Goal: Task Accomplishment & Management: Manage account settings

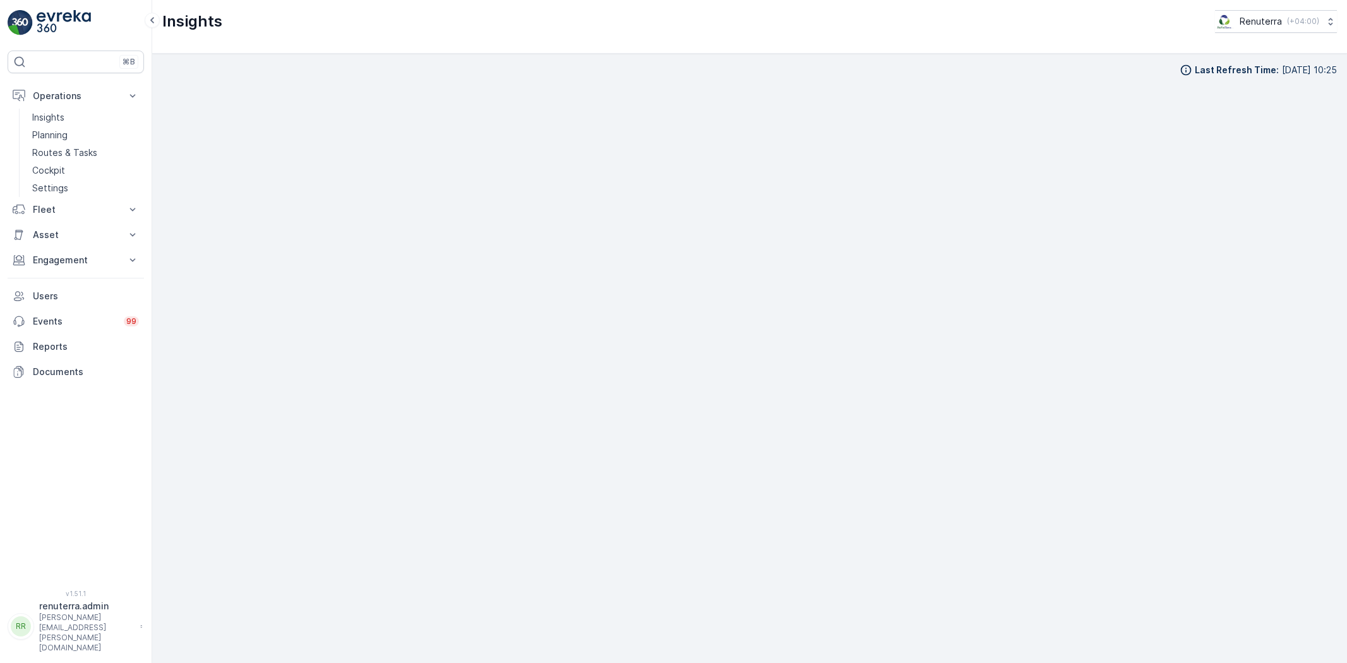
click at [52, 142] on link "Planning" at bounding box center [85, 135] width 117 height 18
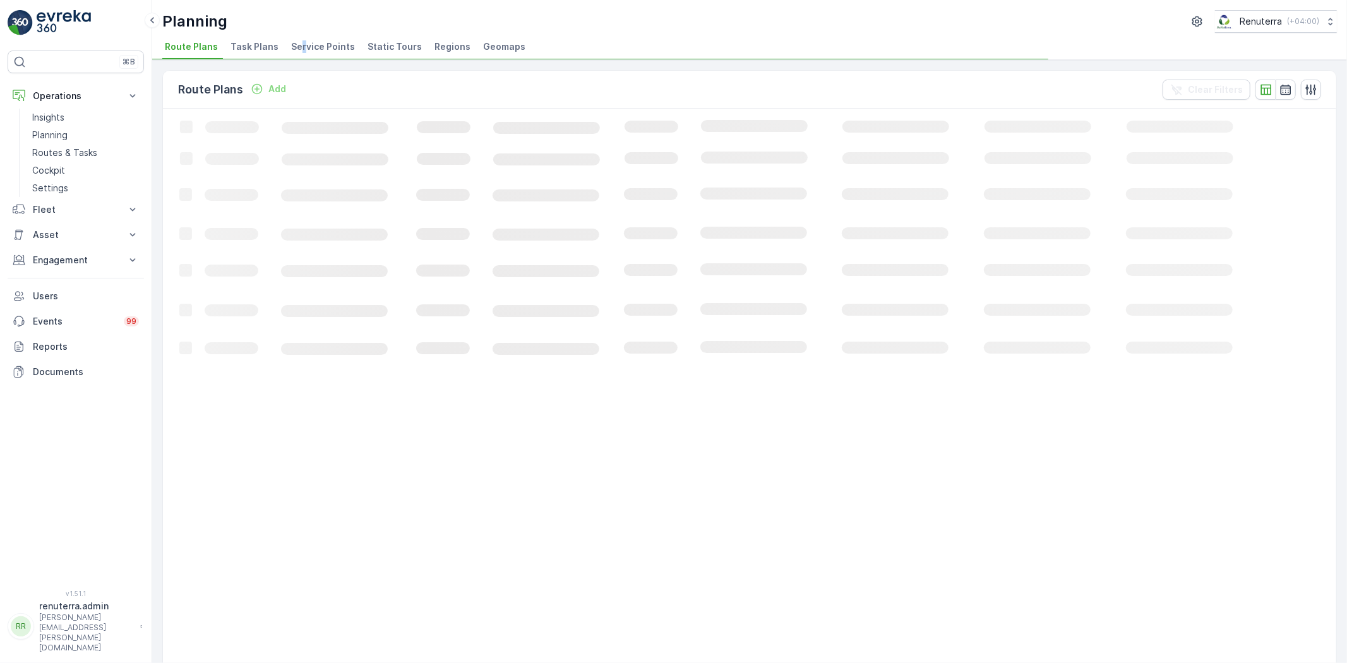
click at [299, 43] on span "Service Points" at bounding box center [323, 46] width 64 height 13
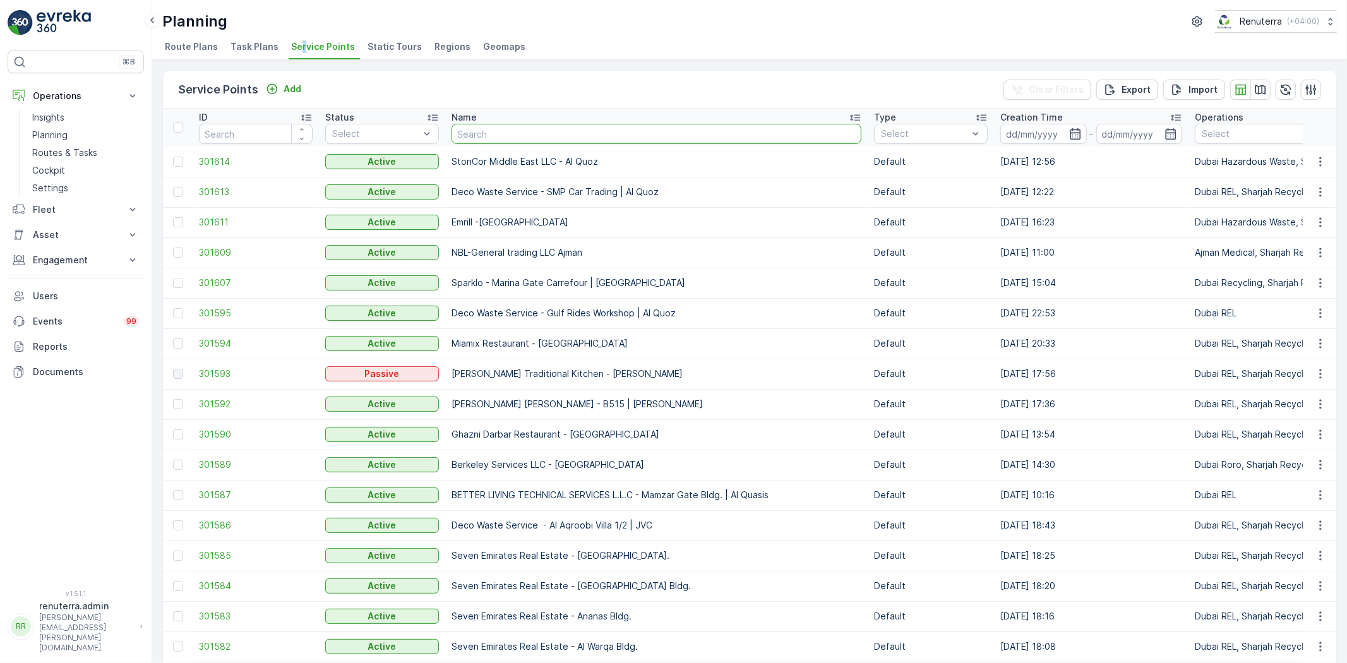
click at [497, 134] on input "text" at bounding box center [656, 134] width 410 height 20
type input "ara"
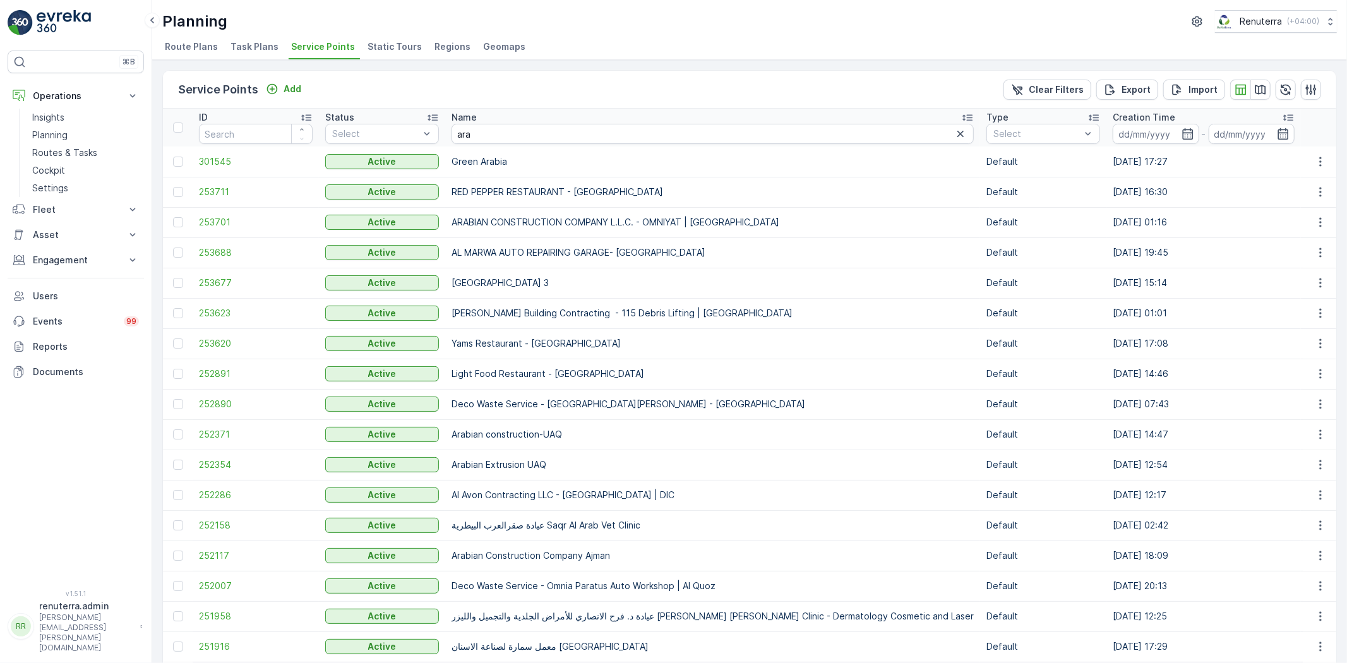
click at [493, 203] on td "RED PEPPER RESTAURANT - Al Karama" at bounding box center [712, 192] width 535 height 30
click at [463, 128] on input "ara" at bounding box center [712, 134] width 522 height 20
click at [480, 141] on input "ara" at bounding box center [712, 134] width 522 height 20
click at [253, 229] on td "253701" at bounding box center [256, 222] width 126 height 30
click at [236, 222] on span "253701" at bounding box center [256, 222] width 114 height 13
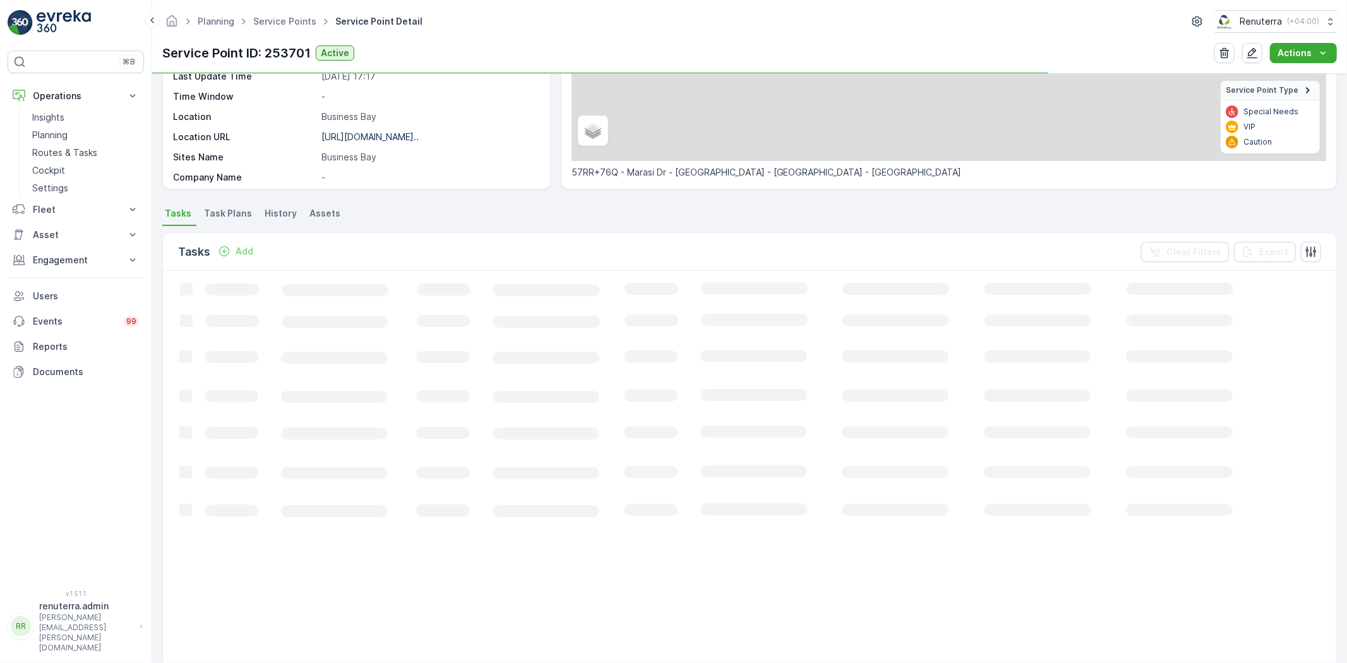
scroll to position [210, 0]
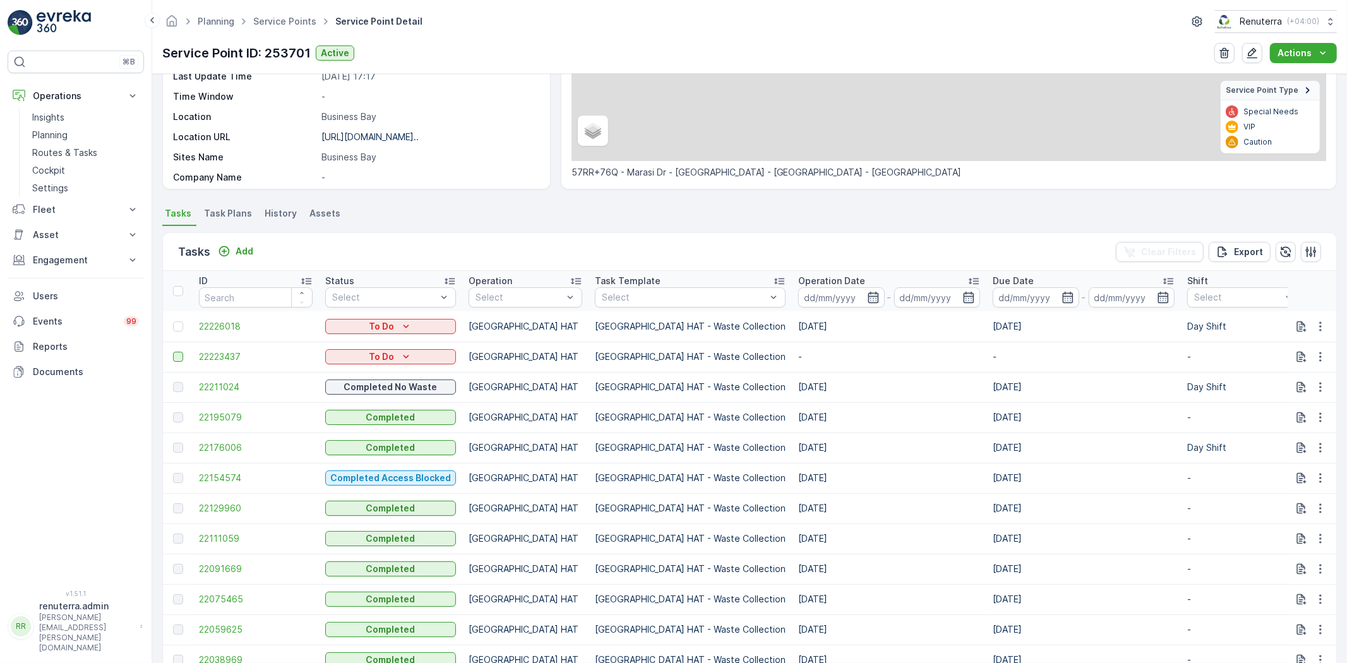
click at [186, 347] on td at bounding box center [178, 357] width 30 height 30
click at [177, 362] on td at bounding box center [178, 357] width 30 height 30
click at [179, 357] on div at bounding box center [178, 357] width 10 height 10
click at [173, 352] on input "checkbox" at bounding box center [173, 352] width 0 height 0
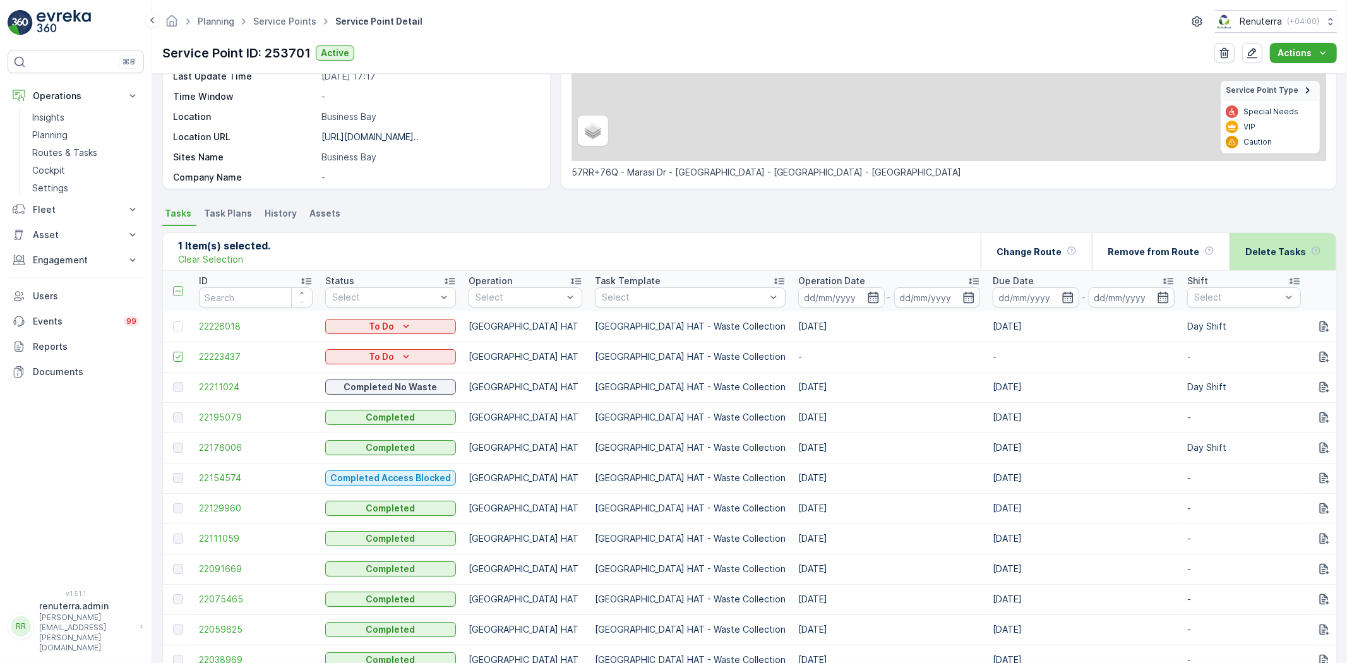
click at [1260, 255] on p "Delete Tasks" at bounding box center [1275, 252] width 61 height 13
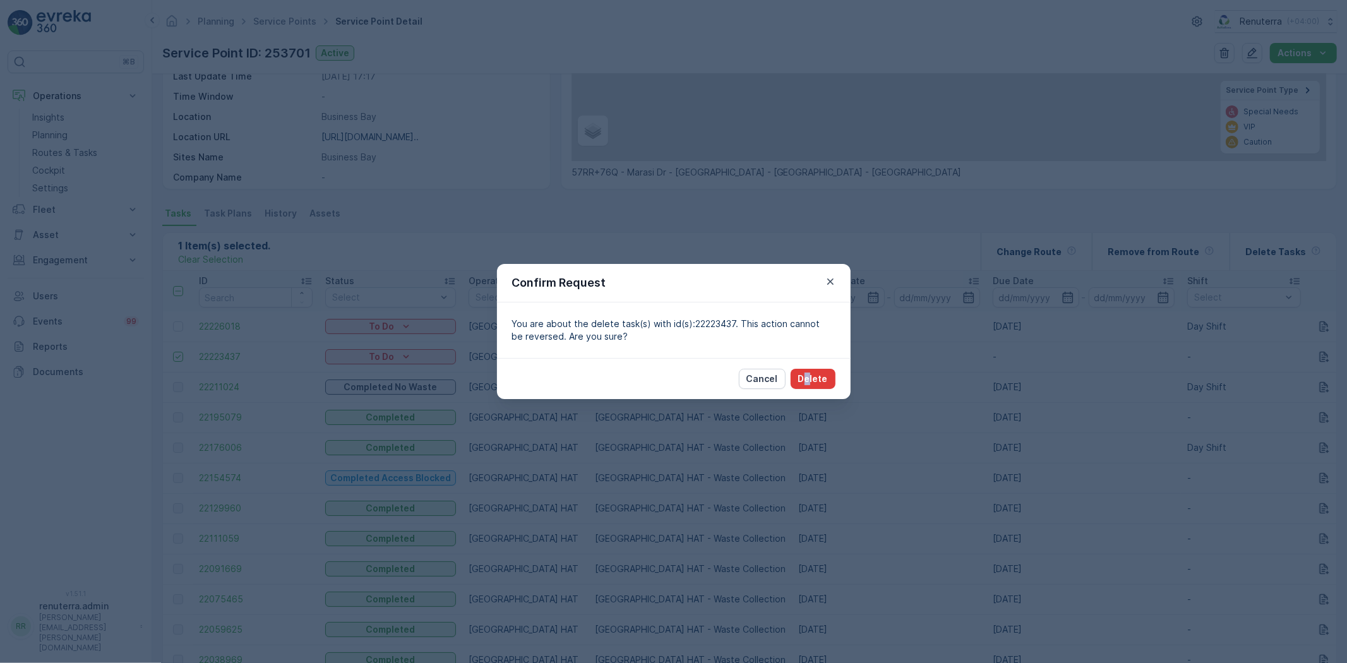
drag, startPoint x: 807, startPoint y: 362, endPoint x: 804, endPoint y: 379, distance: 16.6
click at [806, 362] on div "Cancel Delete" at bounding box center [674, 378] width 354 height 41
click at [803, 375] on p "Delete" at bounding box center [813, 379] width 30 height 13
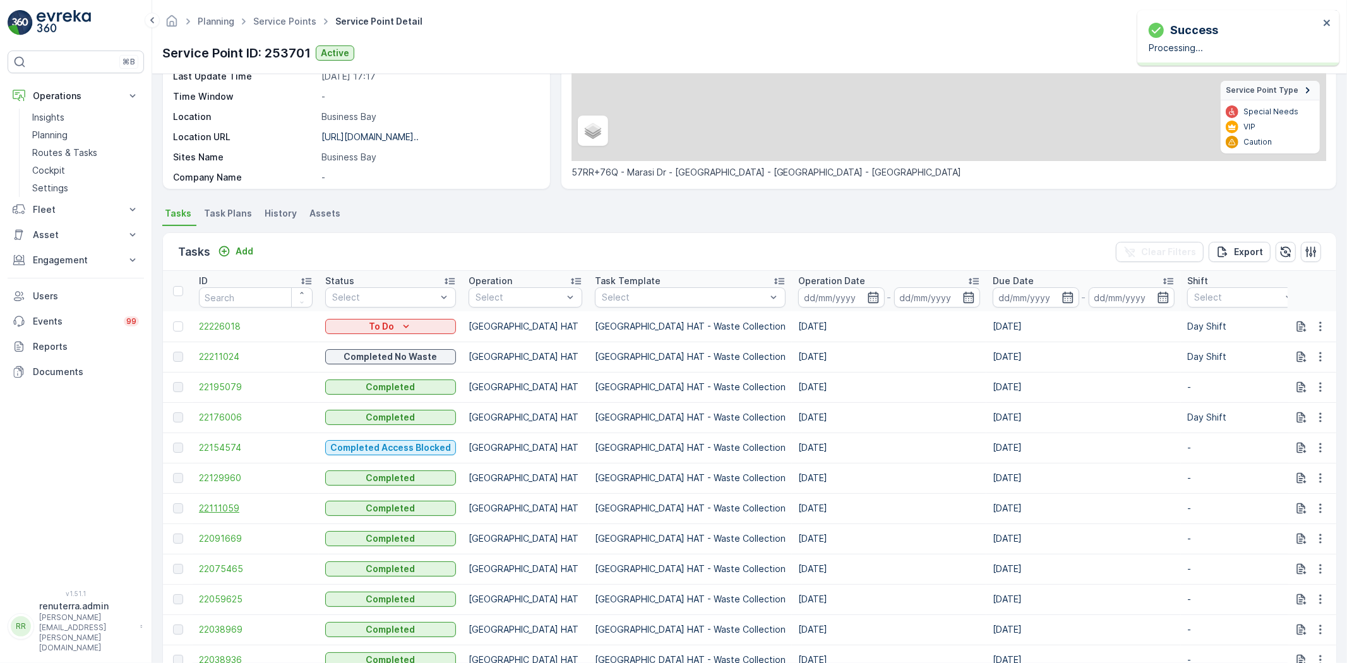
click at [251, 508] on span "22111059" at bounding box center [256, 508] width 114 height 13
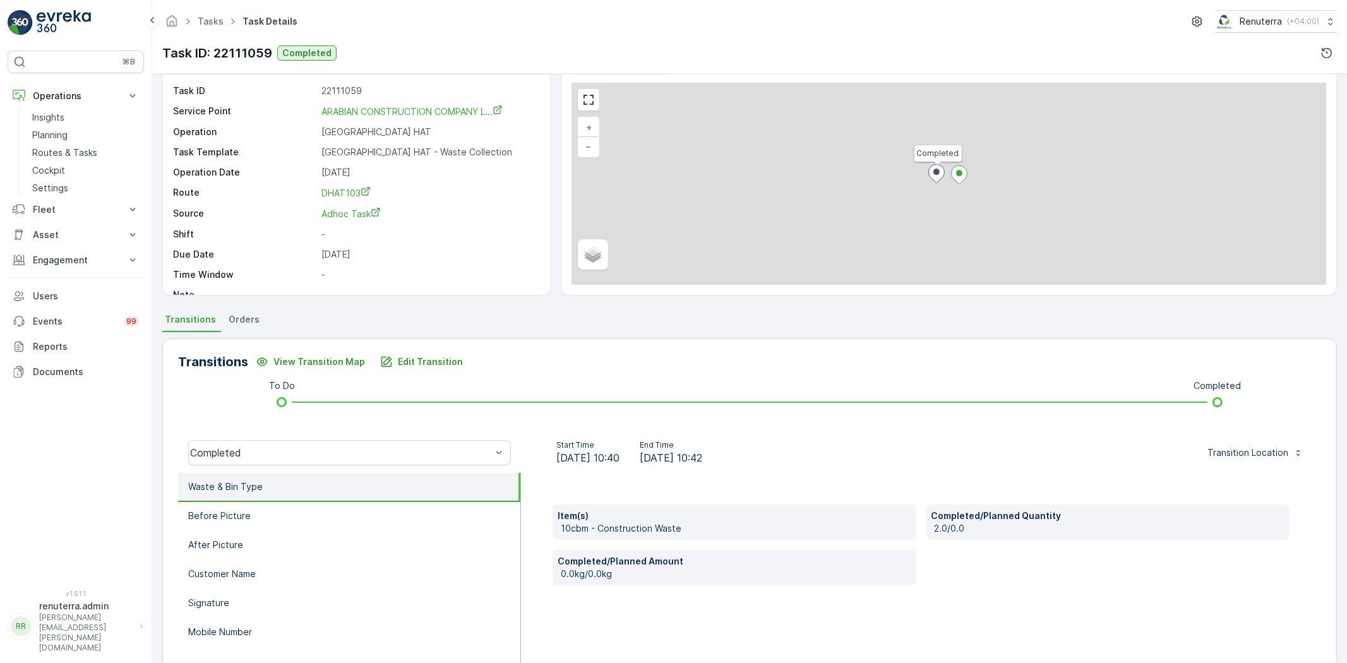
scroll to position [133, 0]
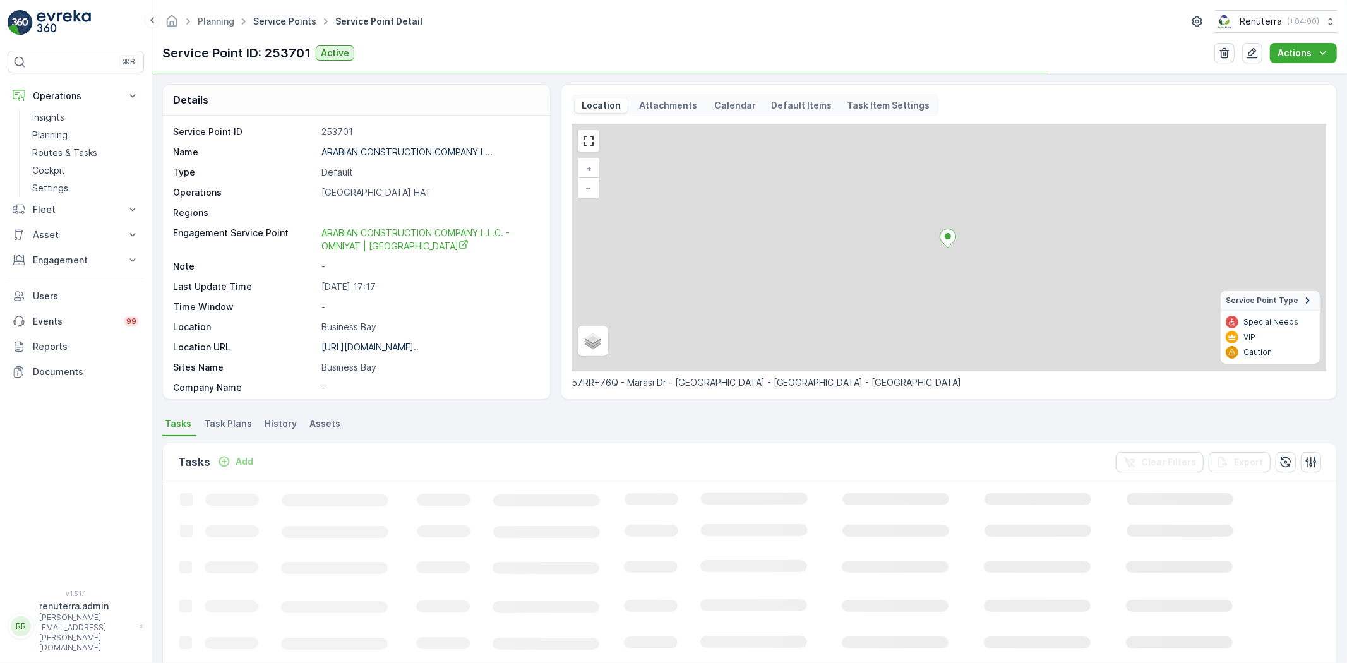
click at [285, 25] on link "Service Points" at bounding box center [284, 21] width 63 height 11
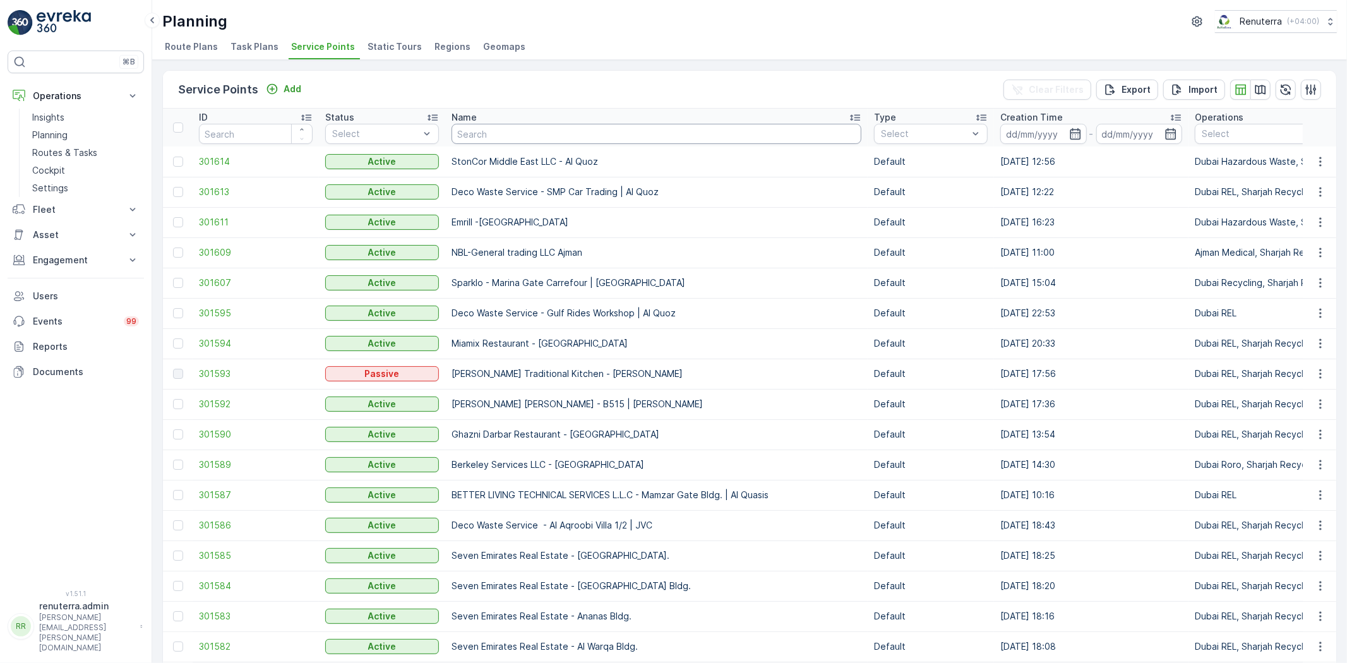
click at [472, 126] on input "text" at bounding box center [656, 134] width 410 height 20
type input "hr"
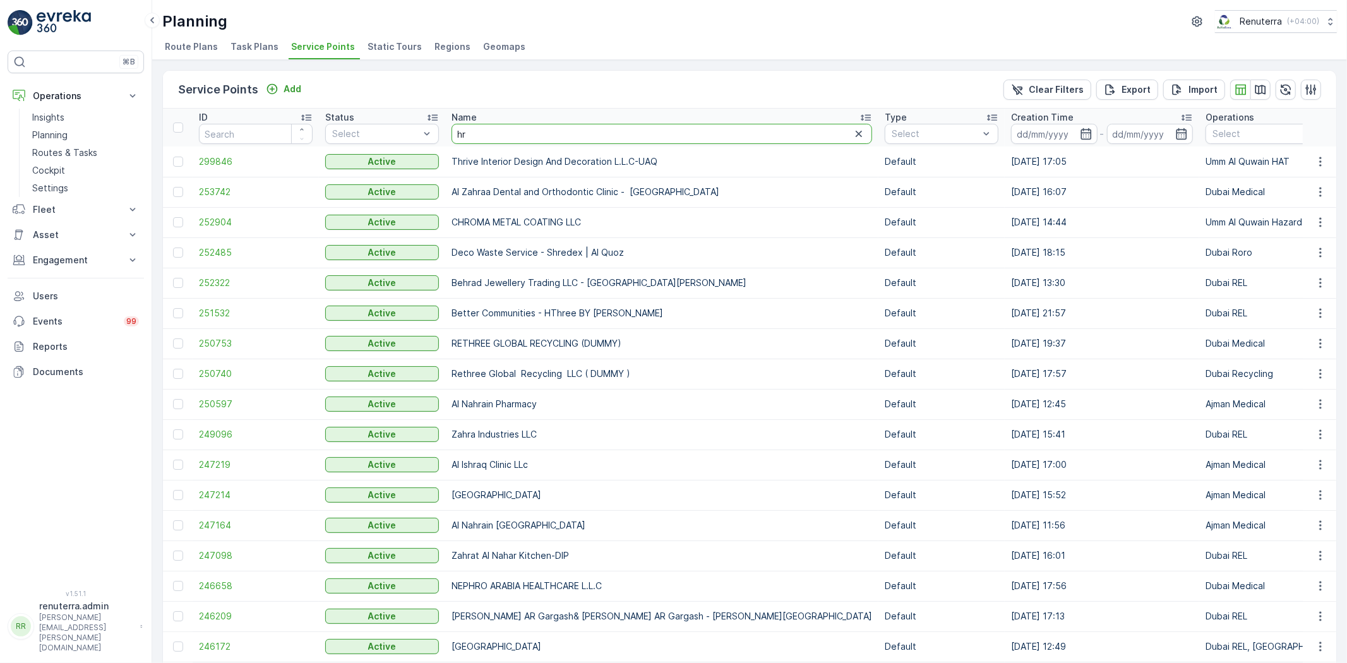
type input "hor"
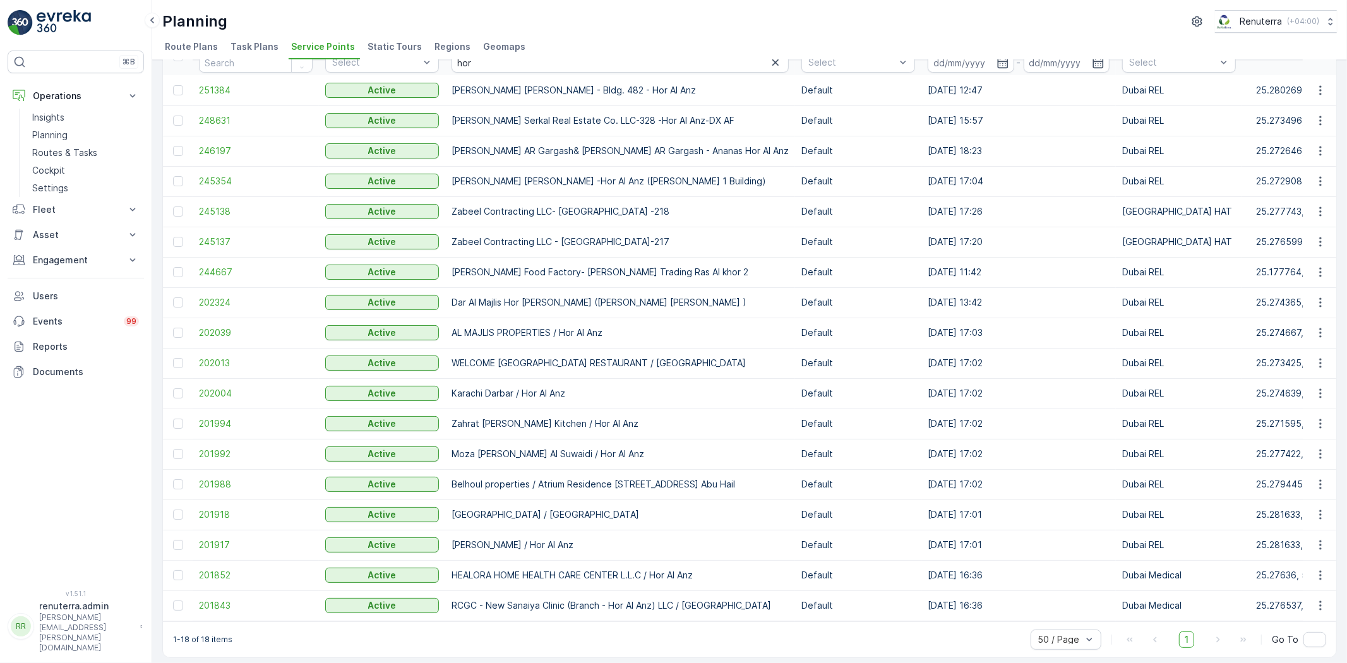
scroll to position [82, 0]
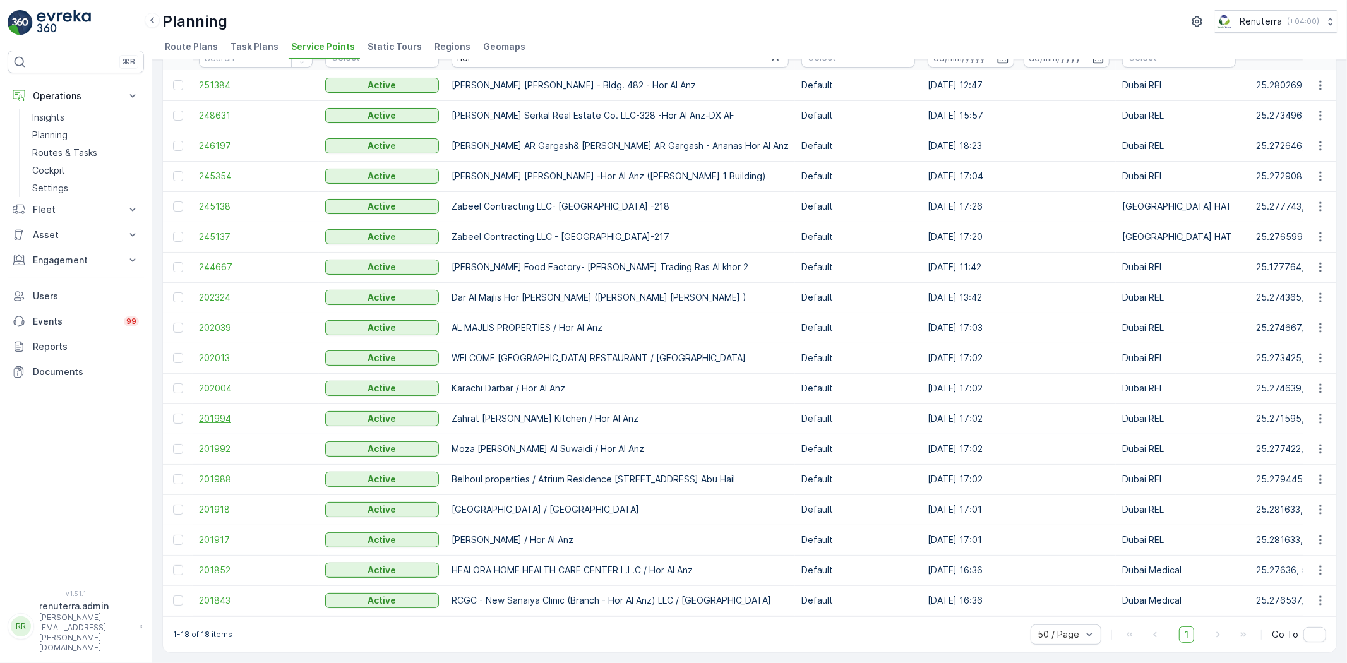
click at [210, 418] on span "201994" at bounding box center [256, 418] width 114 height 13
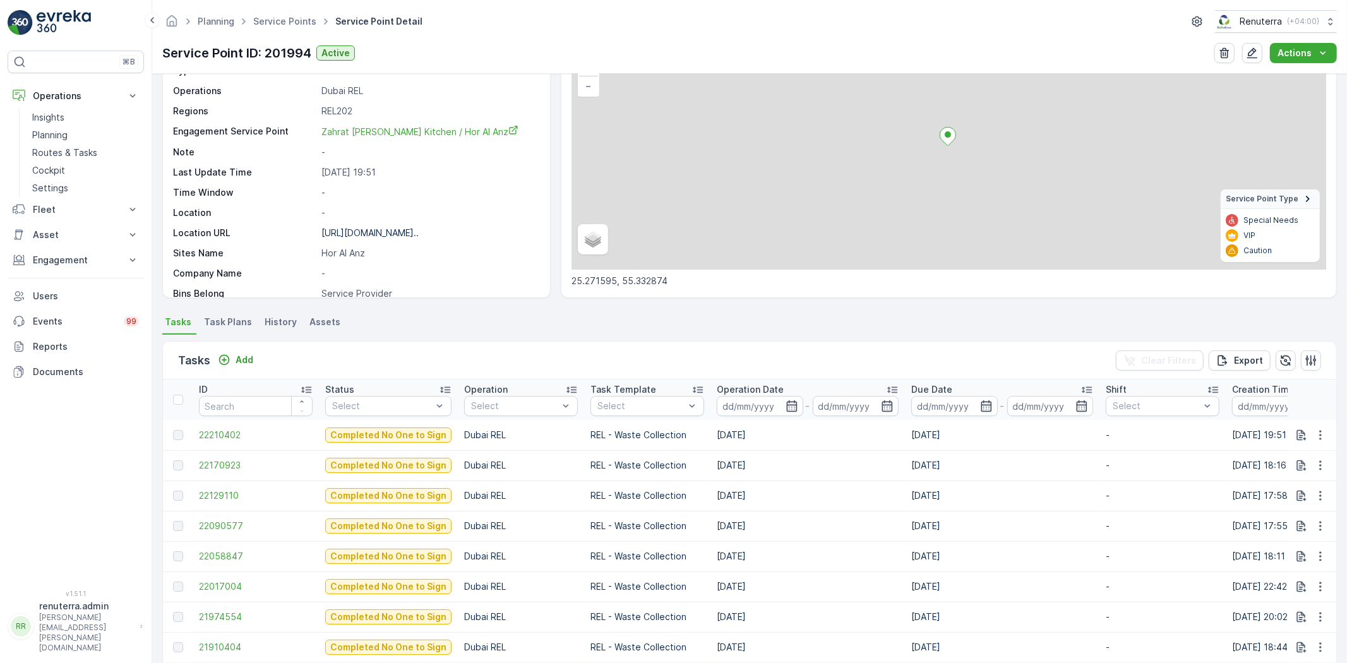
scroll to position [210, 0]
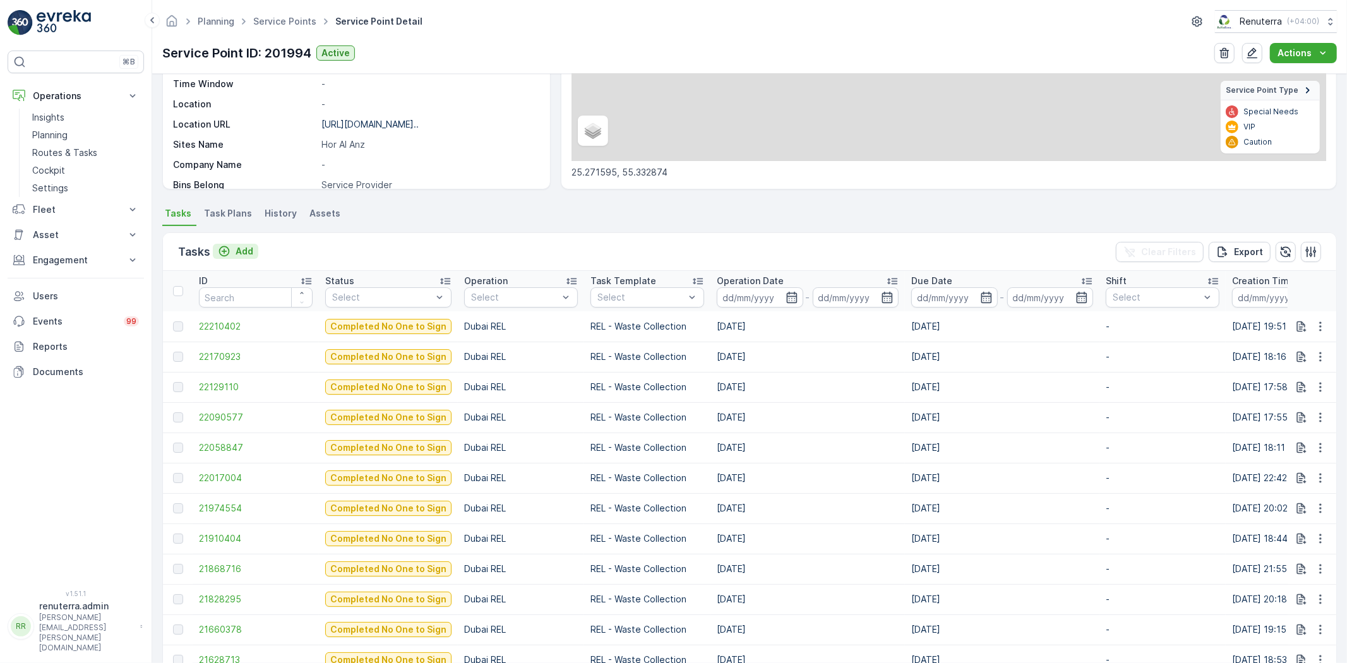
click at [231, 246] on div "Add" at bounding box center [235, 251] width 35 height 13
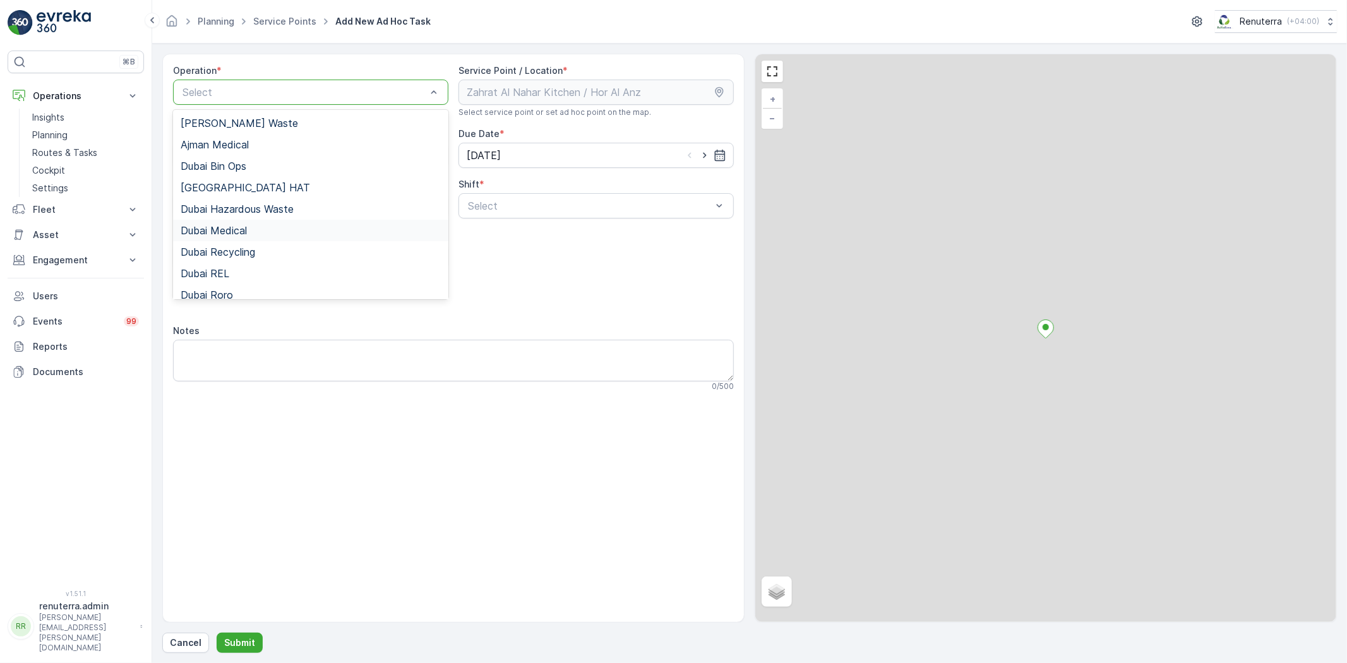
click at [249, 234] on div "Dubai Medical" at bounding box center [311, 230] width 260 height 11
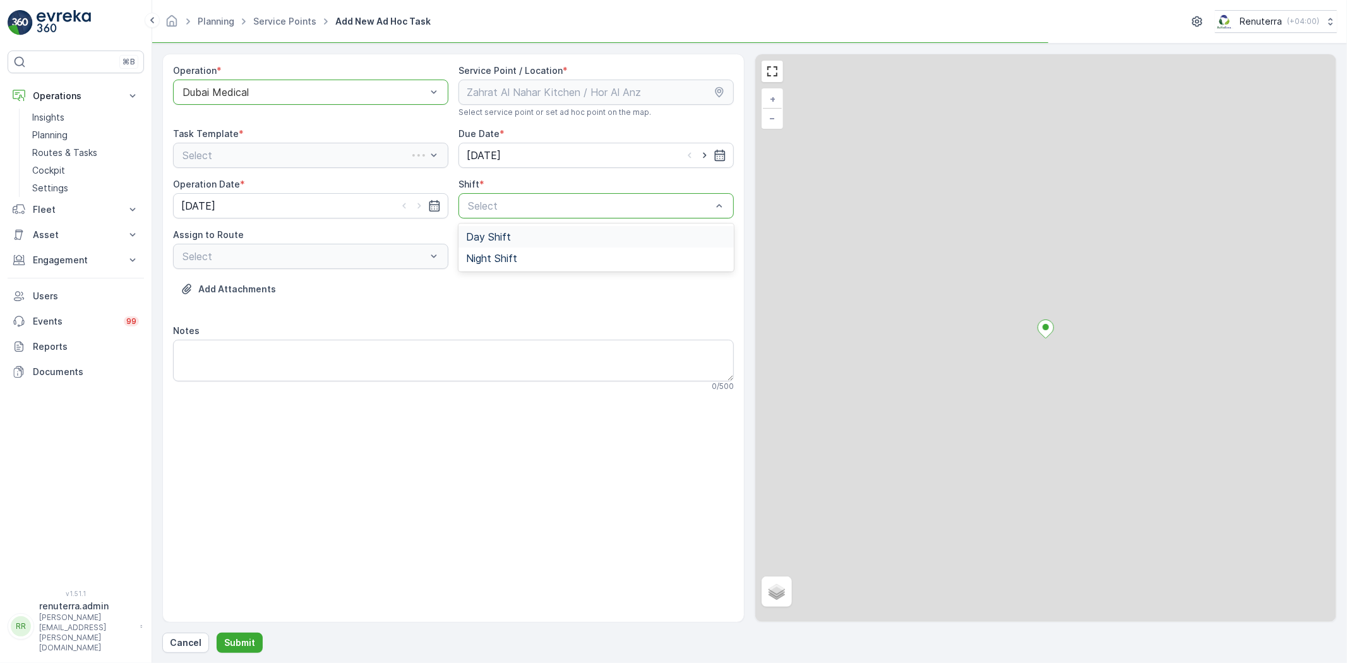
drag, startPoint x: 532, startPoint y: 205, endPoint x: 530, endPoint y: 220, distance: 15.3
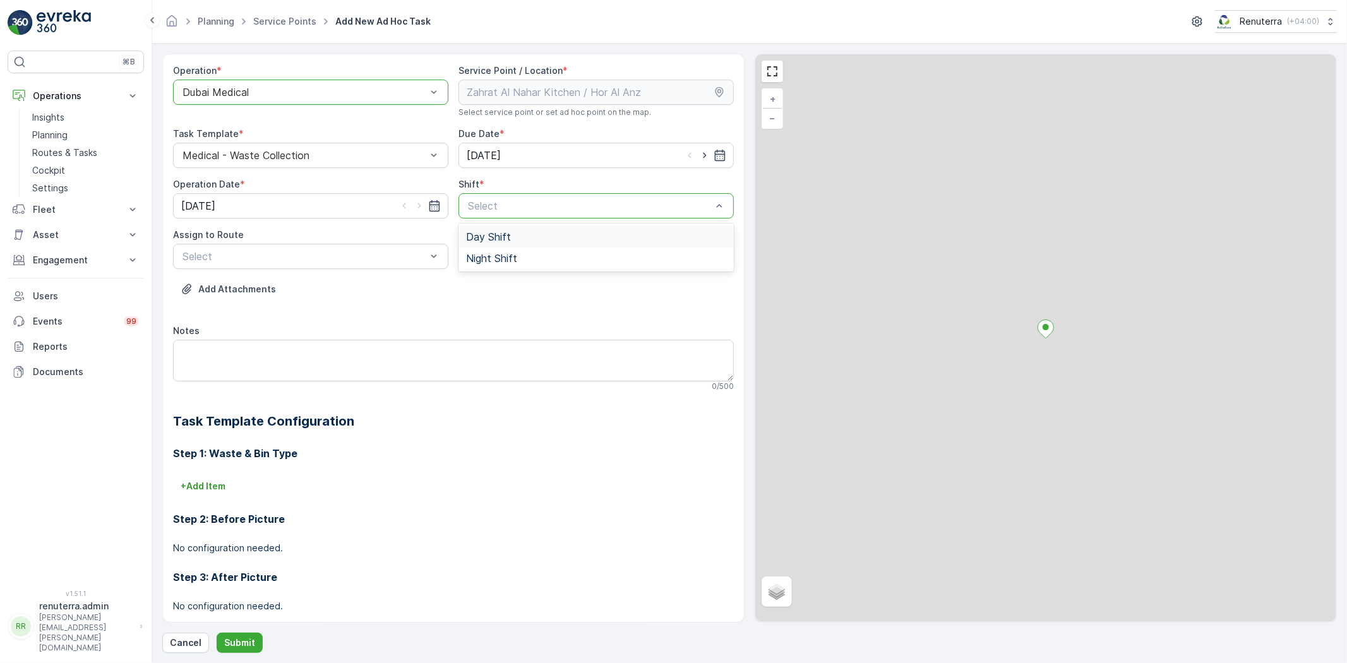
click at [474, 236] on span "Day Shift" at bounding box center [488, 236] width 45 height 11
click at [481, 213] on div "Day Shift" at bounding box center [595, 205] width 275 height 25
click at [481, 253] on span "Night Shift" at bounding box center [491, 258] width 51 height 11
drag, startPoint x: 325, startPoint y: 275, endPoint x: 311, endPoint y: 264, distance: 17.9
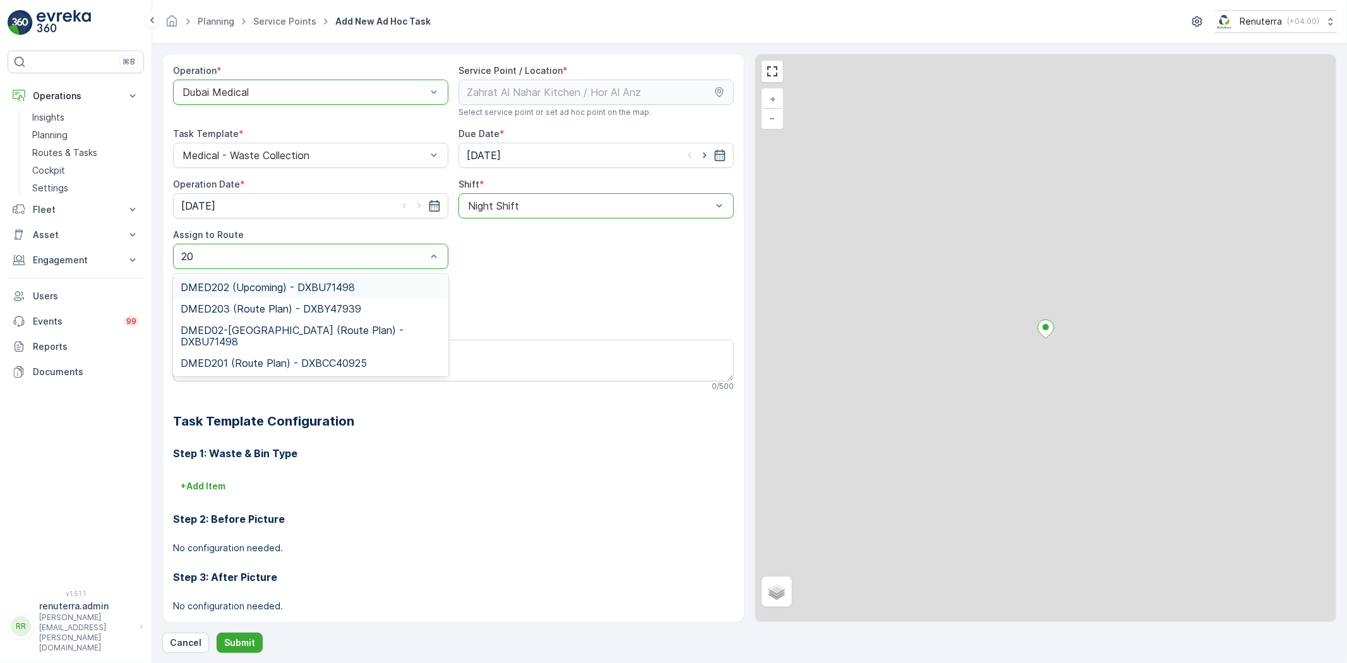
type input "202"
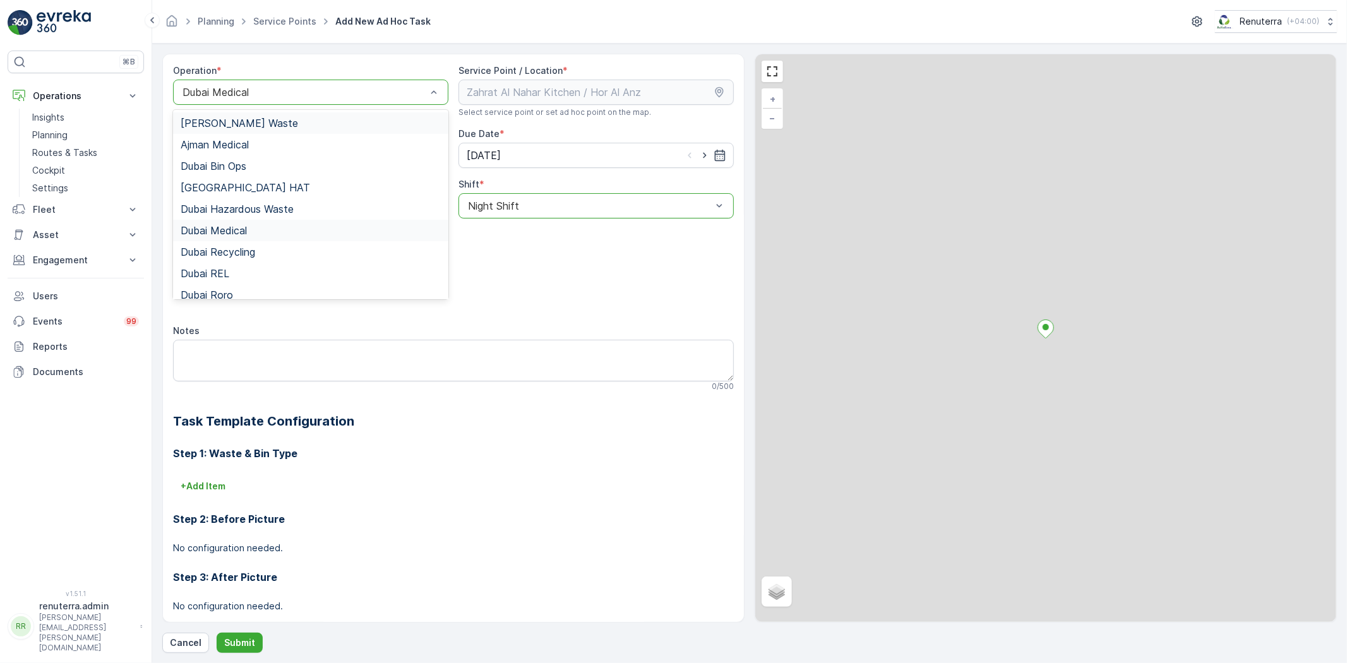
click at [230, 102] on div "Dubai Medical" at bounding box center [310, 92] width 275 height 25
click at [227, 272] on span "Dubai REL" at bounding box center [205, 273] width 49 height 11
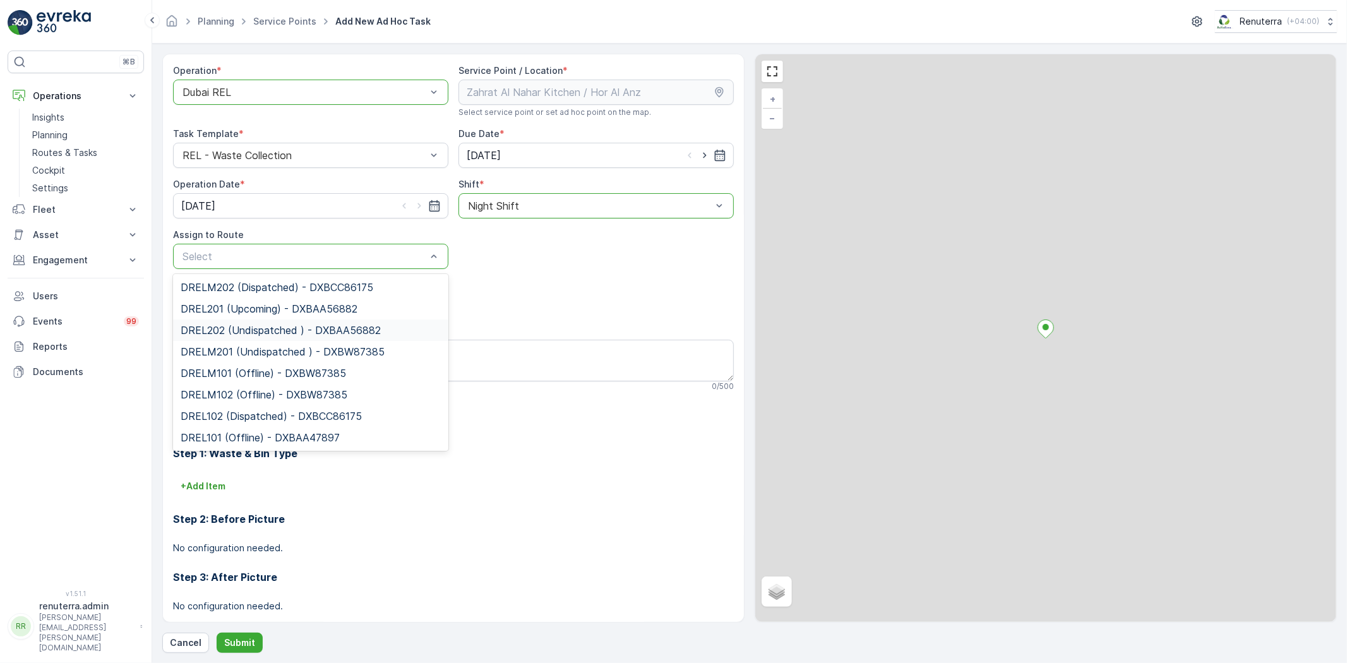
click at [244, 332] on span "DREL202 (Undispatched ) - DXBAA56882" at bounding box center [281, 330] width 200 height 11
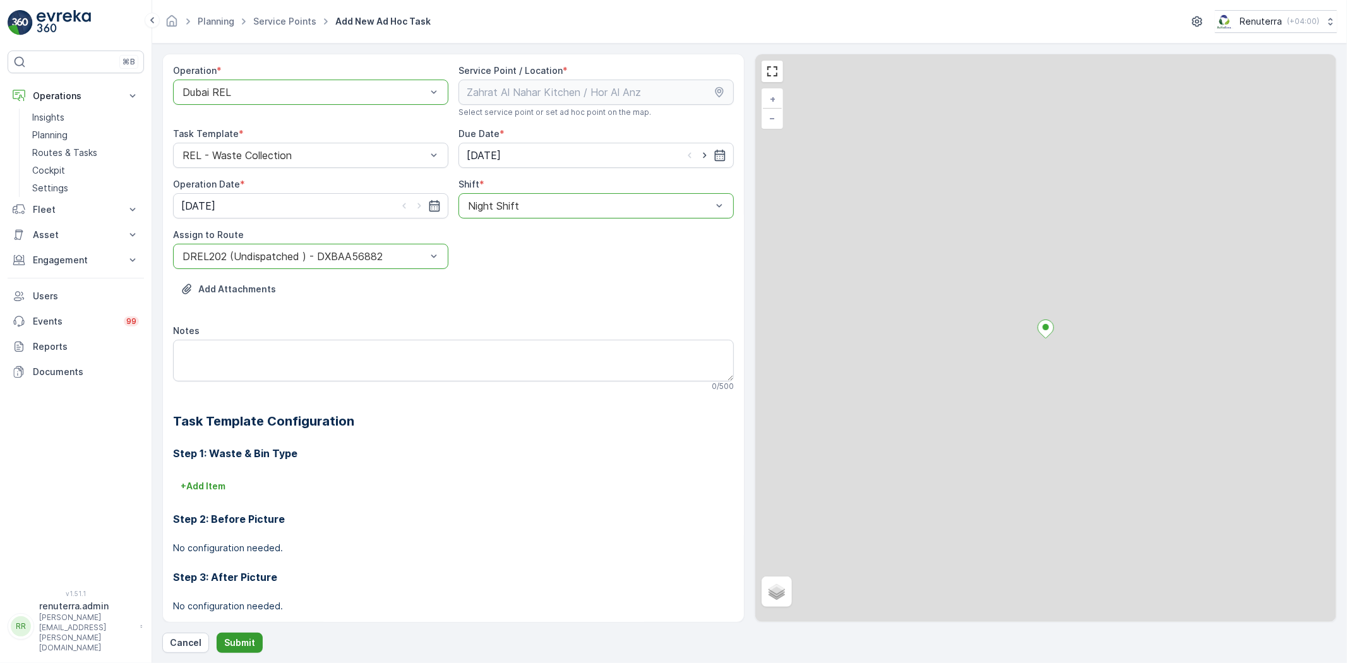
click at [236, 638] on p "Submit" at bounding box center [239, 642] width 31 height 13
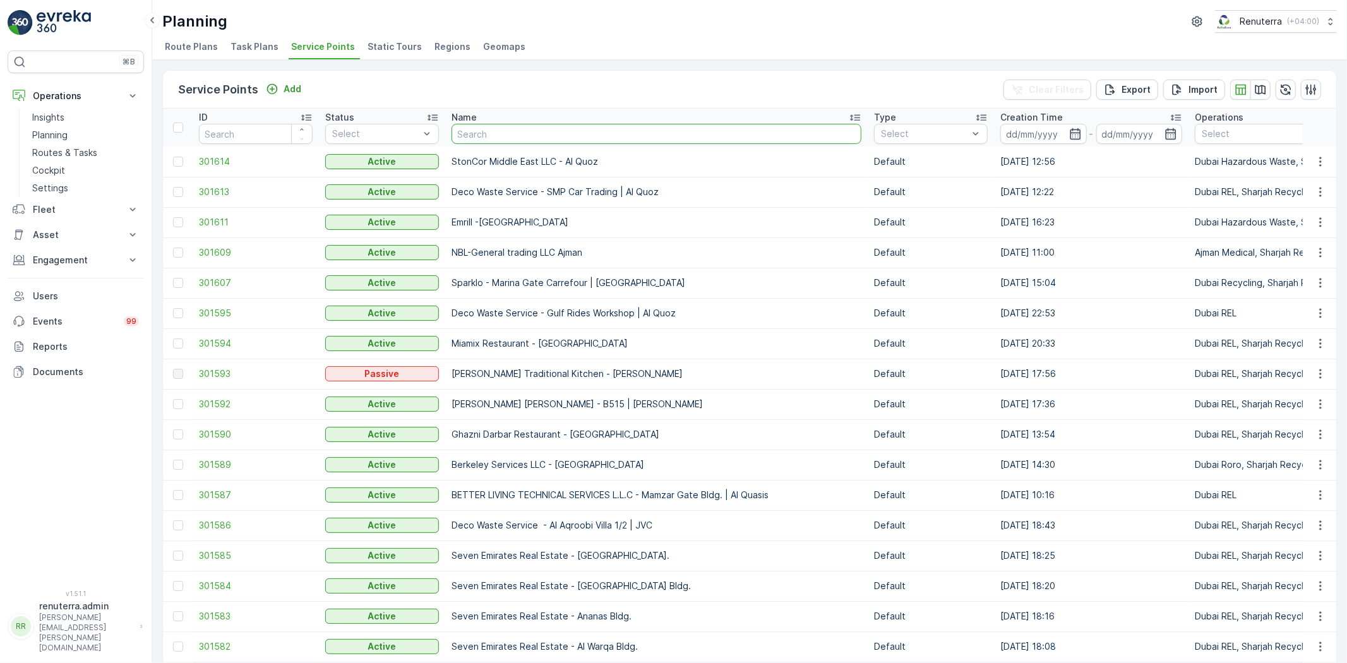
click at [524, 136] on input "text" at bounding box center [656, 134] width 410 height 20
type input "Zahrat"
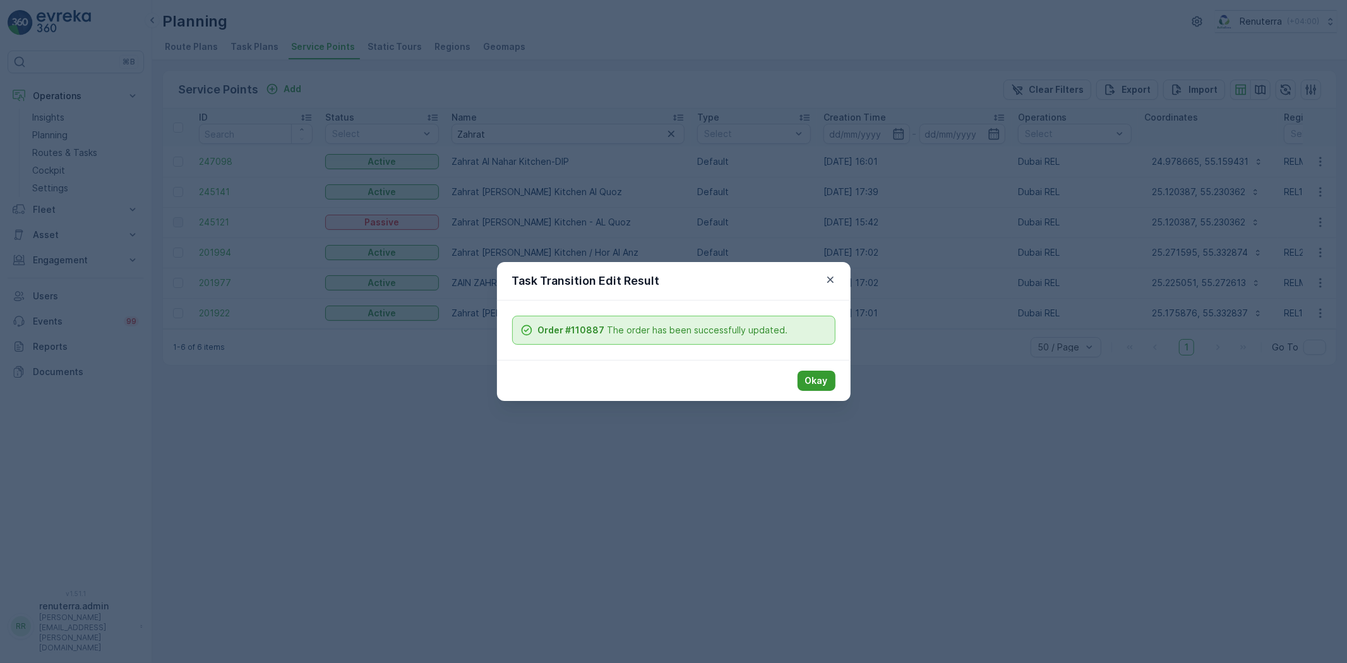
click at [821, 390] on button "Okay" at bounding box center [816, 381] width 38 height 20
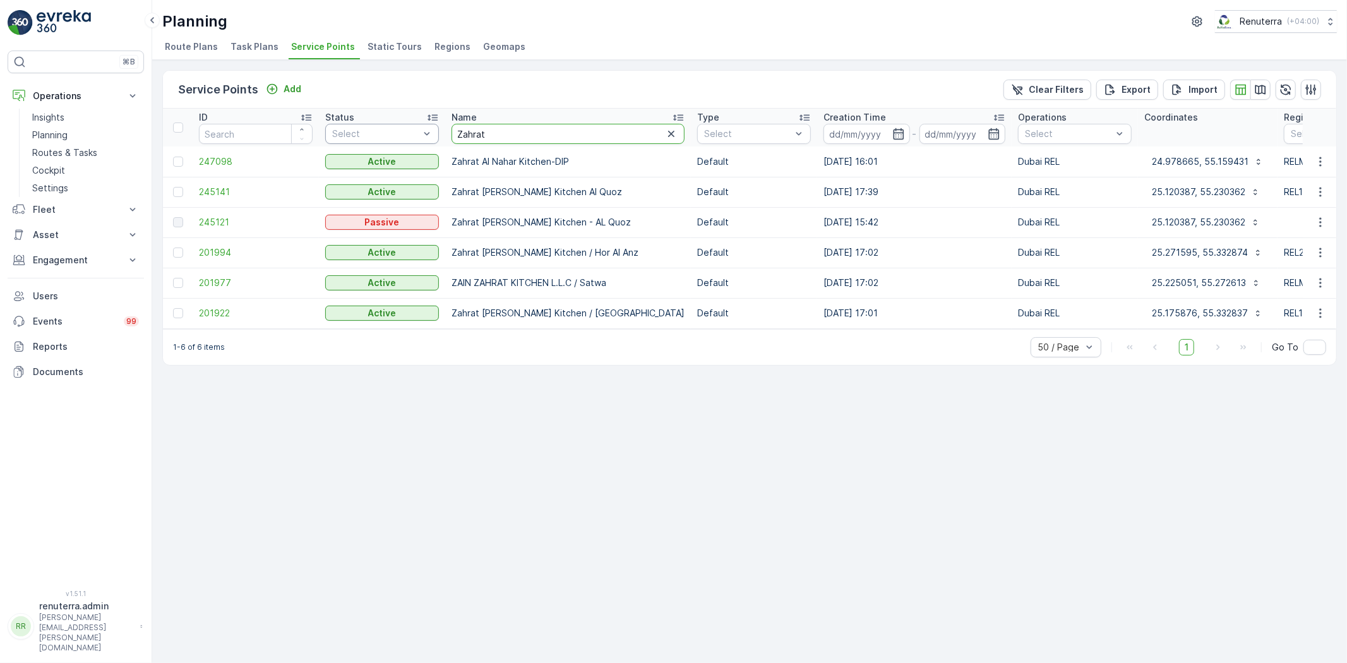
drag, startPoint x: 496, startPoint y: 141, endPoint x: 417, endPoint y: 135, distance: 79.1
type input "<"
type input "N"
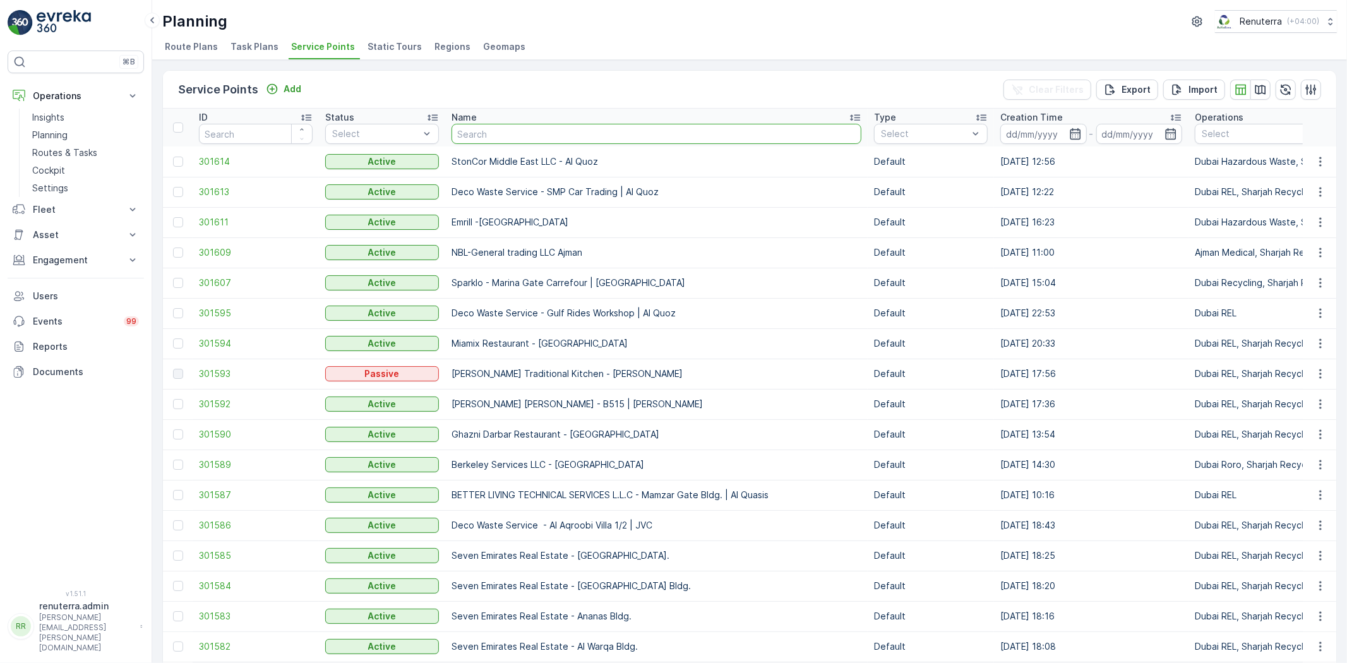
click at [513, 130] on input "text" at bounding box center [656, 134] width 410 height 20
type input "Desert"
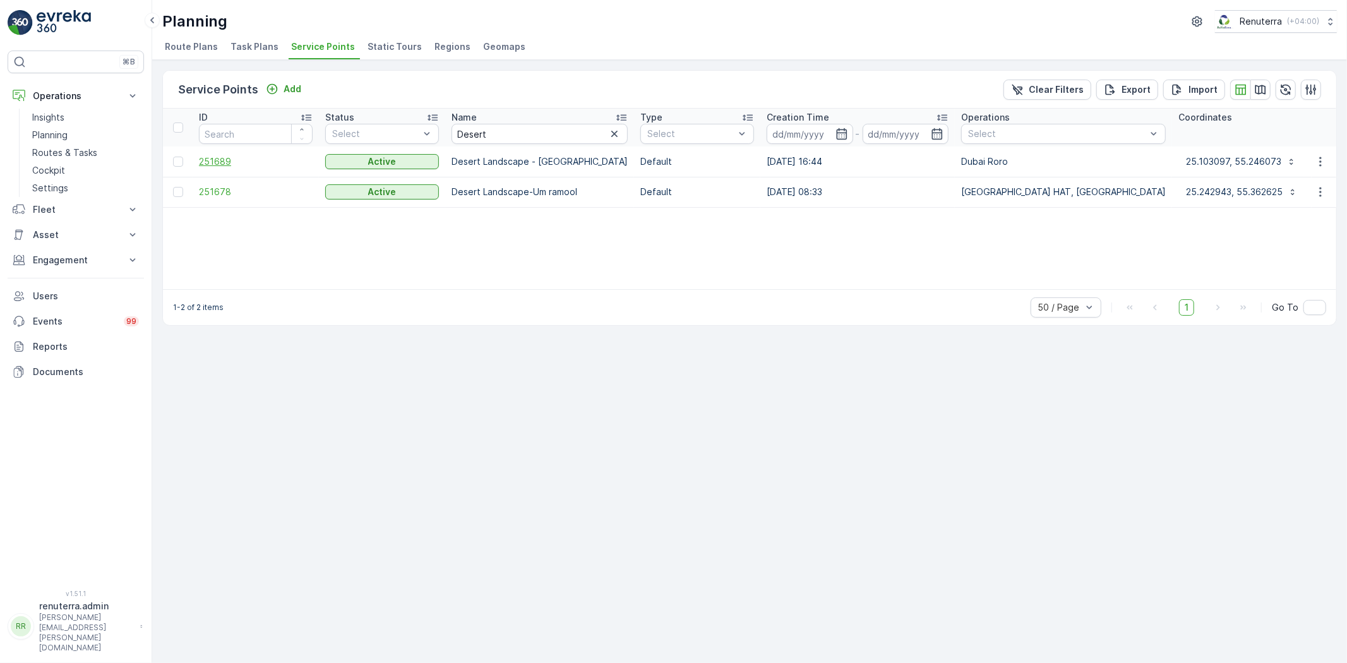
click at [216, 163] on span "251689" at bounding box center [256, 161] width 114 height 13
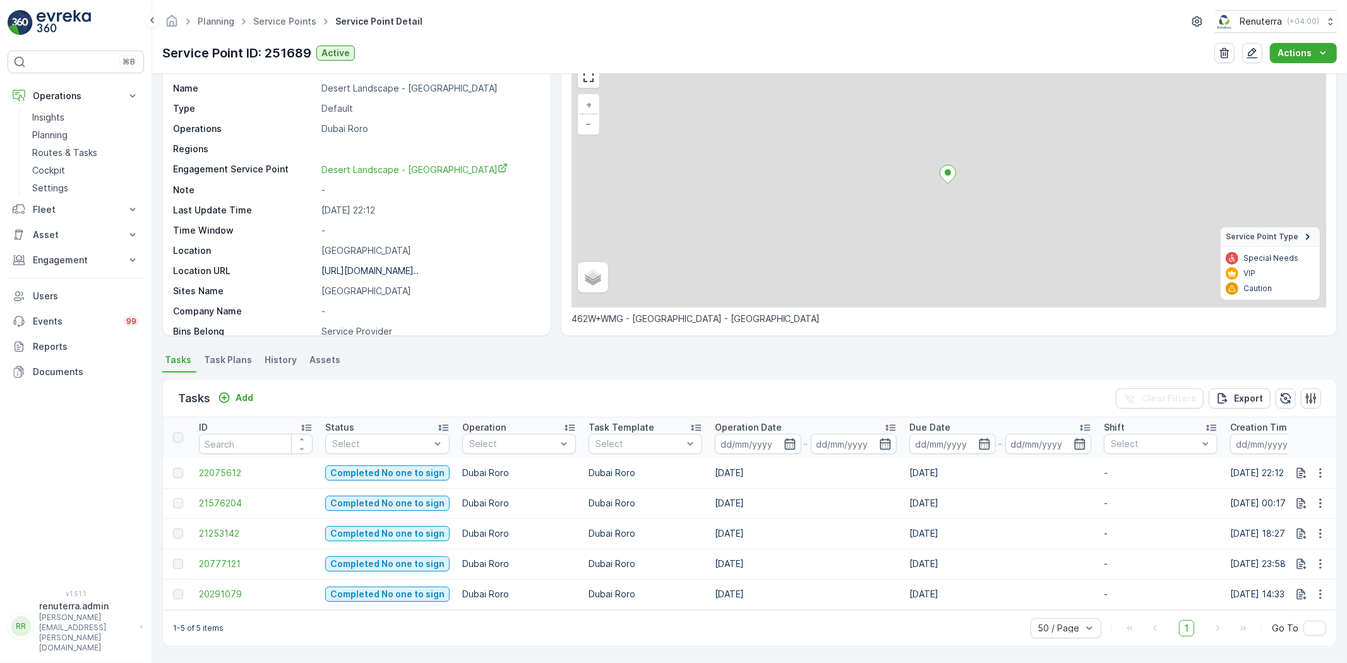
scroll to position [70, 0]
click at [205, 499] on span "21576204" at bounding box center [256, 503] width 114 height 13
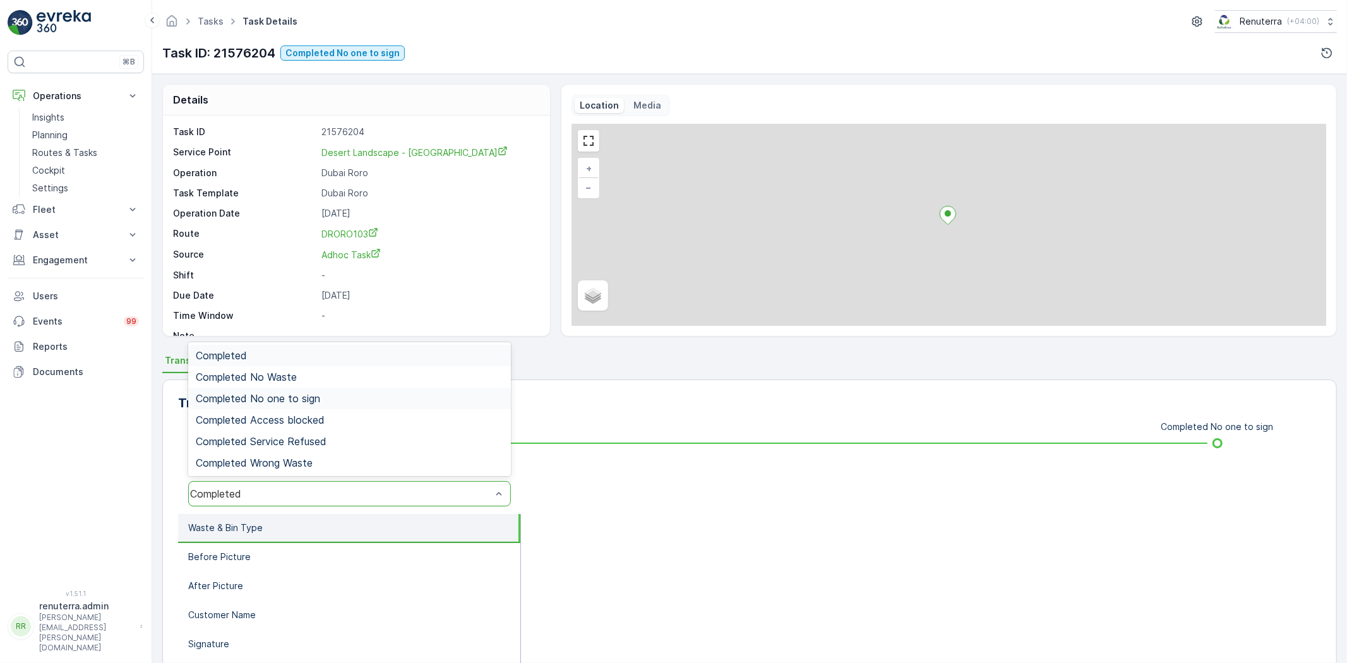
click at [316, 400] on span "Completed No one to sign" at bounding box center [258, 398] width 124 height 11
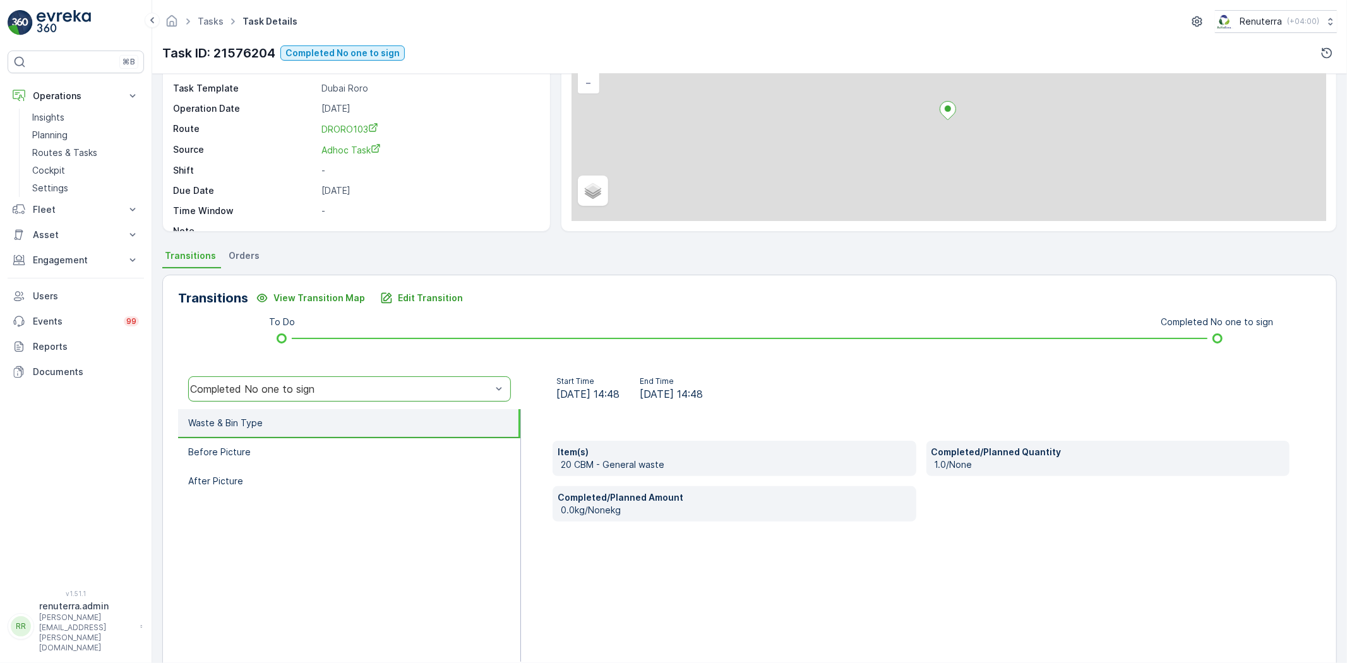
scroll to position [133, 0]
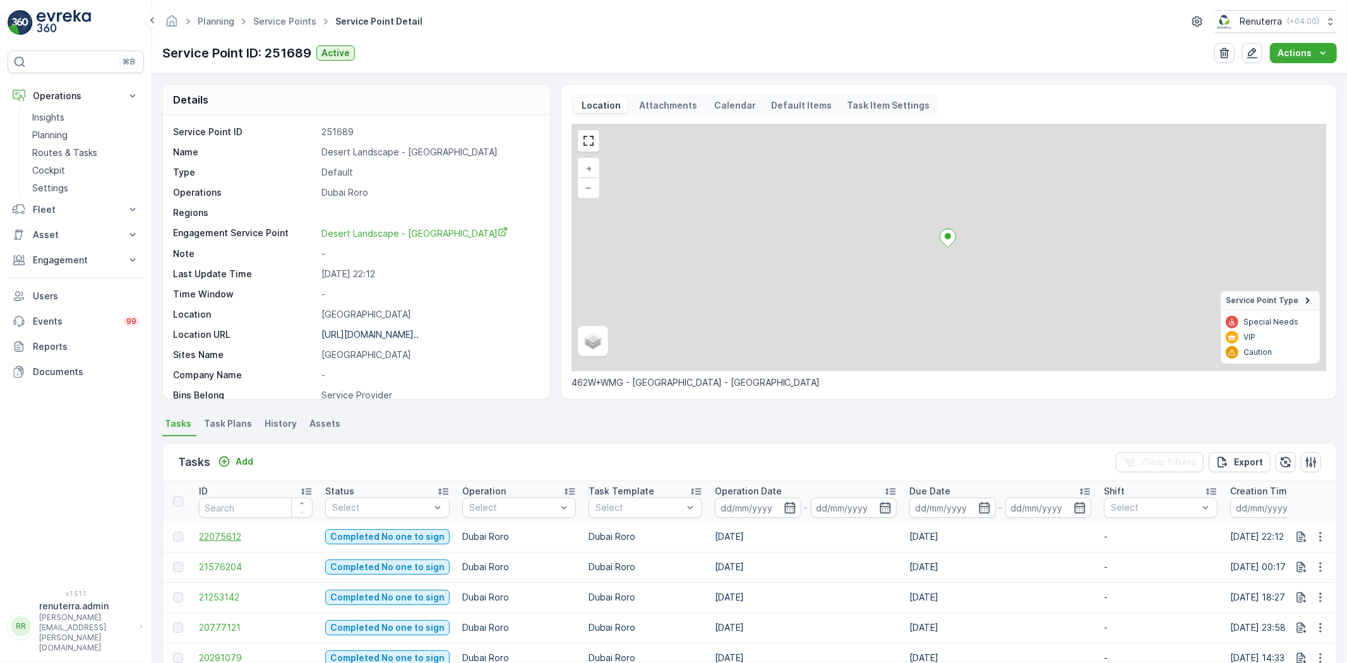
click at [227, 537] on span "22075612" at bounding box center [256, 536] width 114 height 13
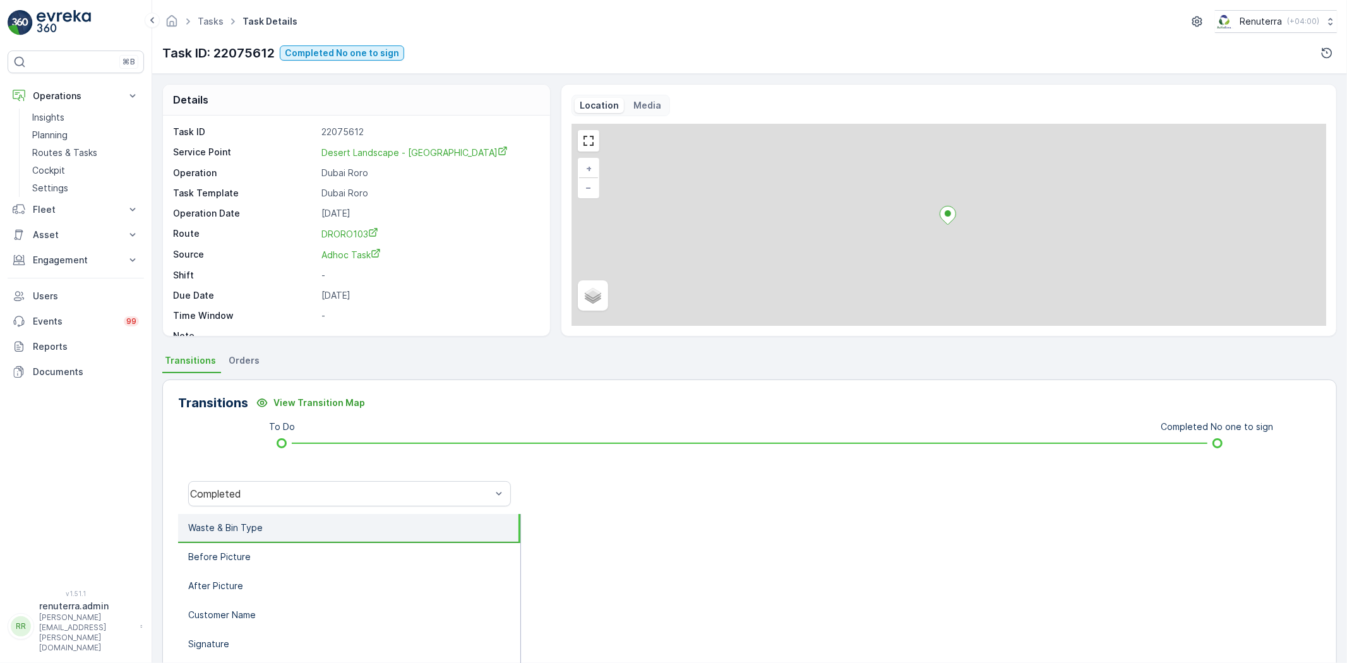
click at [417, 479] on div "Completed" at bounding box center [349, 494] width 343 height 40
click at [383, 483] on div "Completed" at bounding box center [349, 493] width 323 height 25
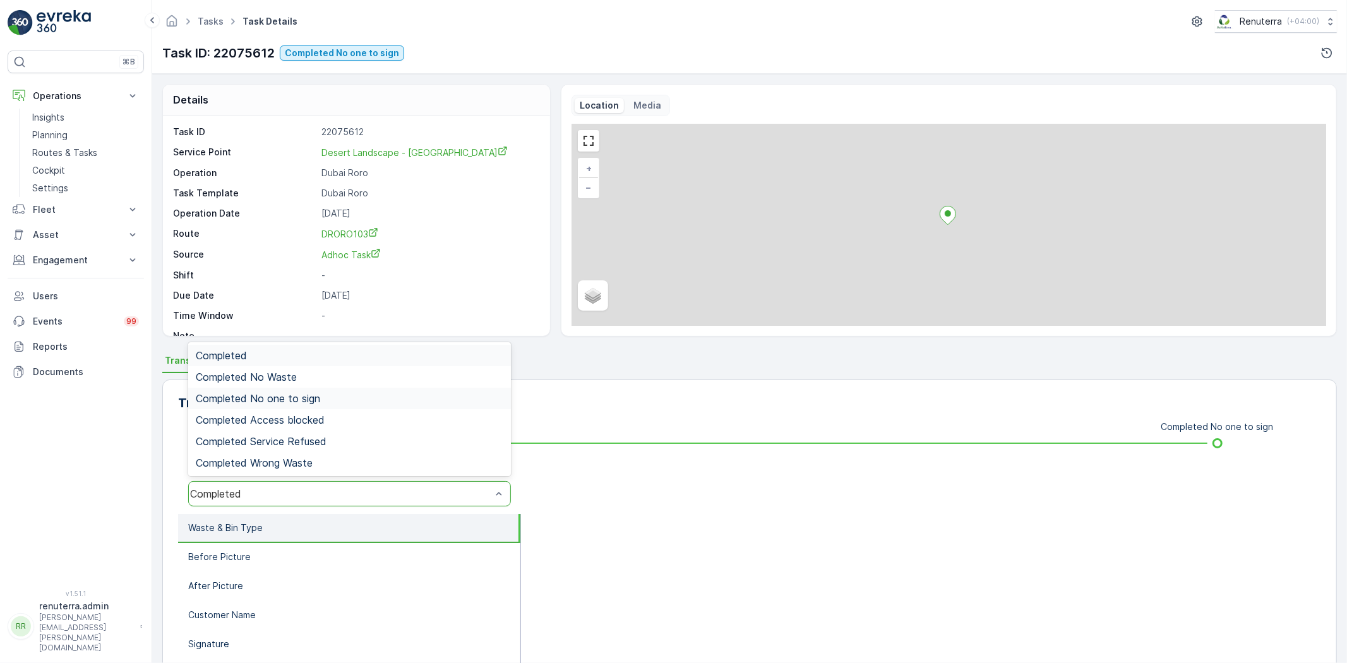
click at [346, 393] on div "Completed No one to sign" at bounding box center [350, 398] width 308 height 11
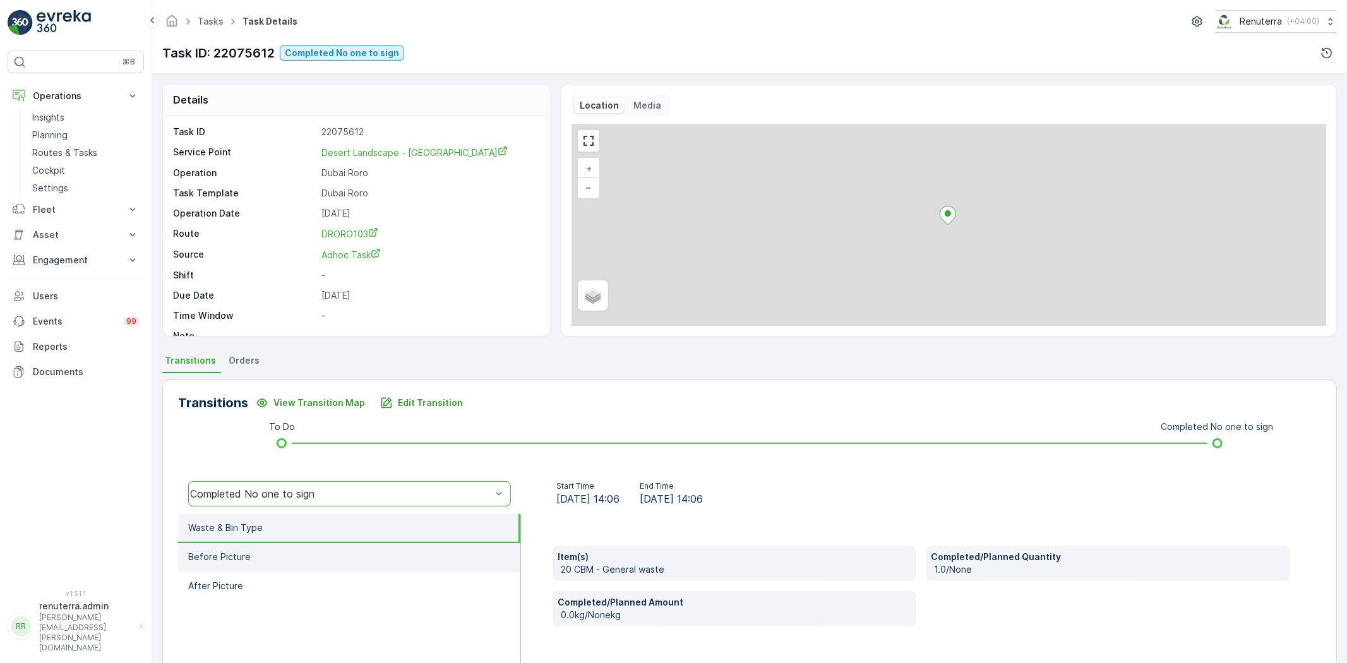
click at [342, 543] on li "Before Picture" at bounding box center [349, 557] width 342 height 29
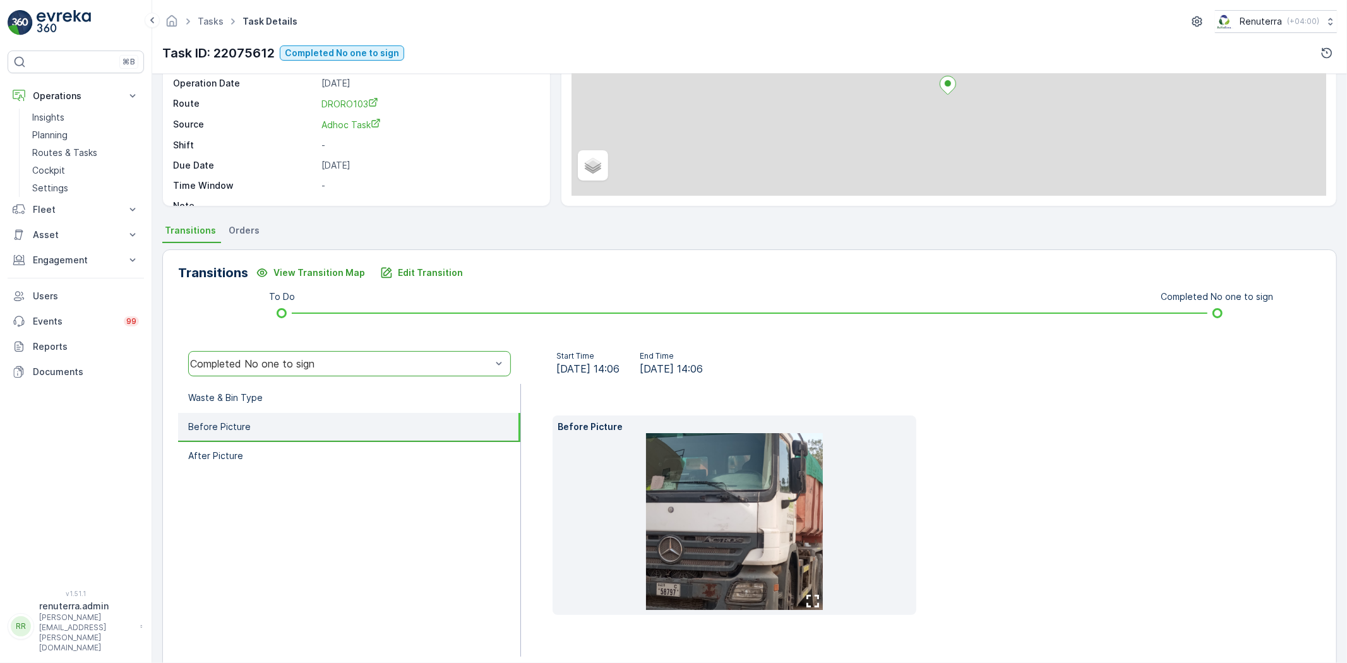
scroll to position [133, 0]
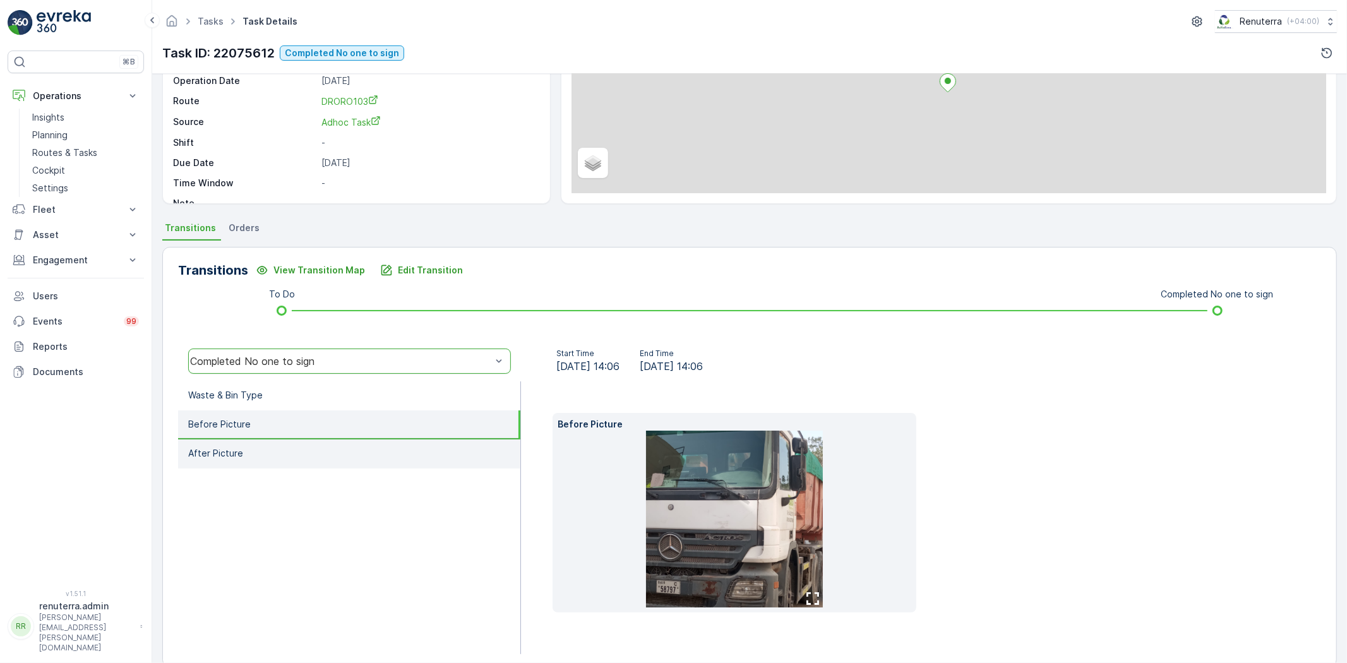
click at [333, 453] on li "After Picture" at bounding box center [349, 453] width 342 height 29
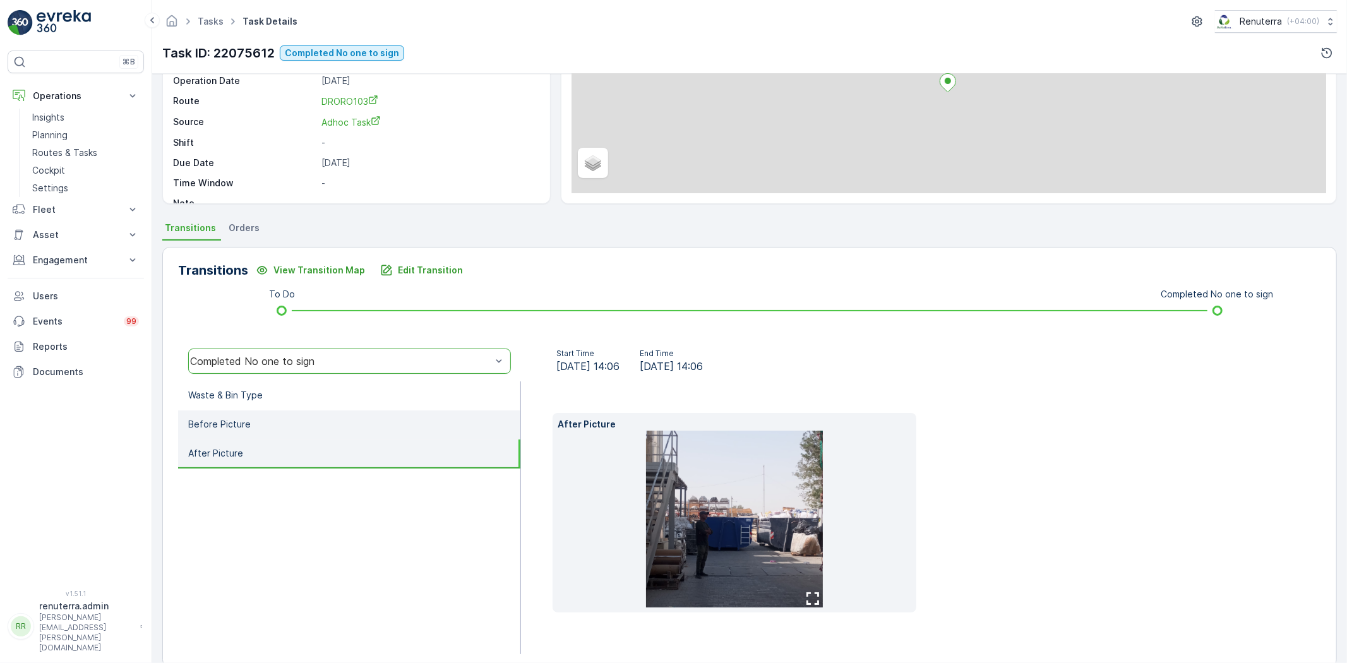
click at [344, 411] on li "Before Picture" at bounding box center [349, 424] width 342 height 29
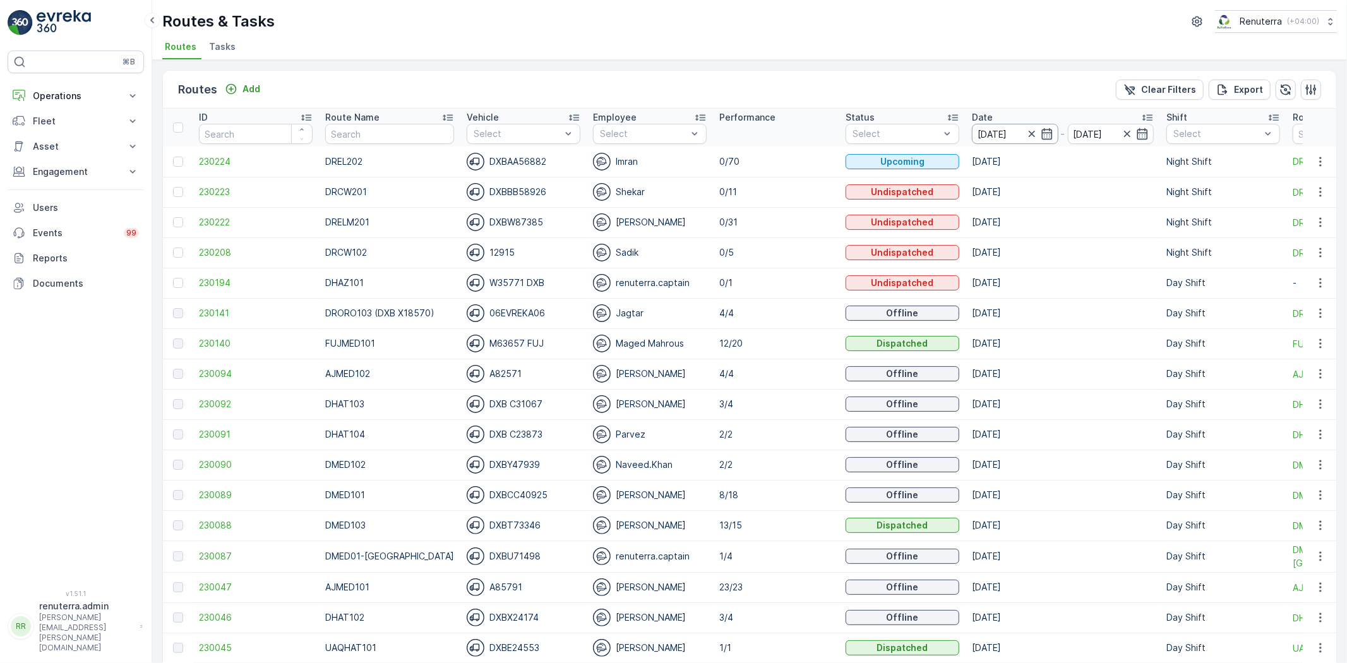
click at [996, 124] on input "06.10.2025" at bounding box center [1015, 134] width 87 height 20
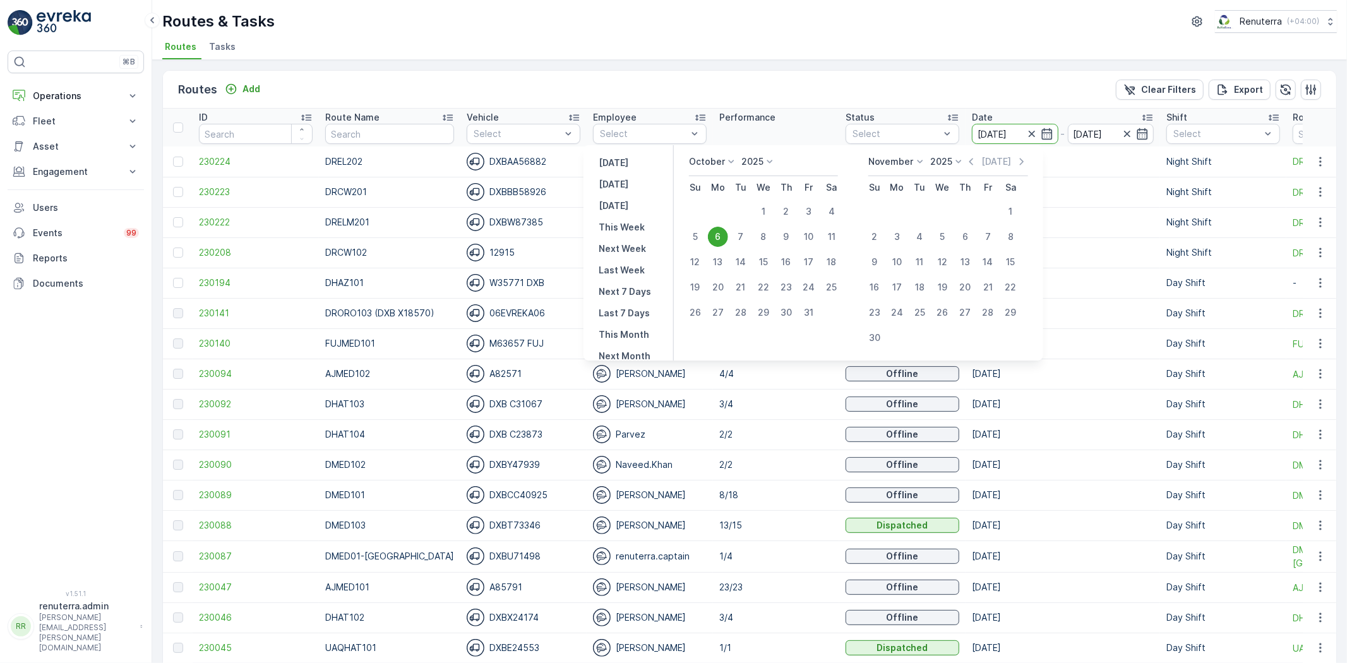
click at [715, 242] on div "6" at bounding box center [718, 237] width 20 height 20
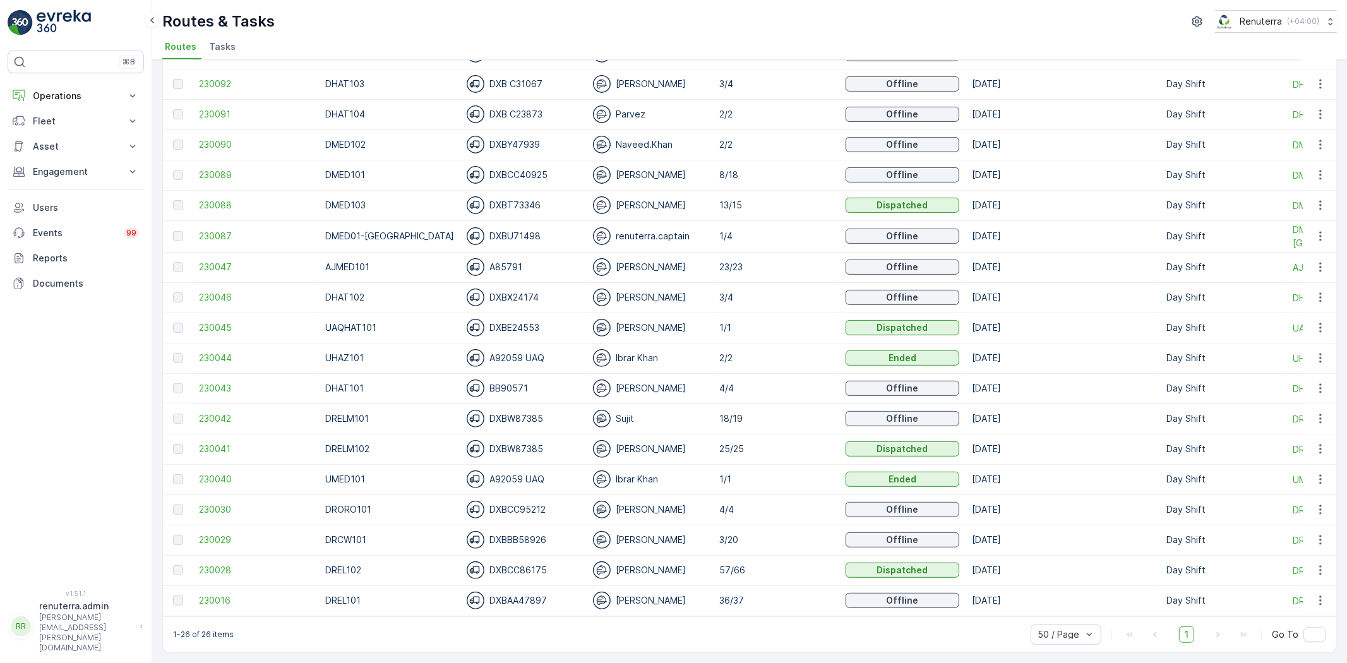
scroll to position [326, 0]
click at [235, 412] on span "230042" at bounding box center [256, 418] width 114 height 13
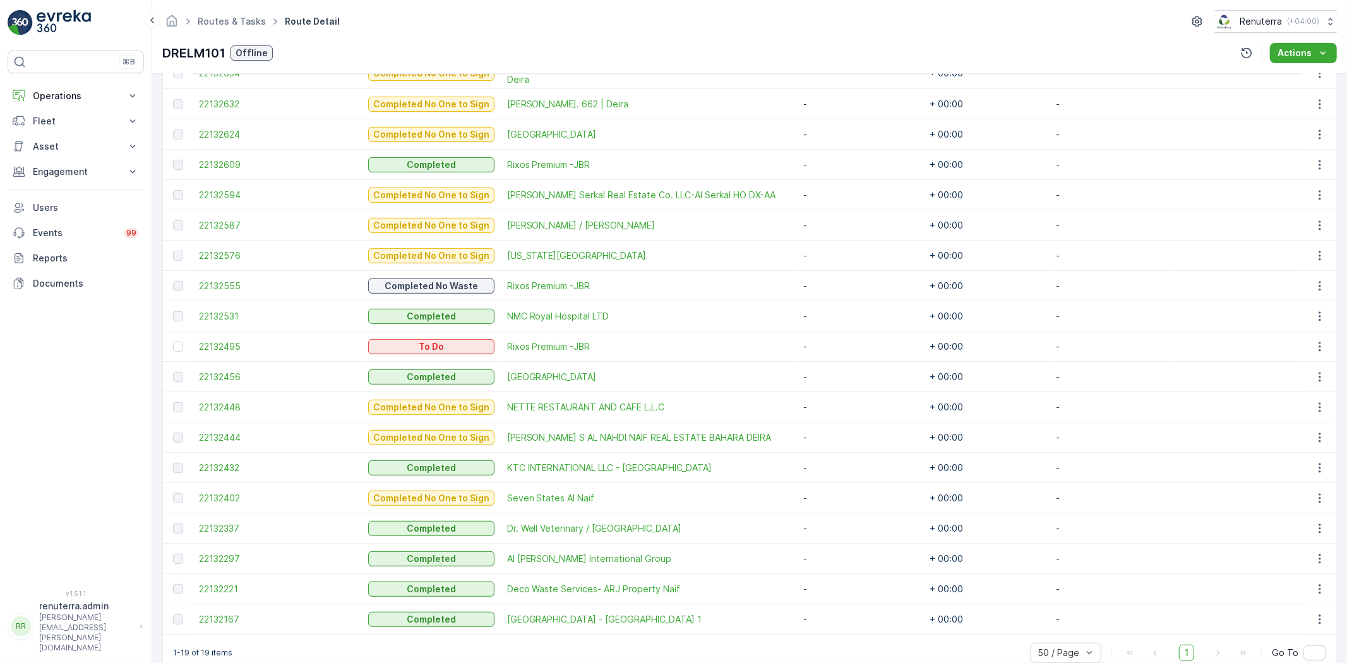
scroll to position [421, 0]
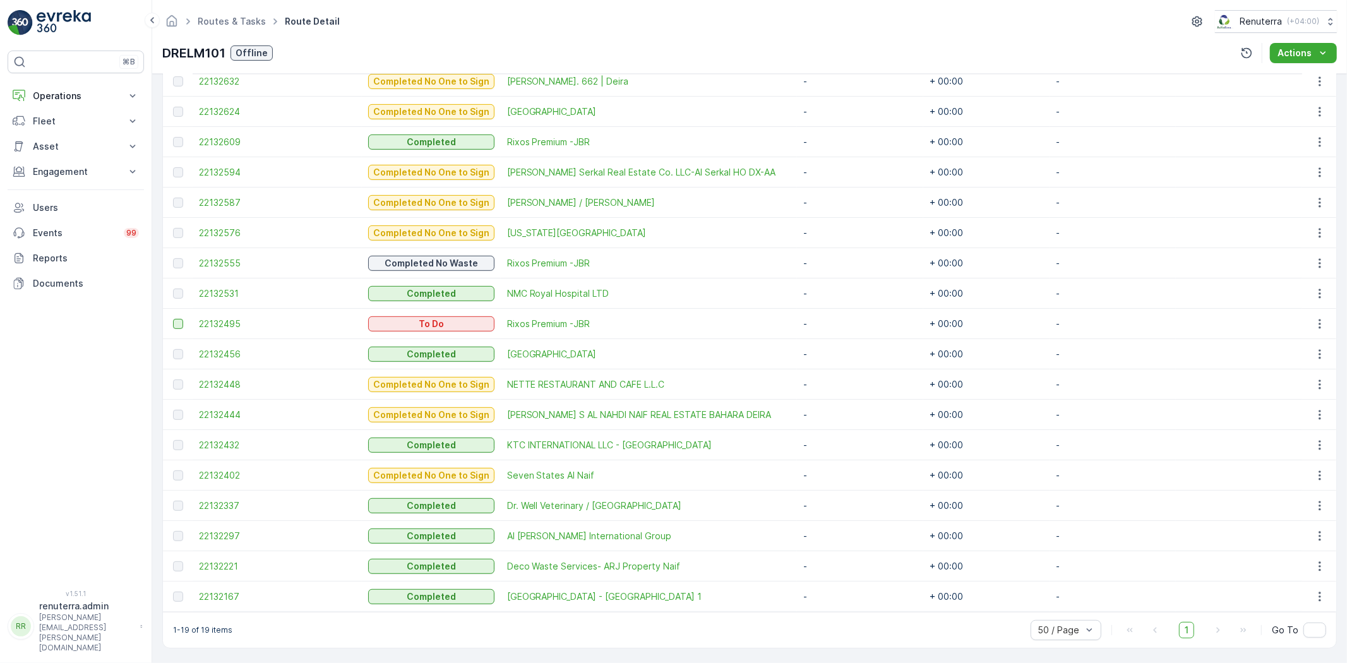
click at [174, 323] on div at bounding box center [178, 324] width 10 height 10
click at [173, 319] on input "checkbox" at bounding box center [173, 319] width 0 height 0
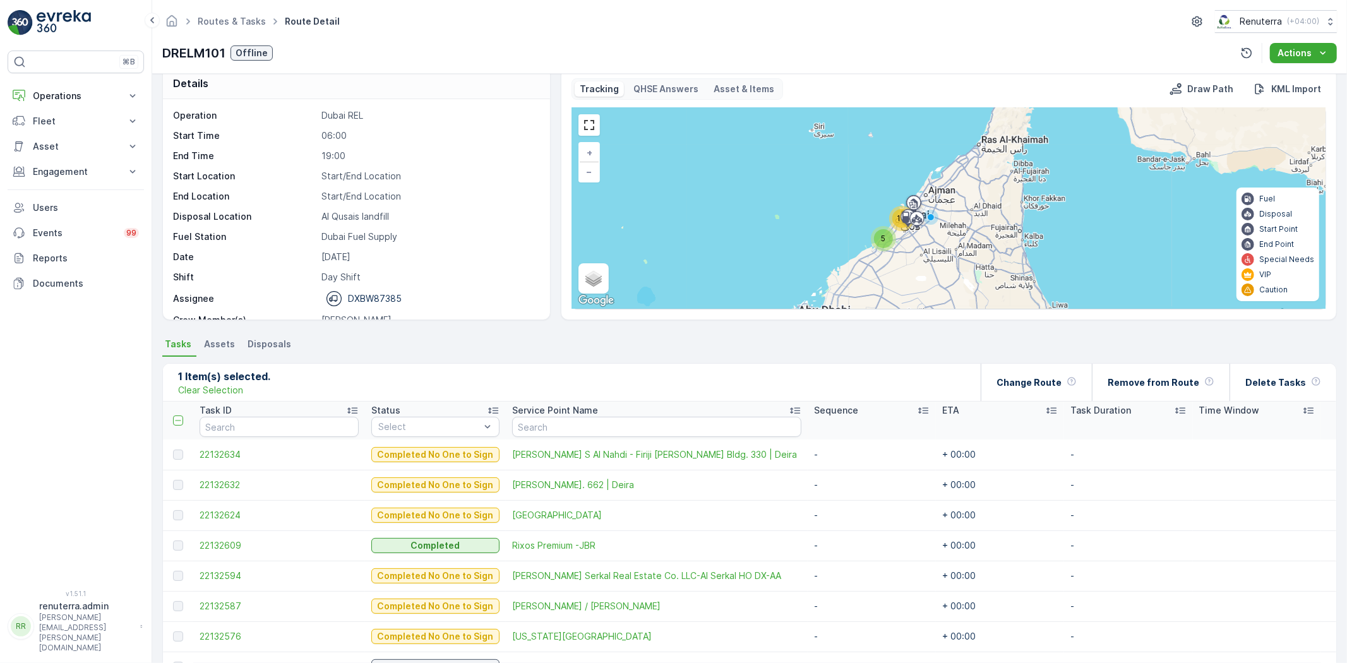
scroll to position [0, 0]
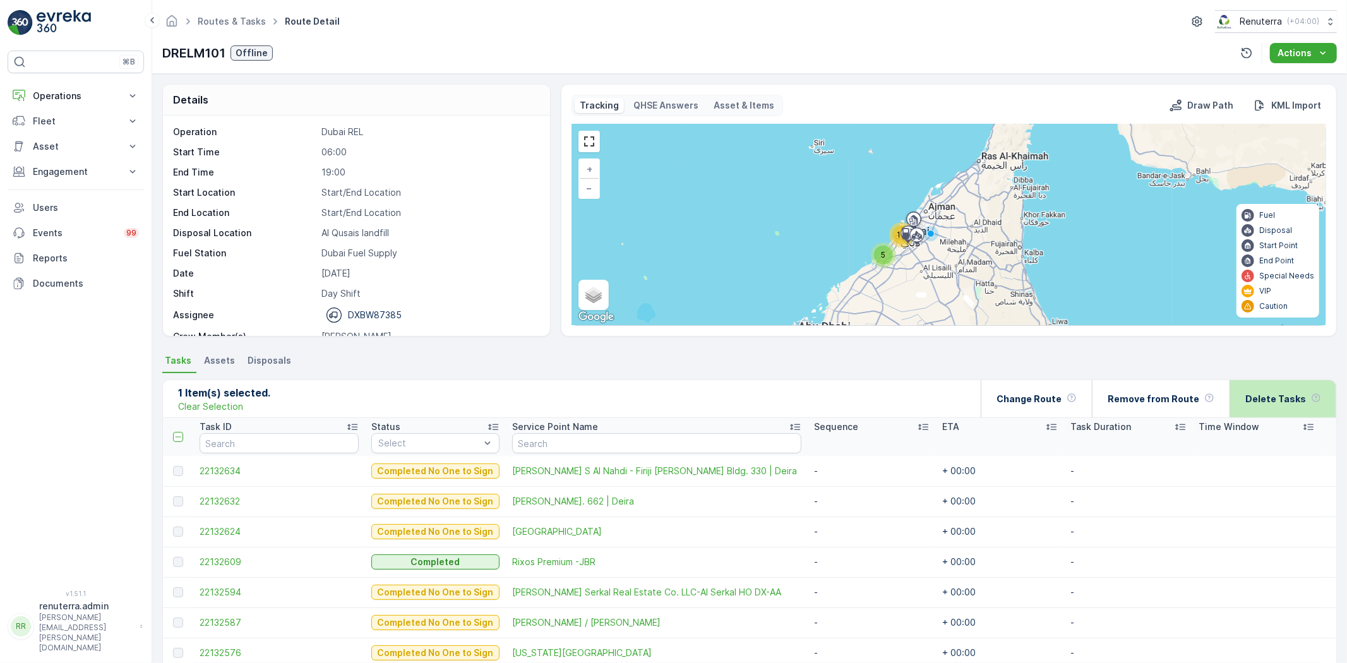
click at [1271, 415] on div "Delete Tasks" at bounding box center [1283, 398] width 76 height 37
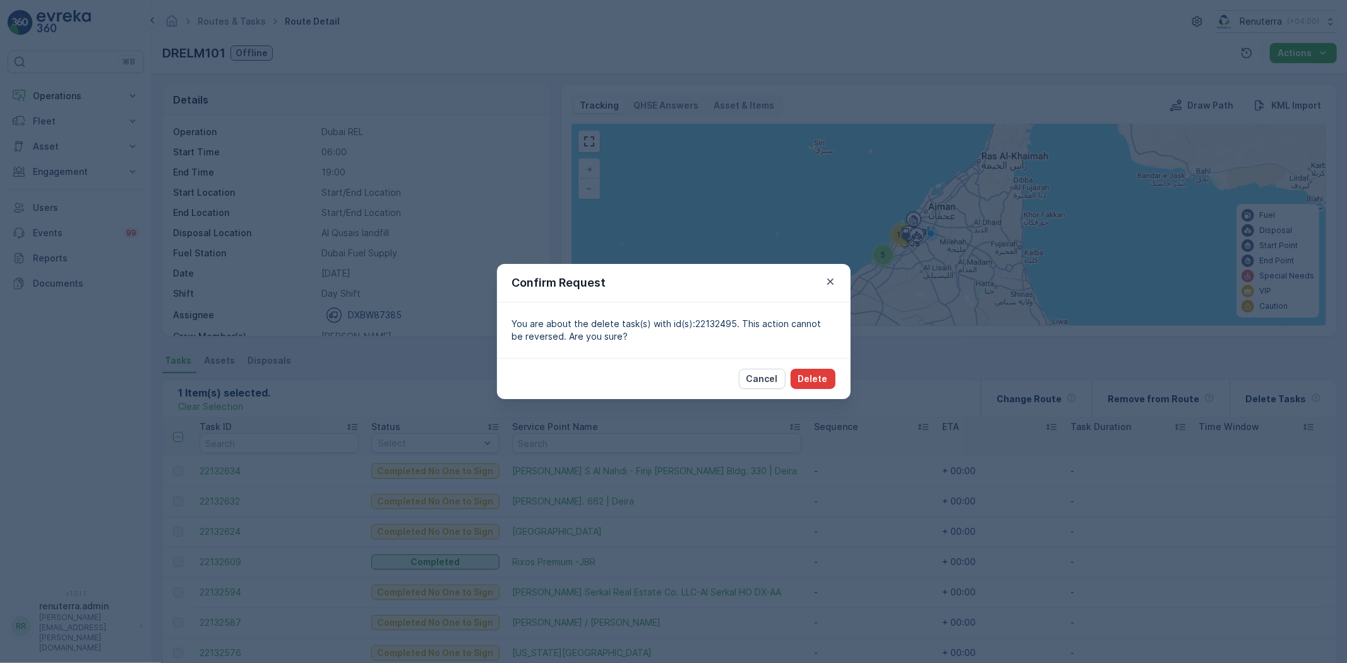
click at [806, 384] on p "Delete" at bounding box center [813, 379] width 30 height 13
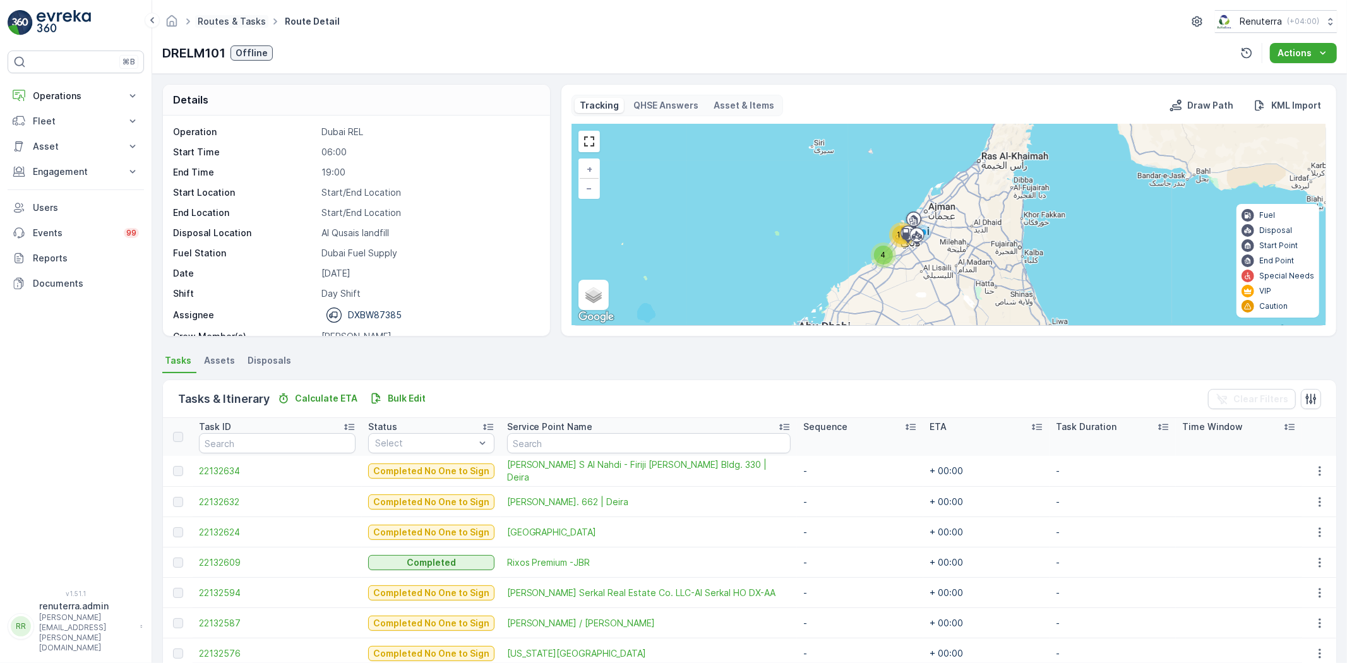
click at [248, 23] on link "Routes & Tasks" at bounding box center [232, 21] width 68 height 11
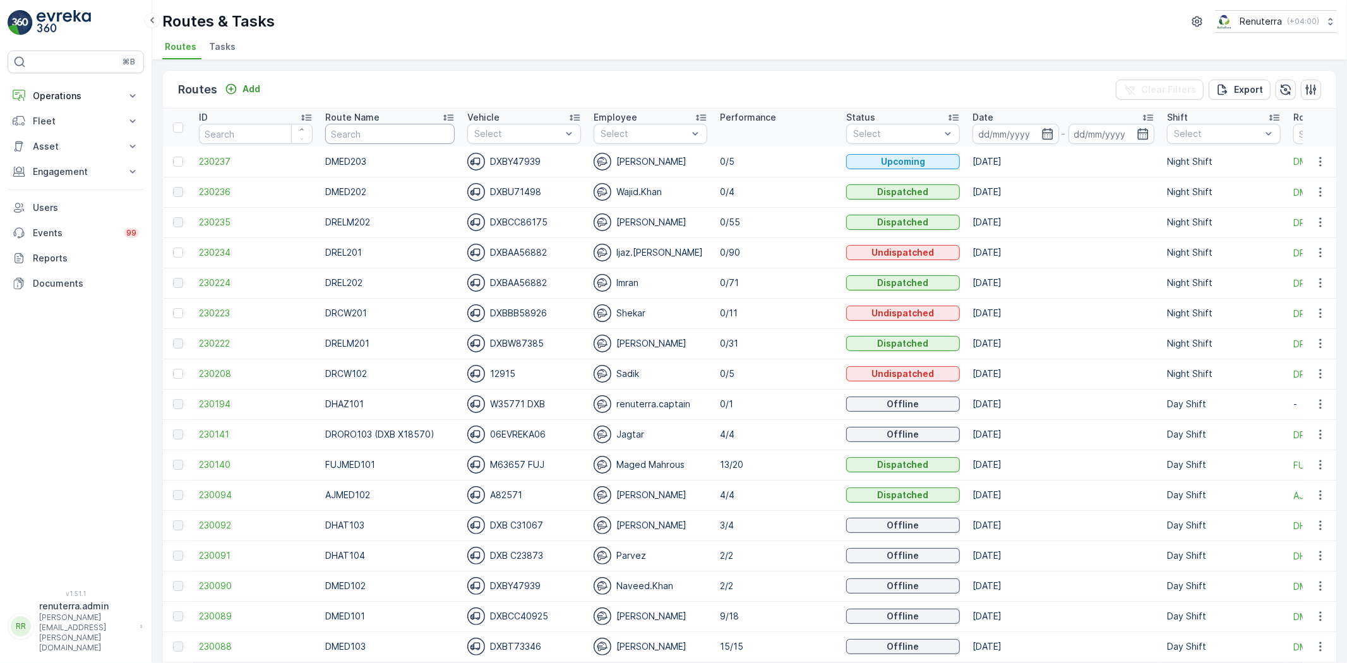
click at [424, 131] on input "text" at bounding box center [389, 134] width 129 height 20
type input "ah"
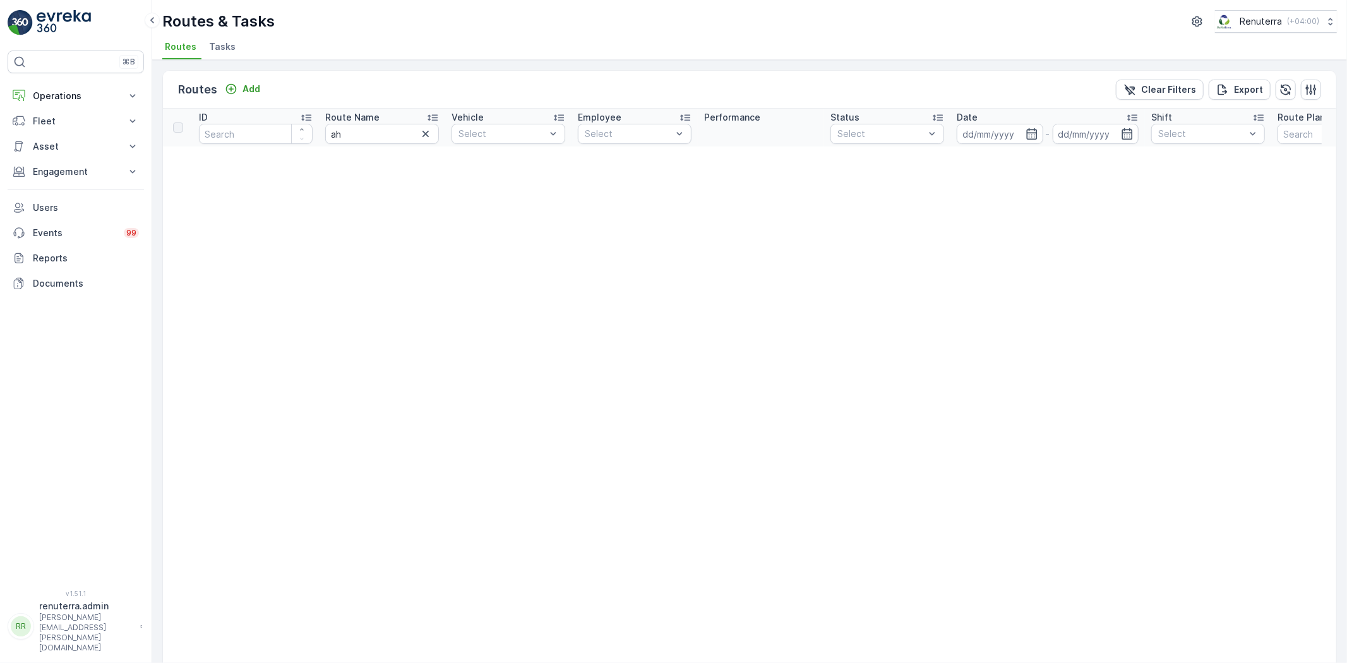
click at [351, 136] on input "ah" at bounding box center [382, 134] width 114 height 20
type input "aj"
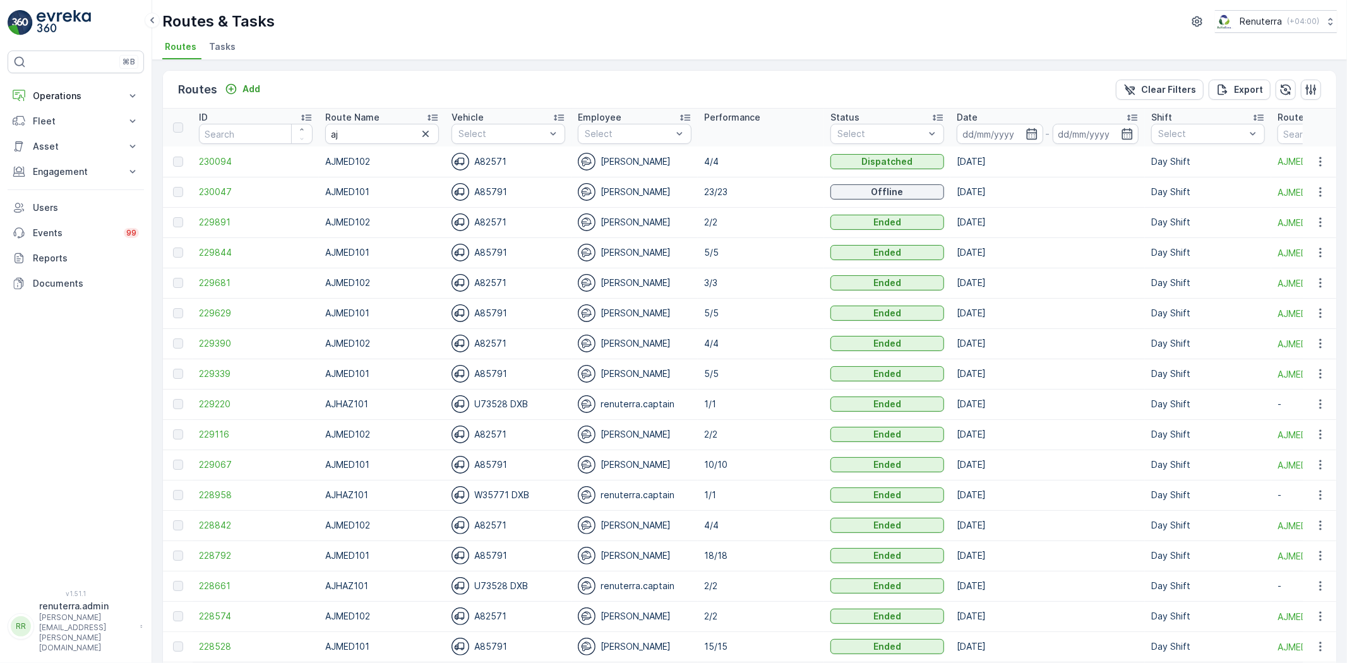
click at [232, 152] on td "230094" at bounding box center [256, 161] width 126 height 30
click at [229, 169] on td "230094" at bounding box center [256, 161] width 126 height 30
click at [219, 161] on span "230094" at bounding box center [256, 161] width 114 height 13
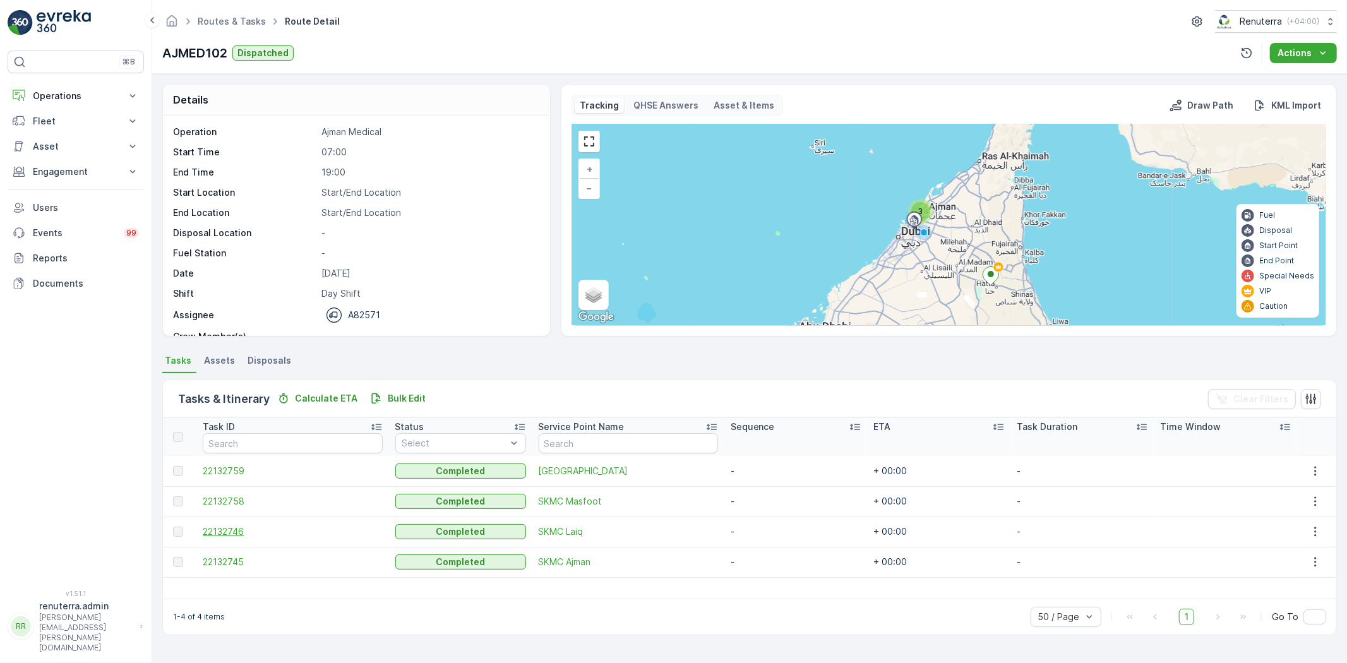
click at [270, 530] on span "22132746" at bounding box center [292, 531] width 179 height 13
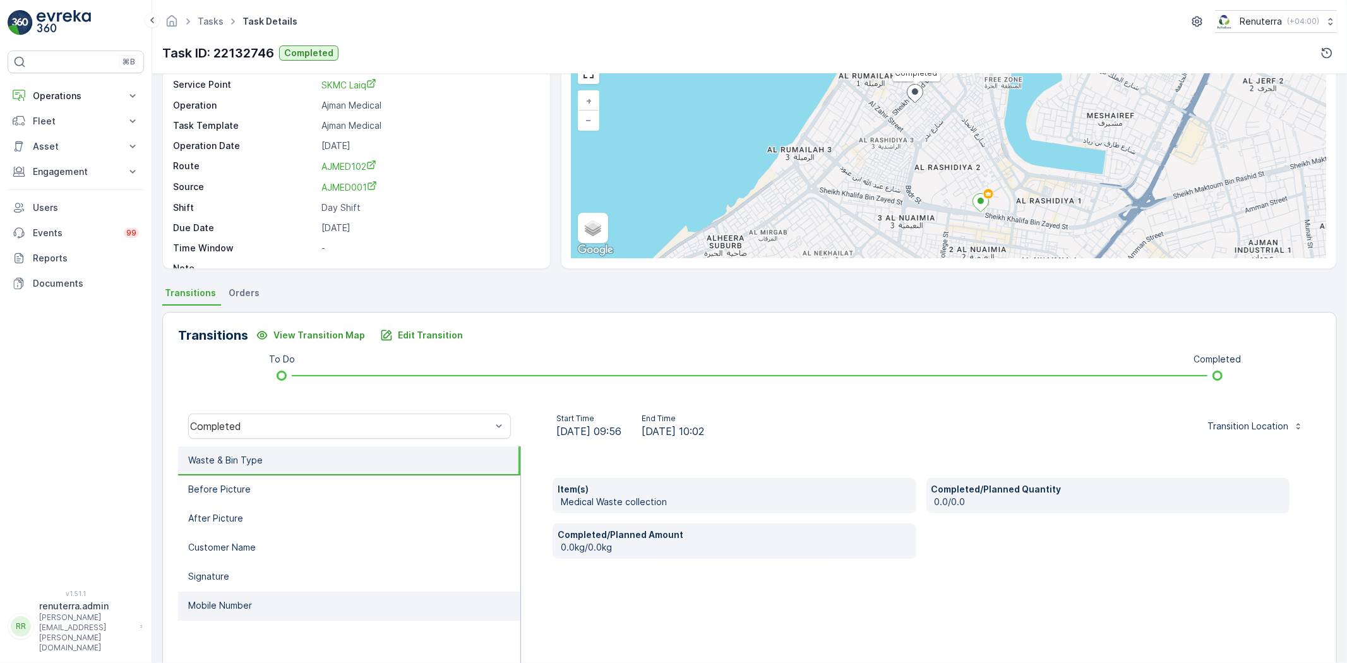
scroll to position [70, 0]
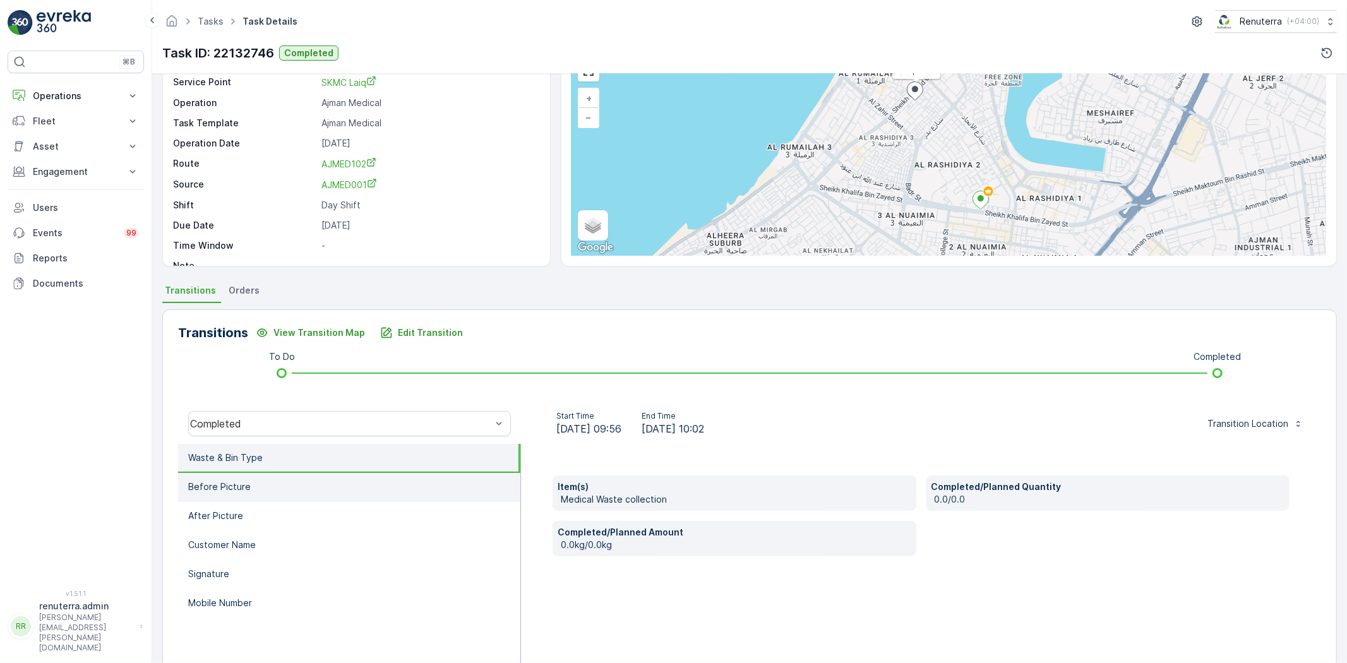
click at [273, 474] on li "Before Picture" at bounding box center [349, 487] width 342 height 29
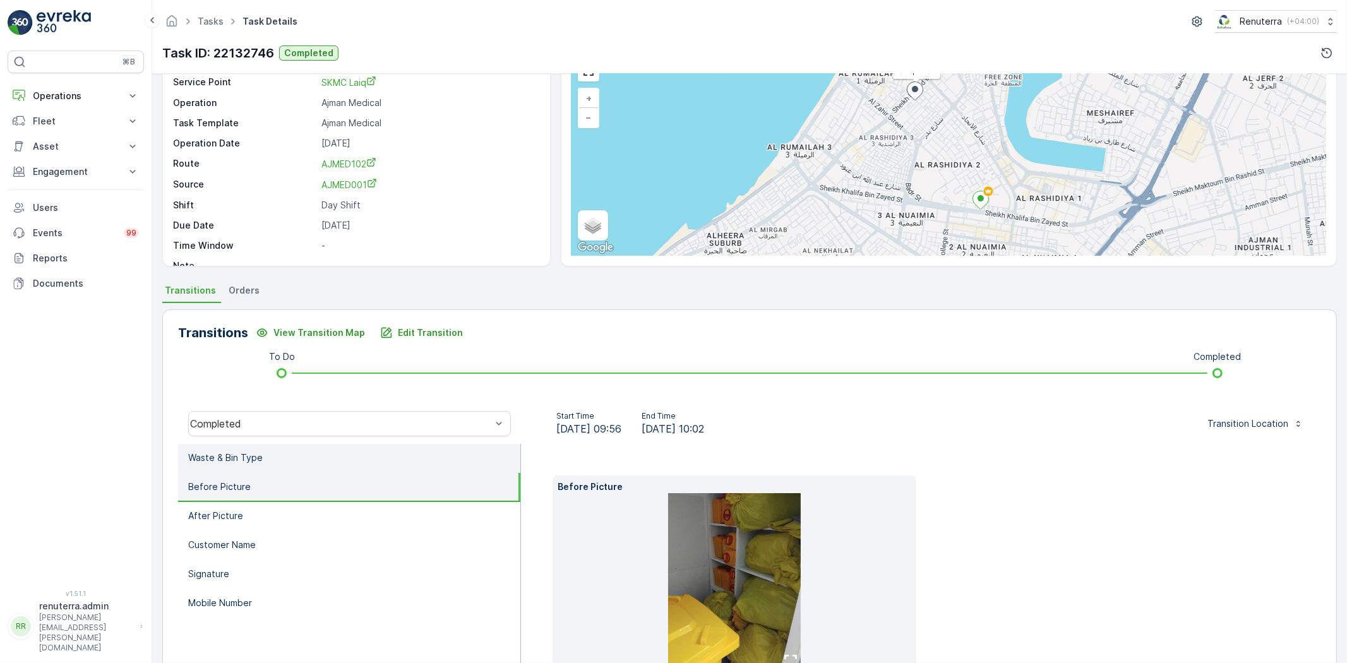
click at [270, 465] on li "Waste & Bin Type" at bounding box center [349, 458] width 342 height 29
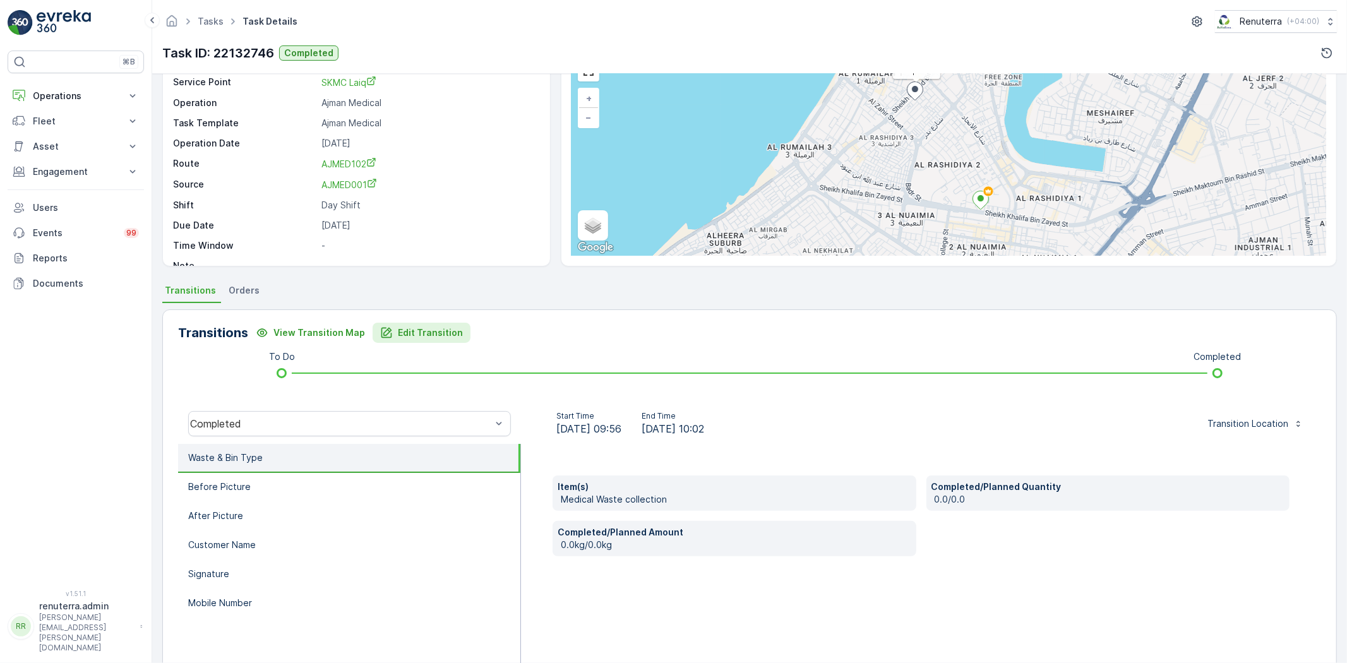
click at [446, 329] on p "Edit Transition" at bounding box center [430, 332] width 65 height 13
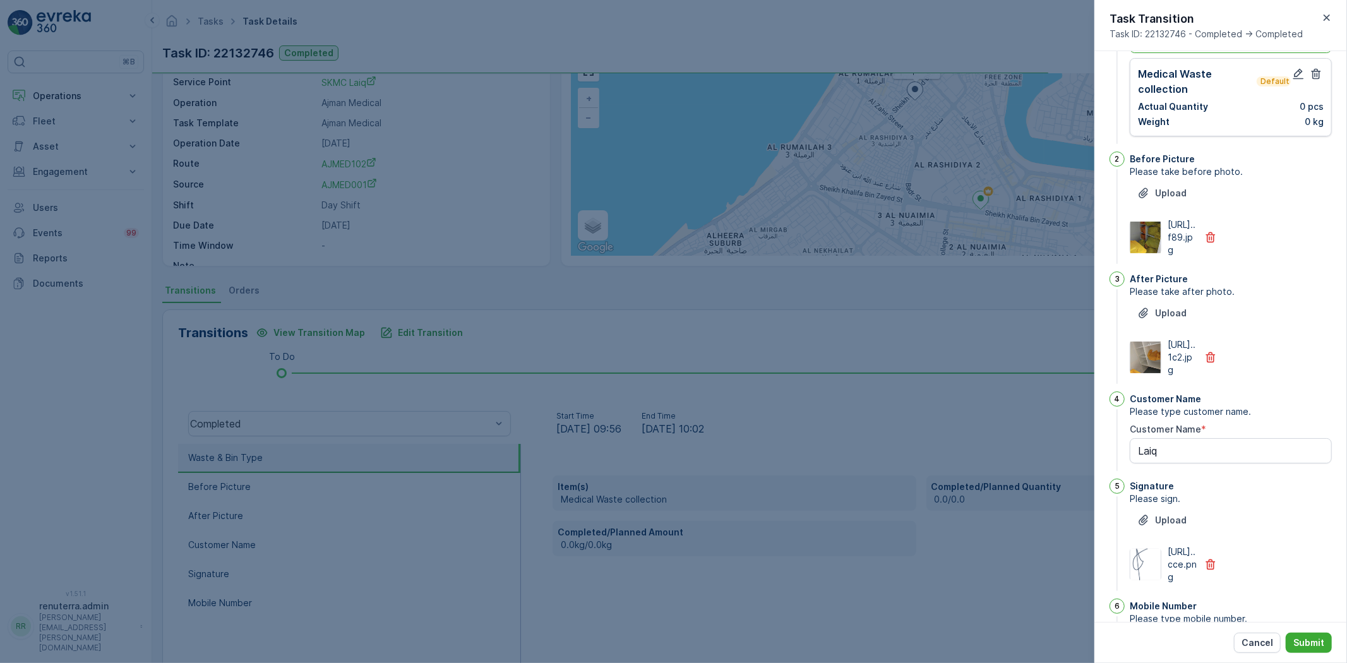
scroll to position [0, 0]
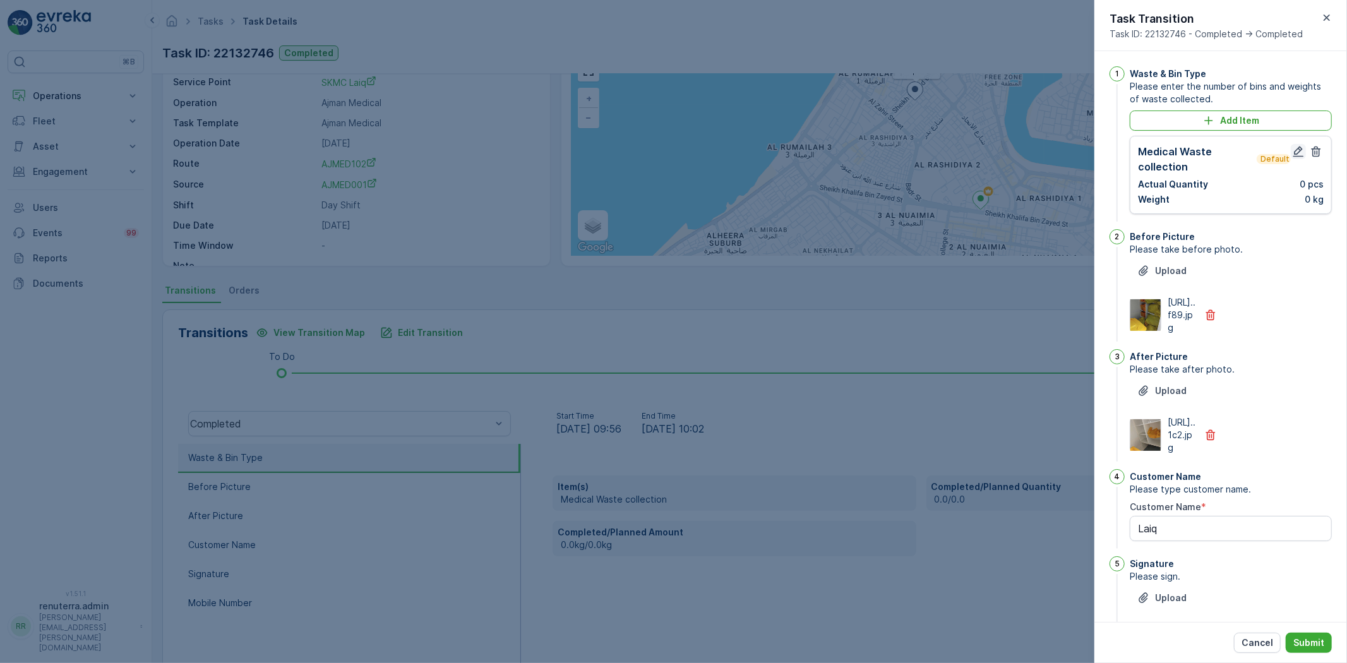
click at [1292, 158] on icon "button" at bounding box center [1298, 151] width 13 height 13
type Name "Laiq"
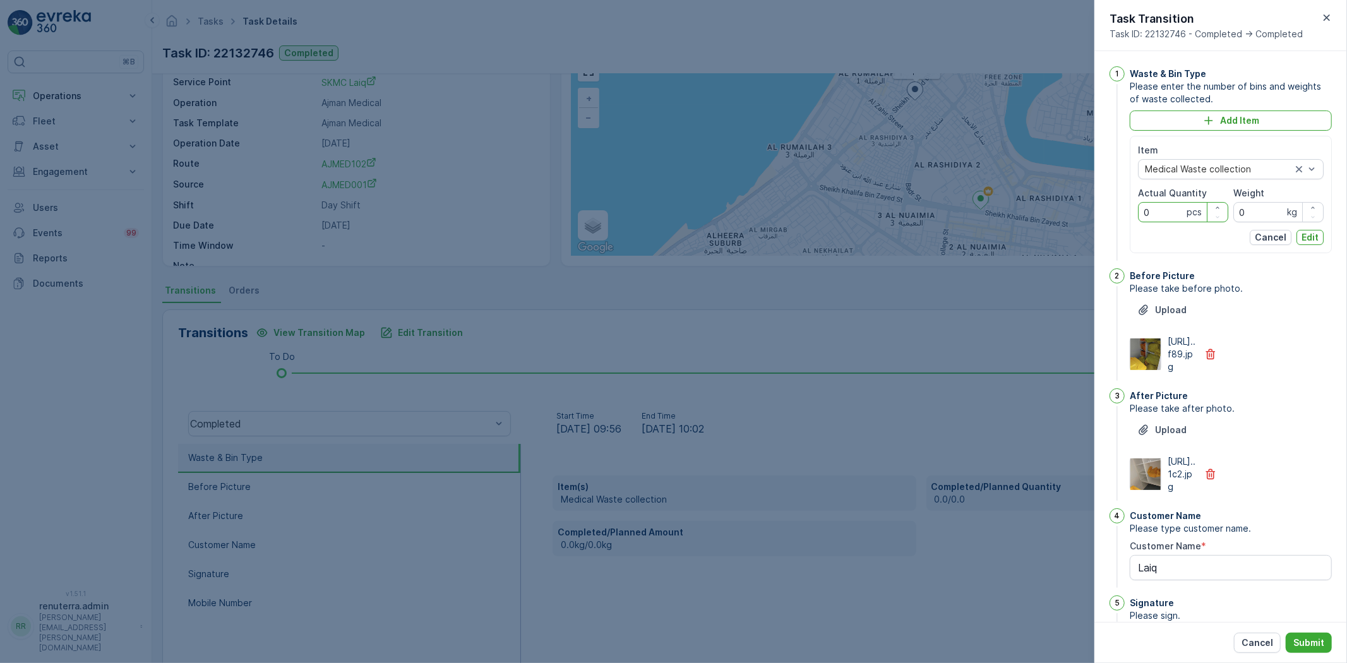
click at [1156, 217] on Quantity "0" at bounding box center [1183, 212] width 90 height 20
drag, startPoint x: 1137, startPoint y: 209, endPoint x: 1131, endPoint y: 206, distance: 6.8
click at [1131, 206] on div "Item Medical Waste collection Actual Quantity 0 pcs Weight 0 kg Cancel Edit" at bounding box center [1231, 194] width 202 height 117
type Quantity "1"
click at [1241, 212] on input "0" at bounding box center [1278, 212] width 90 height 20
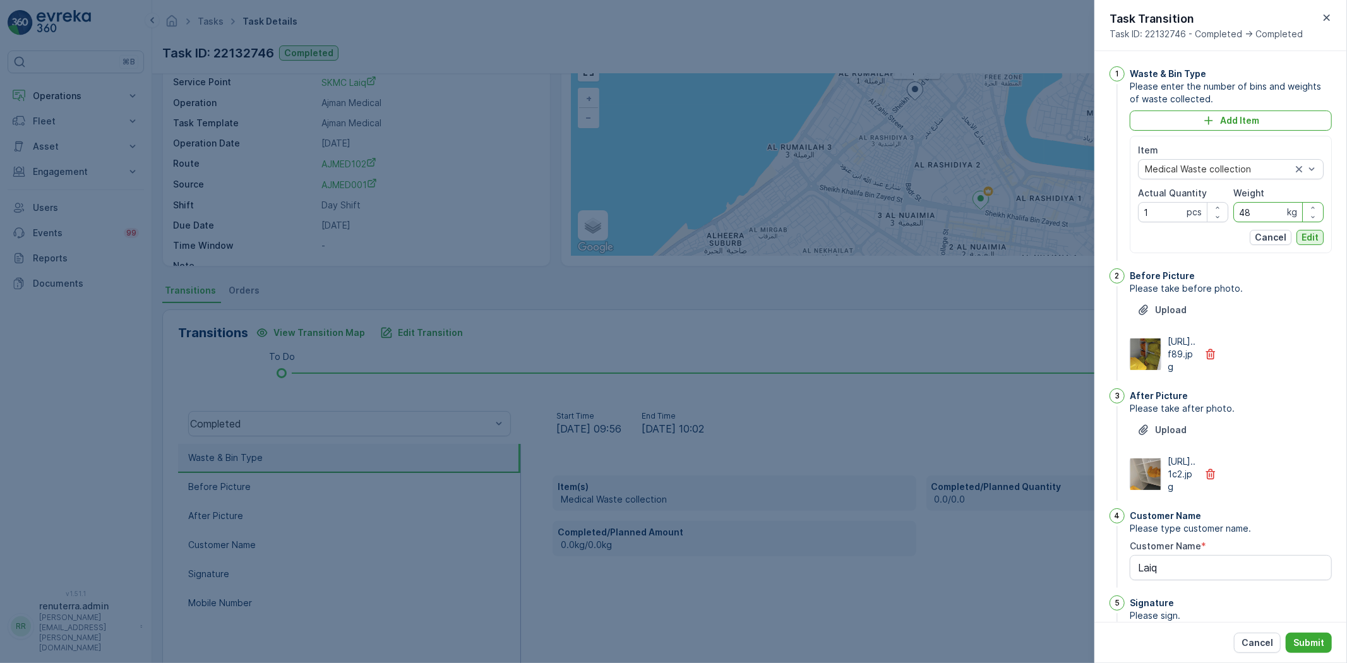
type input "48"
click at [1310, 244] on button "Edit" at bounding box center [1309, 237] width 27 height 15
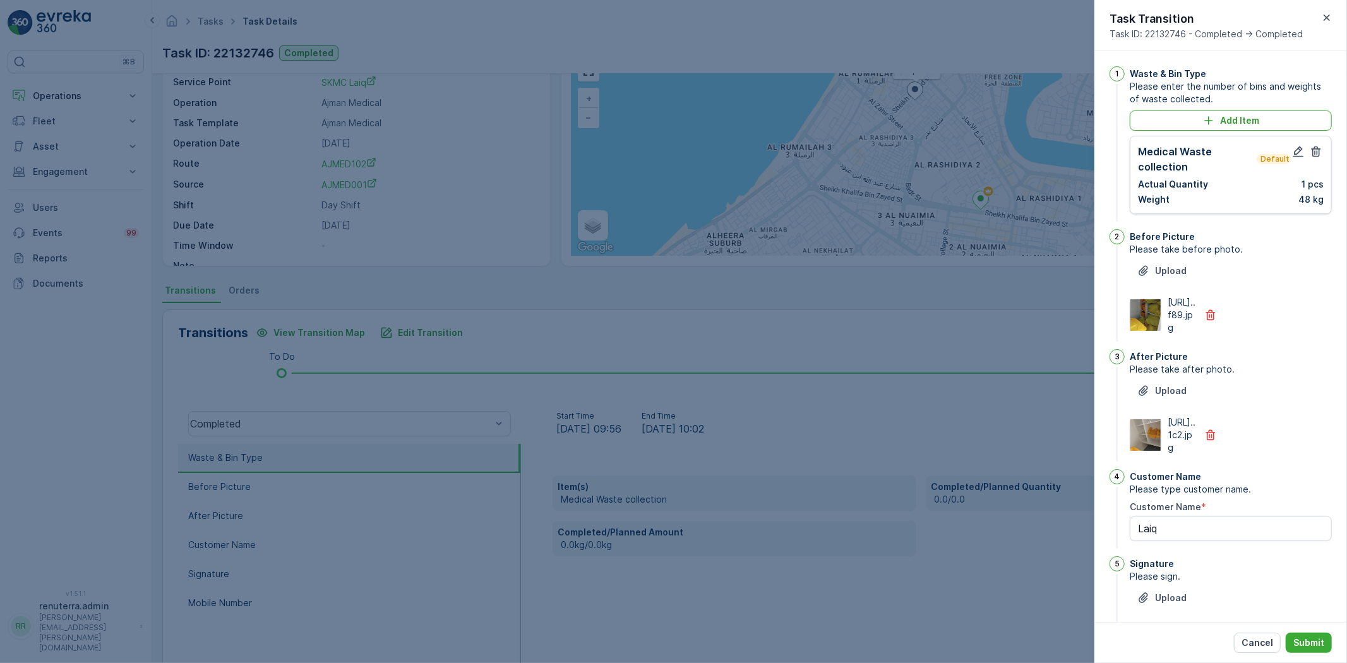
click at [1310, 654] on div "Cancel Submit" at bounding box center [1220, 642] width 253 height 41
click at [1312, 650] on button "Submit" at bounding box center [1309, 643] width 46 height 20
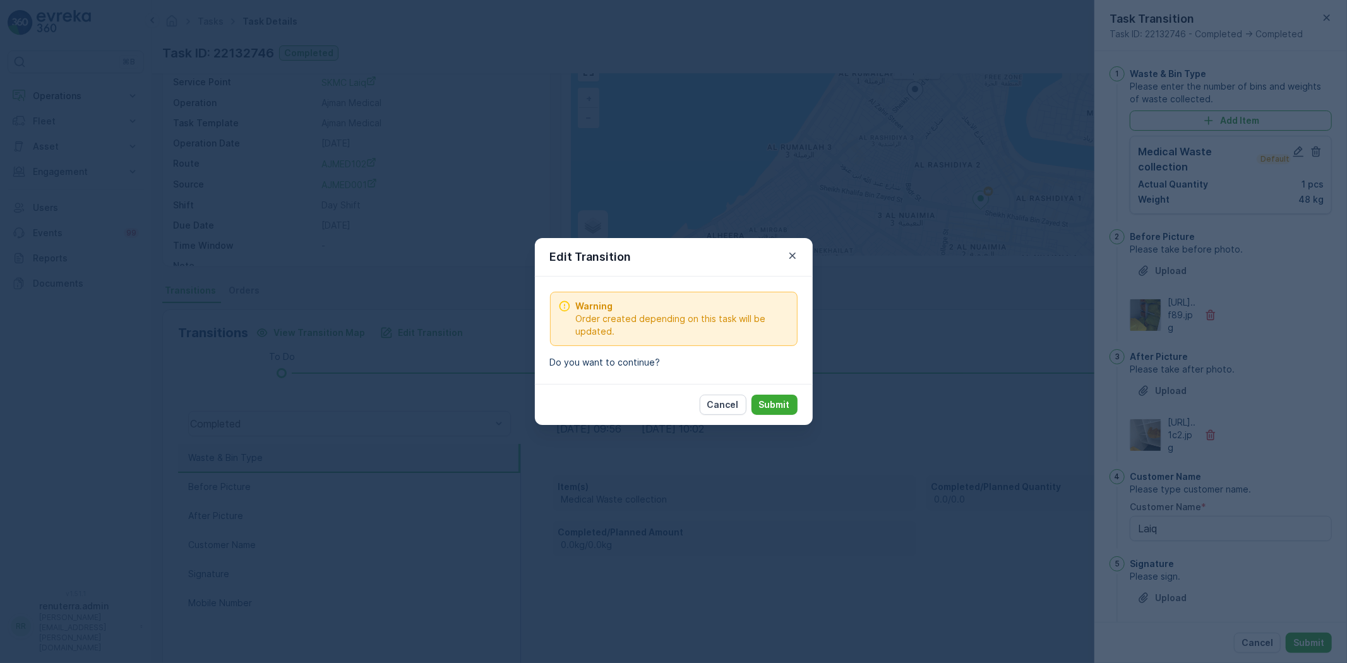
click at [788, 391] on div "Cancel Submit" at bounding box center [674, 404] width 278 height 41
click at [785, 398] on button "Submit" at bounding box center [774, 405] width 46 height 20
type Name "Laiq"
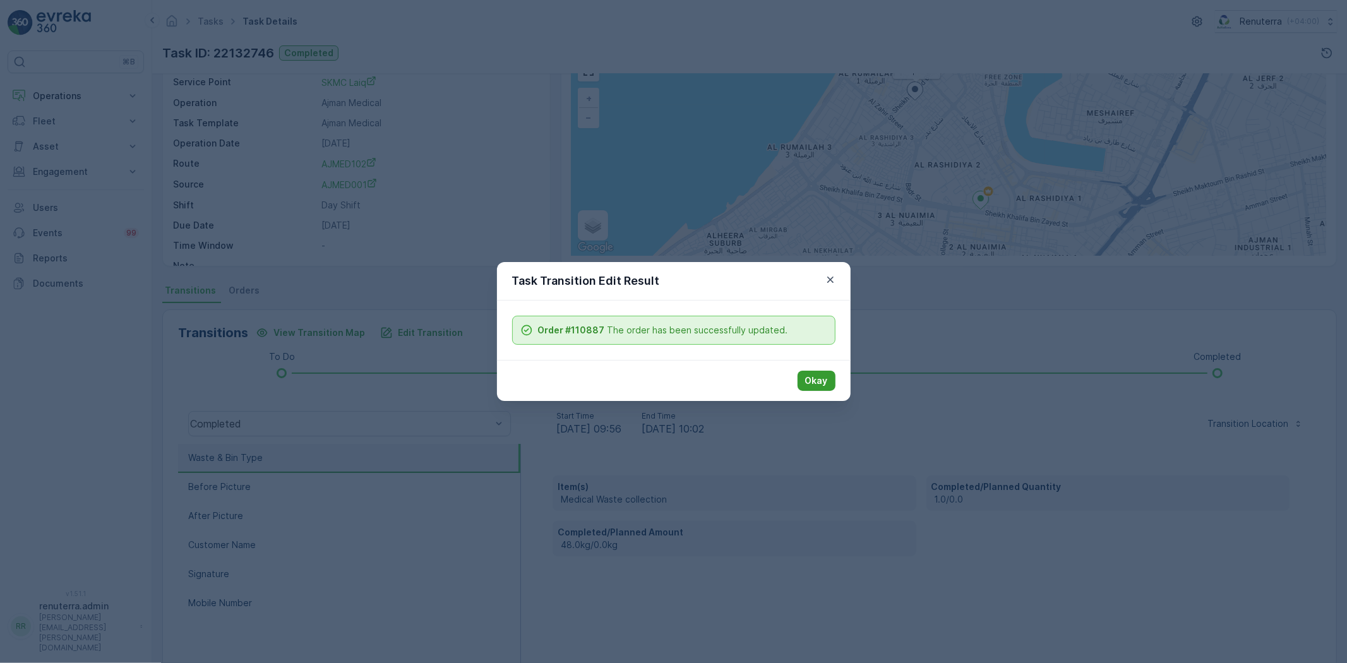
click at [825, 379] on p "Okay" at bounding box center [816, 380] width 23 height 13
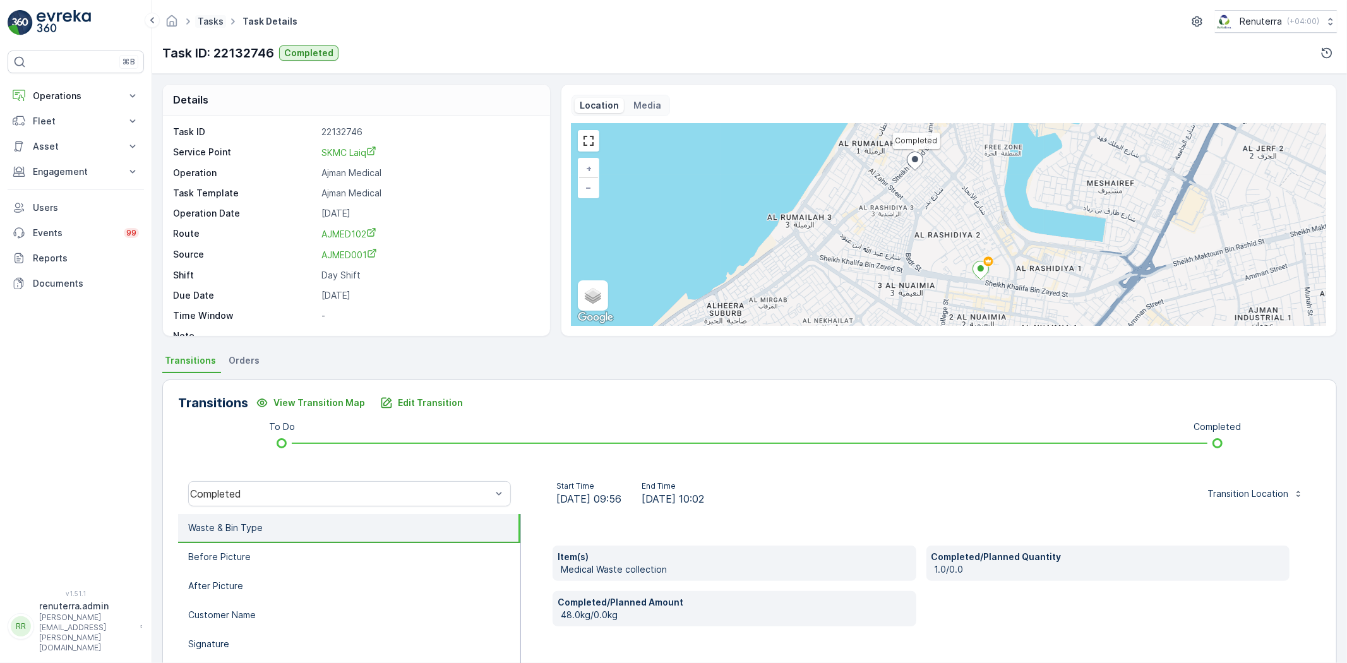
click at [212, 18] on link "Tasks" at bounding box center [211, 21] width 26 height 11
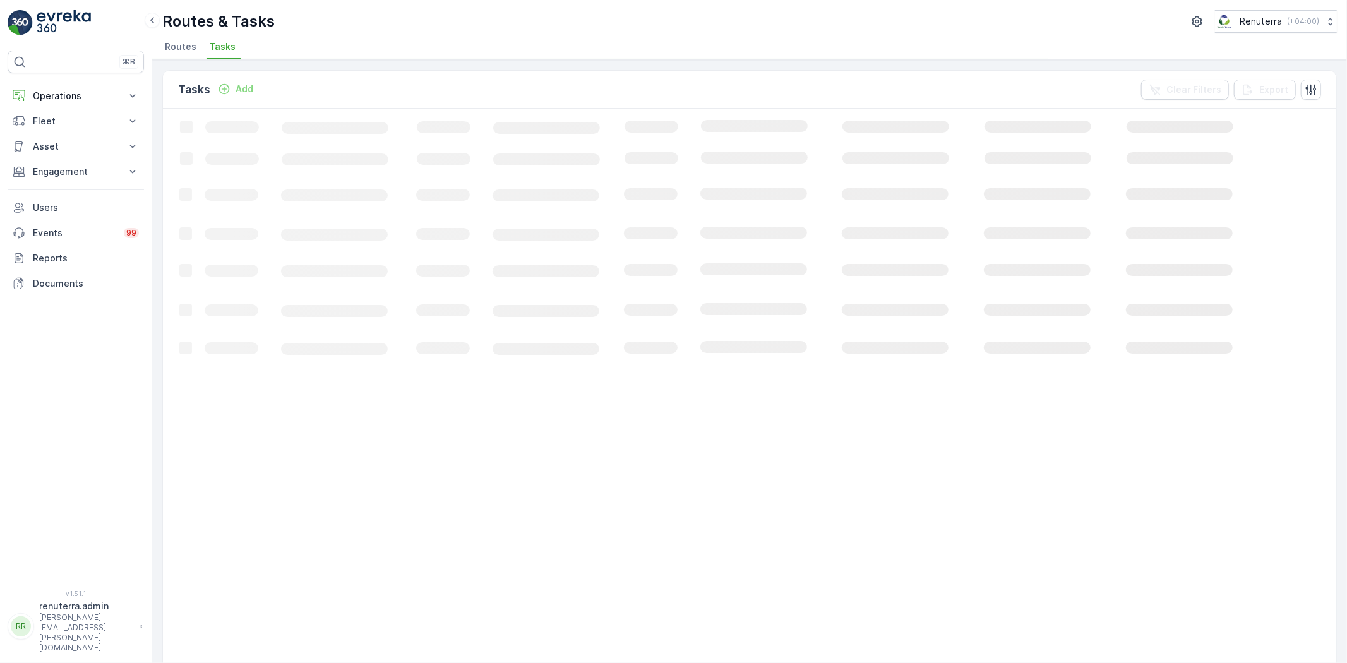
click at [196, 90] on p "Tasks" at bounding box center [194, 90] width 32 height 18
click at [179, 41] on span "Routes" at bounding box center [181, 46] width 32 height 13
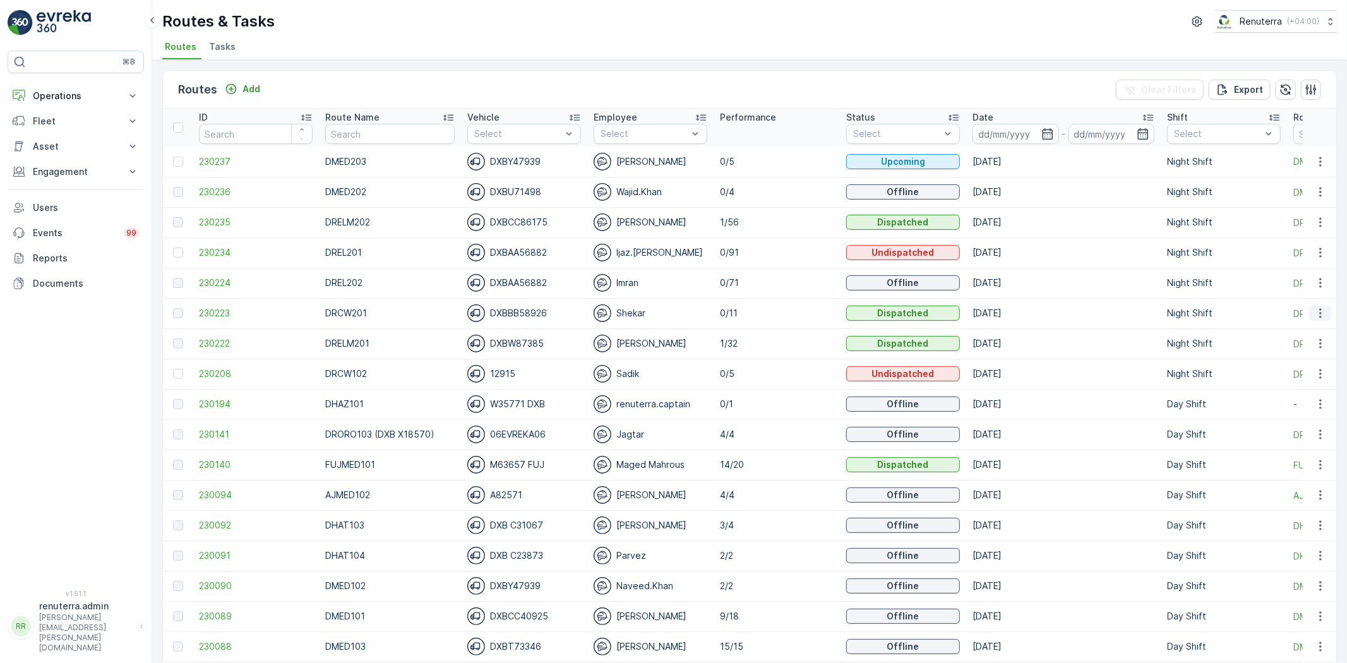
click at [1314, 309] on icon "button" at bounding box center [1320, 313] width 13 height 13
click at [720, 310] on p "0/11" at bounding box center [777, 313] width 114 height 13
click at [645, 308] on div "Shekar" at bounding box center [651, 313] width 114 height 18
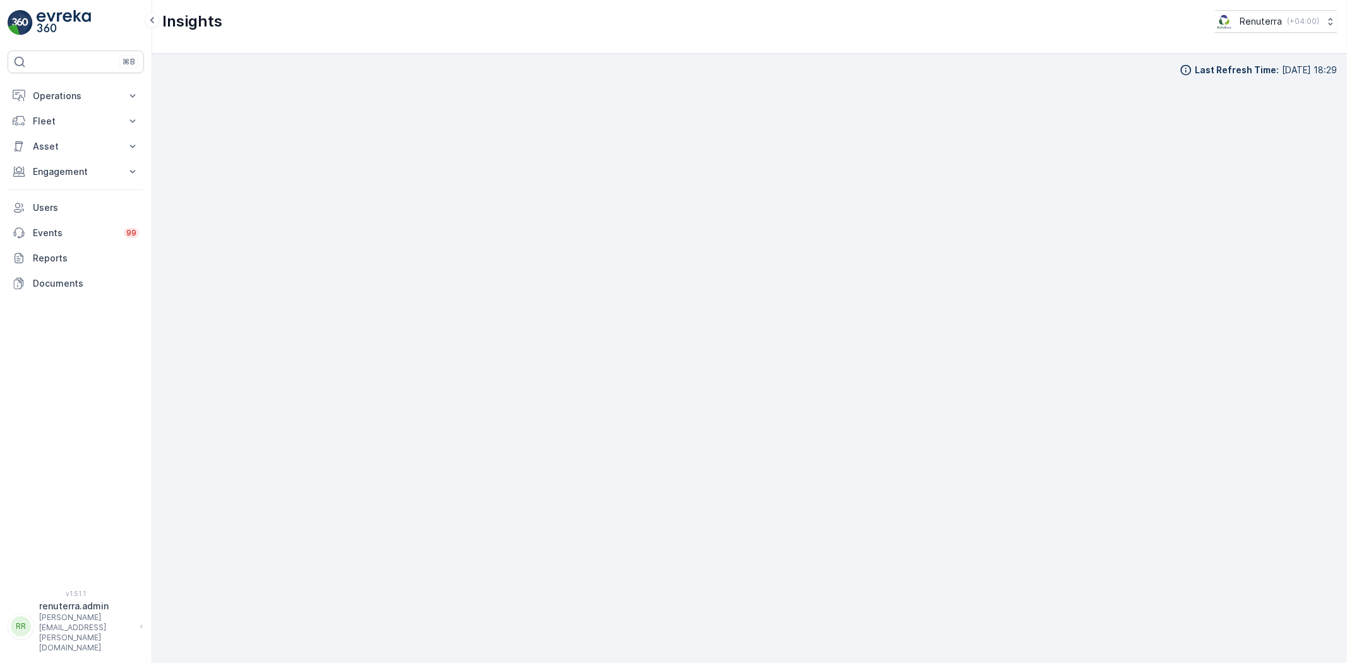
scroll to position [14, 0]
click at [69, 98] on p "Operations" at bounding box center [76, 96] width 86 height 13
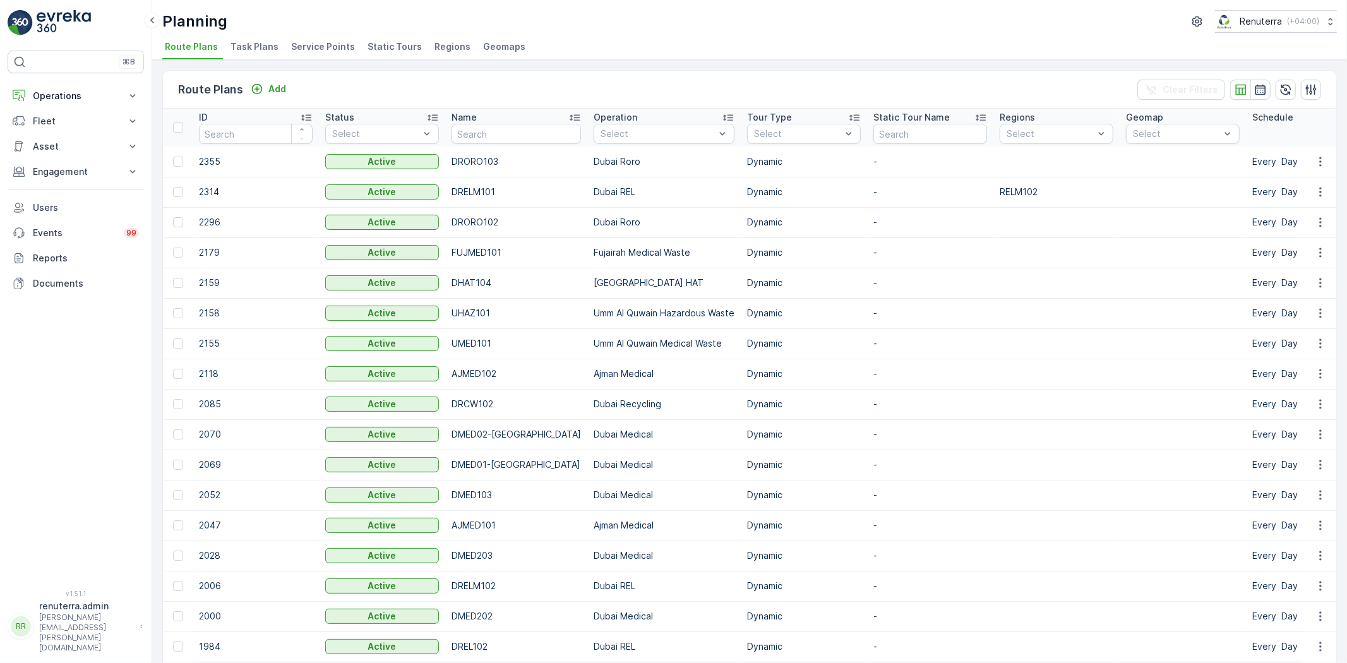
click at [268, 53] on li "Task Plans" at bounding box center [256, 48] width 56 height 21
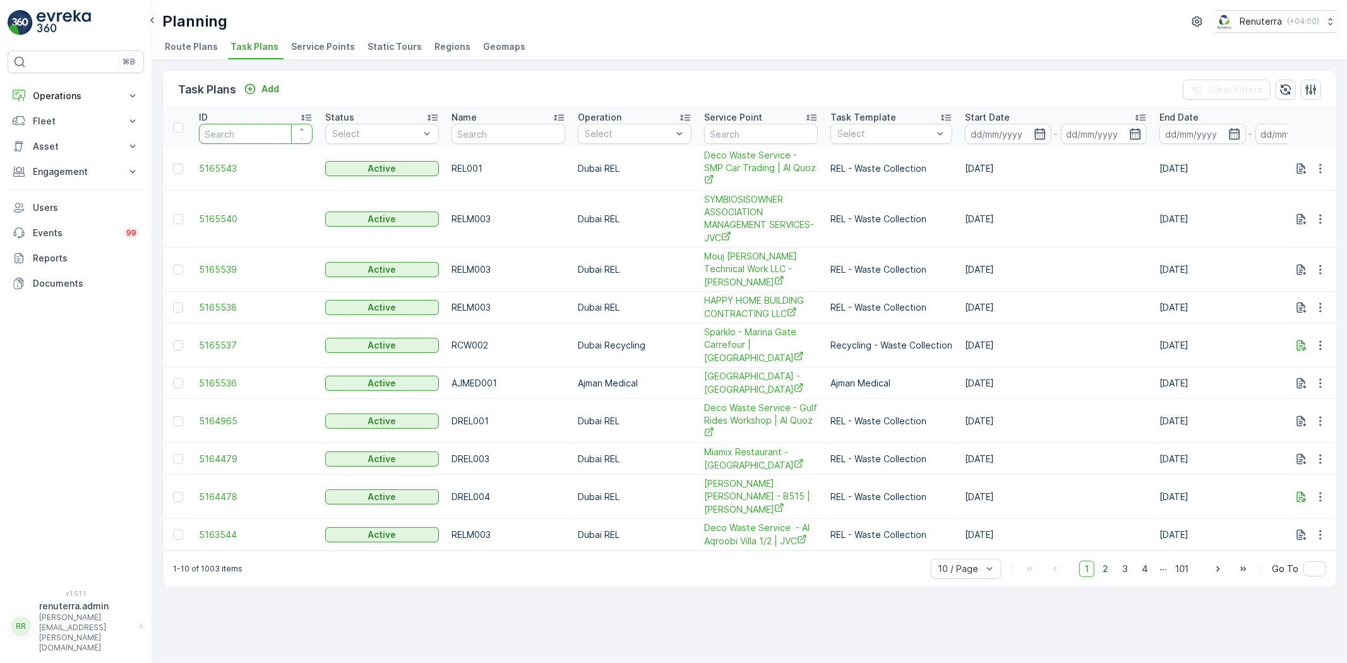
click at [241, 141] on input "number" at bounding box center [256, 134] width 114 height 20
click at [206, 44] on span "Route Plans" at bounding box center [191, 46] width 53 height 13
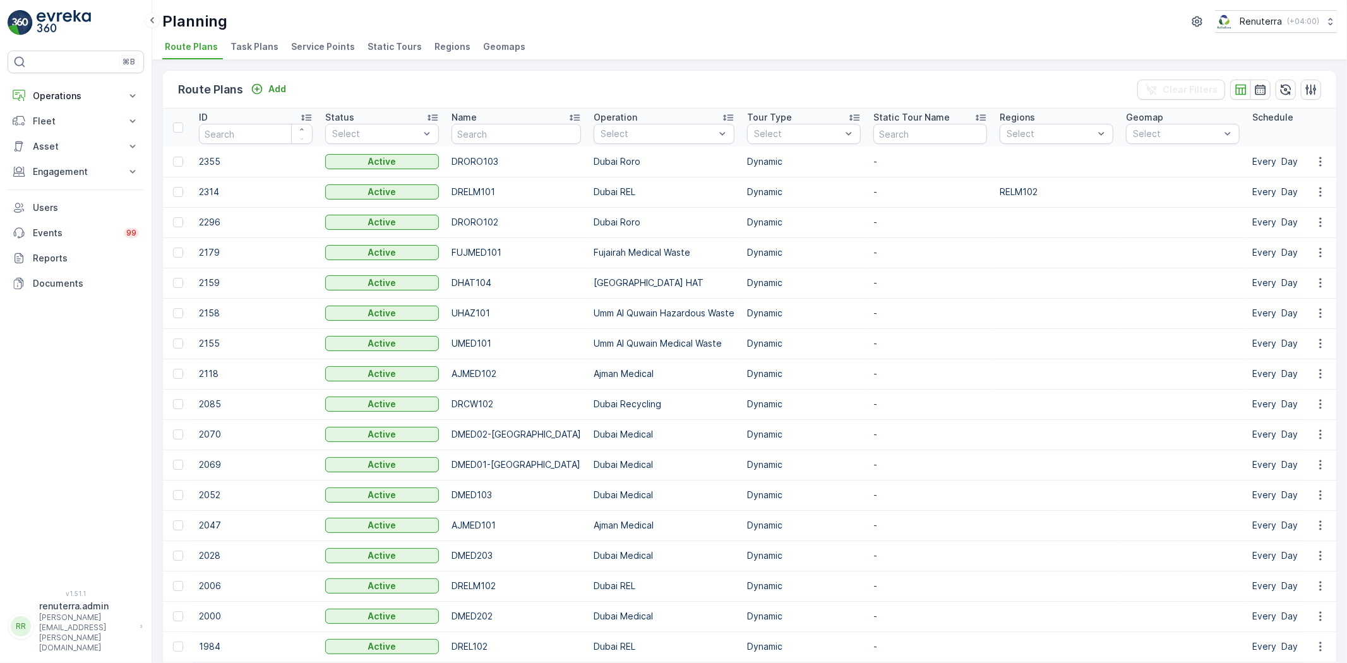
click at [267, 134] on input "number" at bounding box center [256, 134] width 114 height 20
click at [484, 137] on input "text" at bounding box center [515, 134] width 129 height 20
type input "DRCW201"
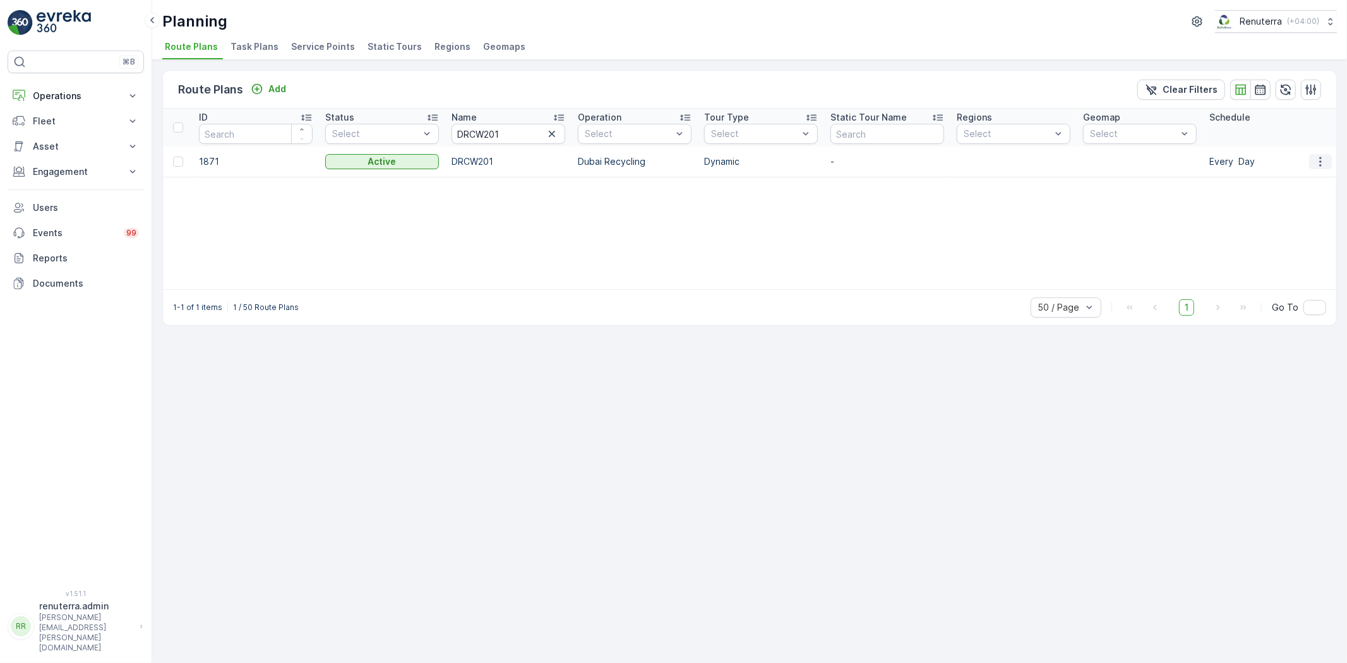
click at [1329, 156] on button "button" at bounding box center [1320, 161] width 23 height 15
click at [1305, 181] on span "Edit Route Plan" at bounding box center [1308, 180] width 65 height 13
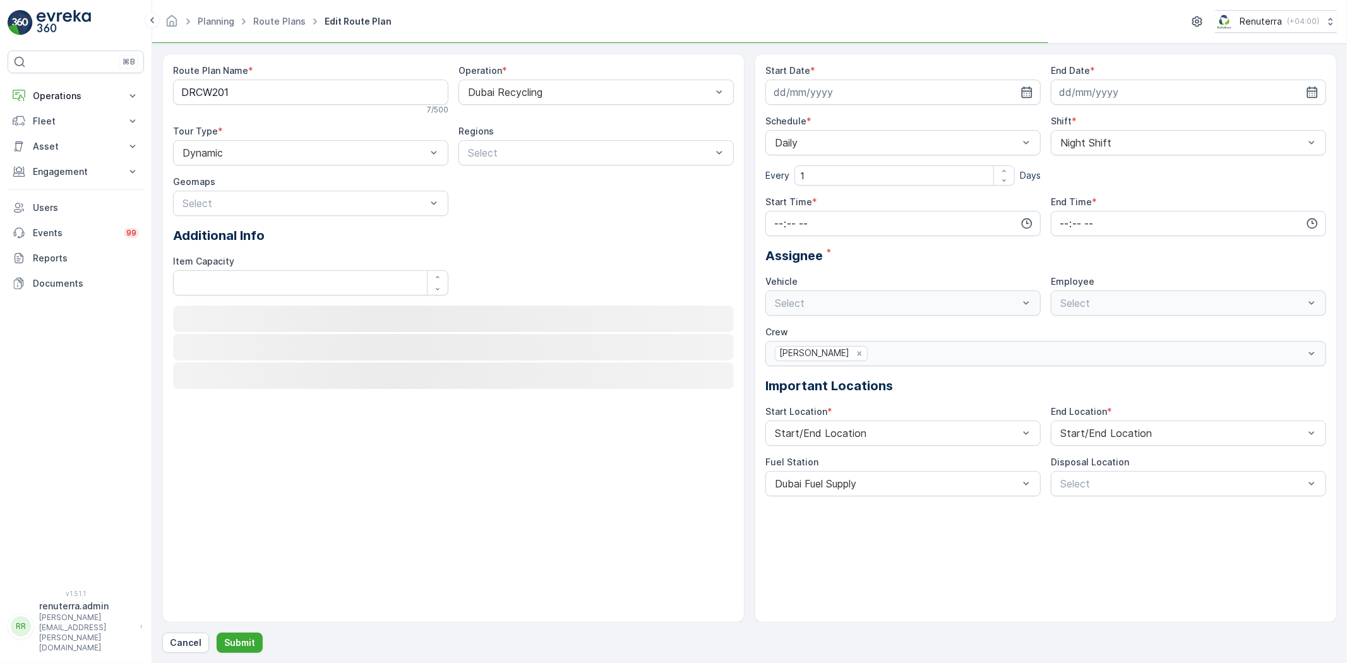
type input "12.11.2024"
type input "31.12.2025"
type input "16:00"
type input "08:00"
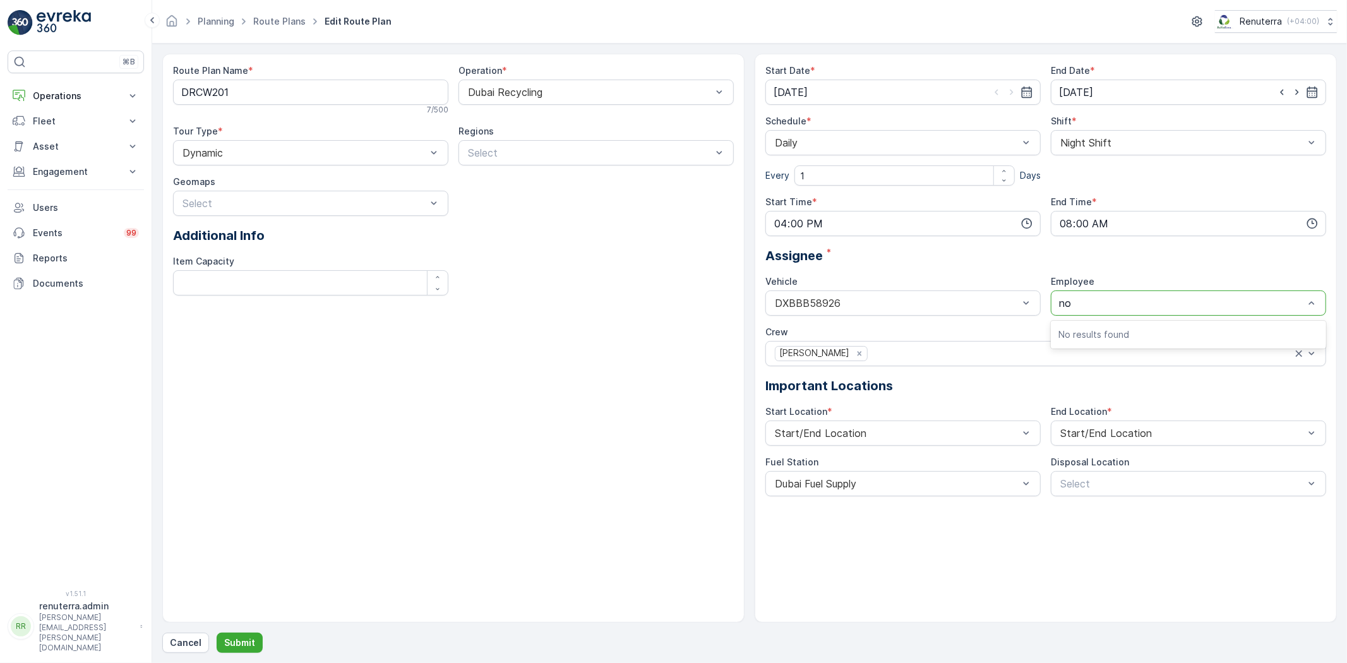
type input "n"
click at [490, 446] on div "Route Plan Name * DRCW201 7 / 500 Operation * Dubai Recycling Tour Type * Dynam…" at bounding box center [453, 338] width 582 height 569
click at [69, 92] on p "Operations" at bounding box center [76, 96] width 86 height 13
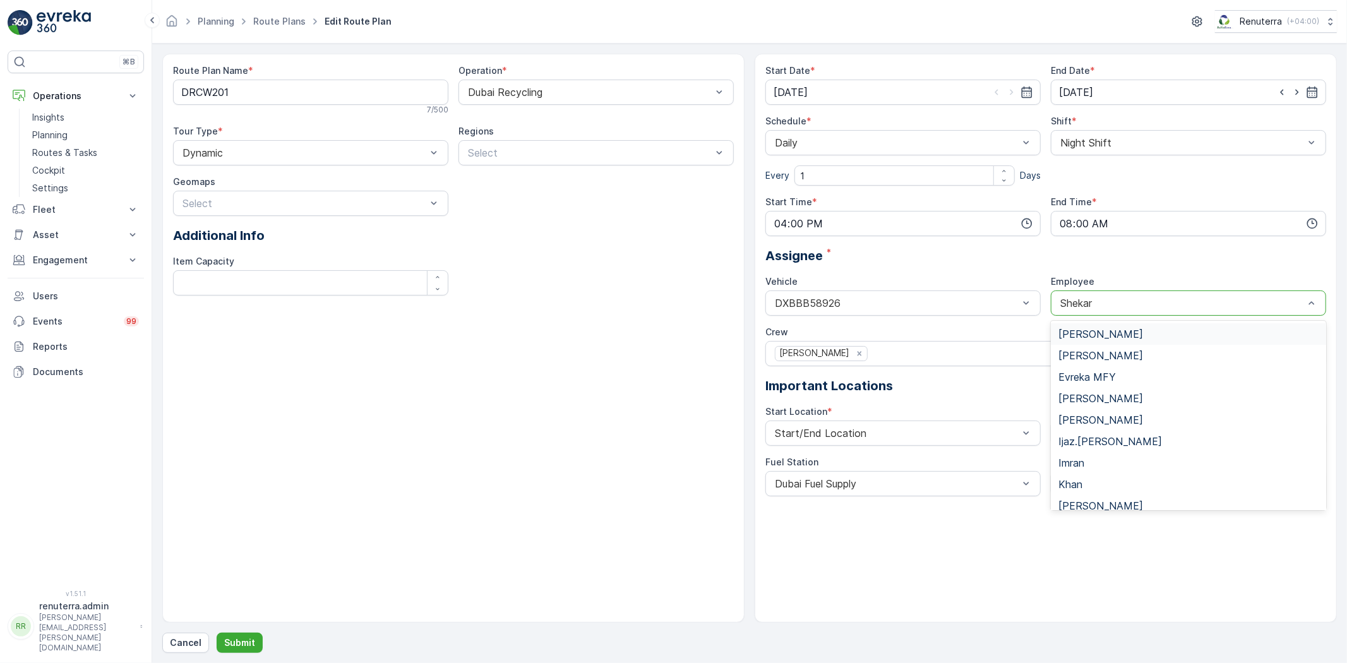
click at [1110, 291] on div "Shekar" at bounding box center [1188, 302] width 275 height 25
type input "no"
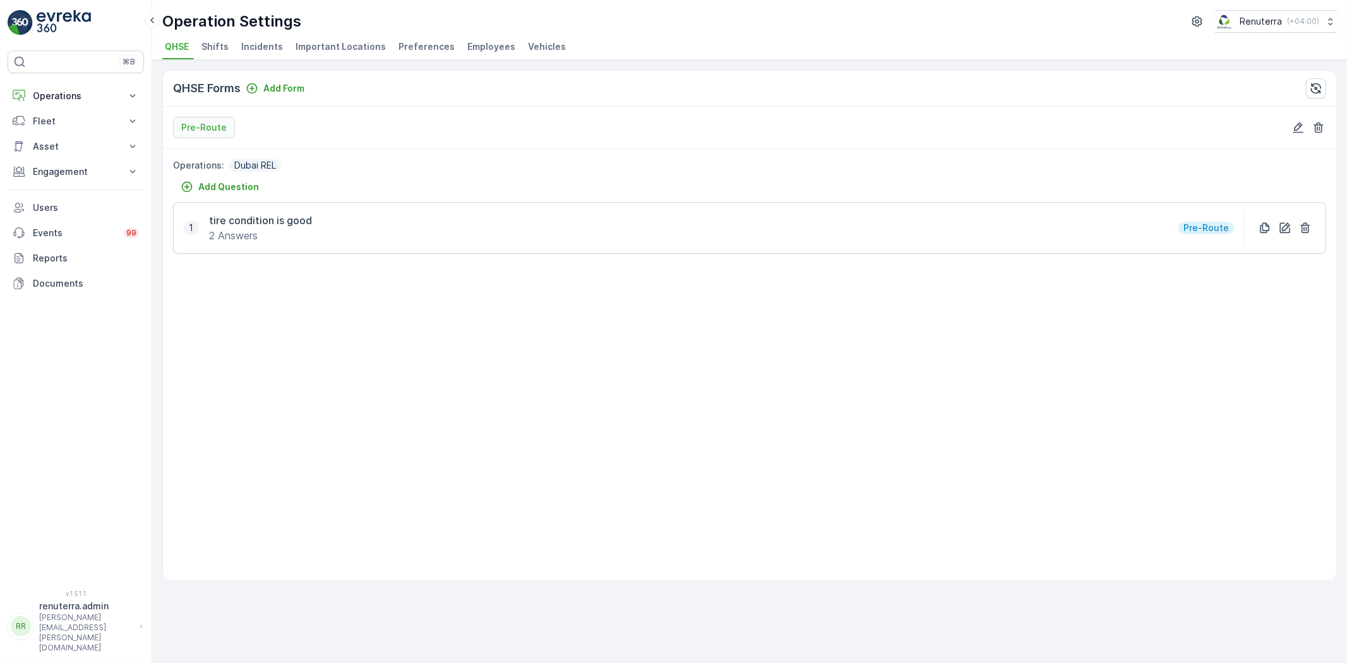
click at [483, 42] on span "Employees" at bounding box center [491, 46] width 48 height 13
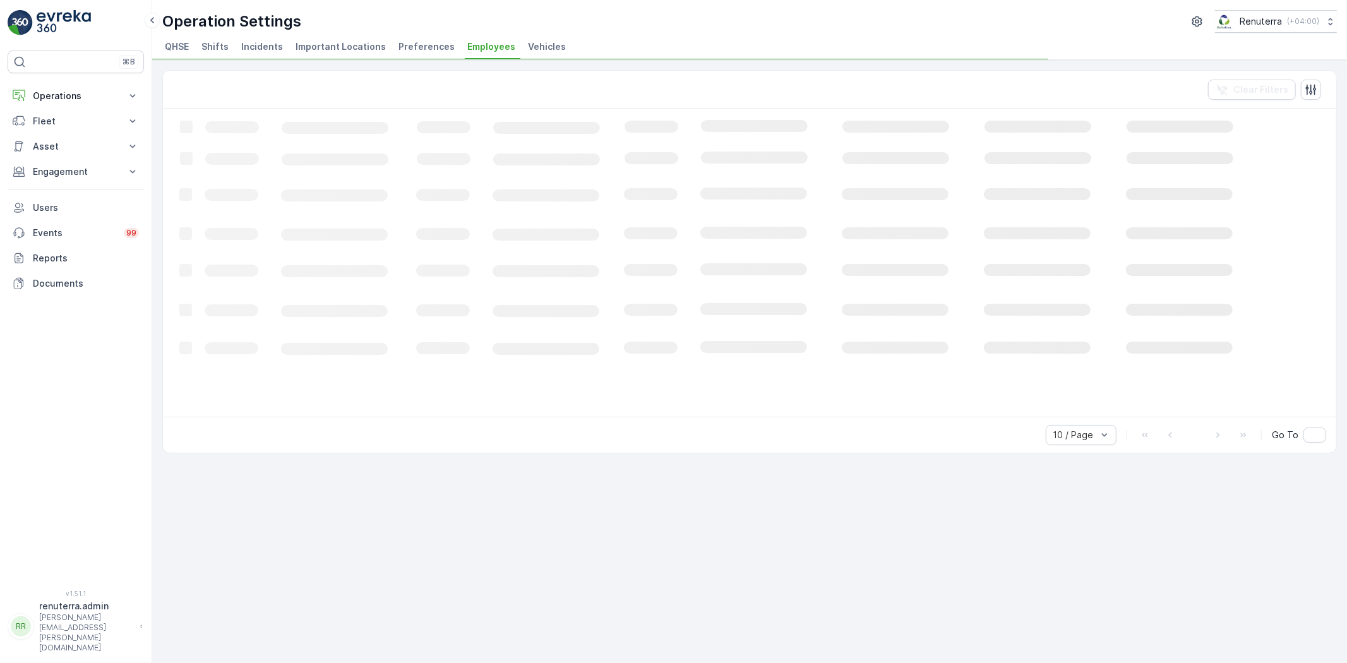
click at [528, 45] on span "Vehicles" at bounding box center [547, 46] width 38 height 13
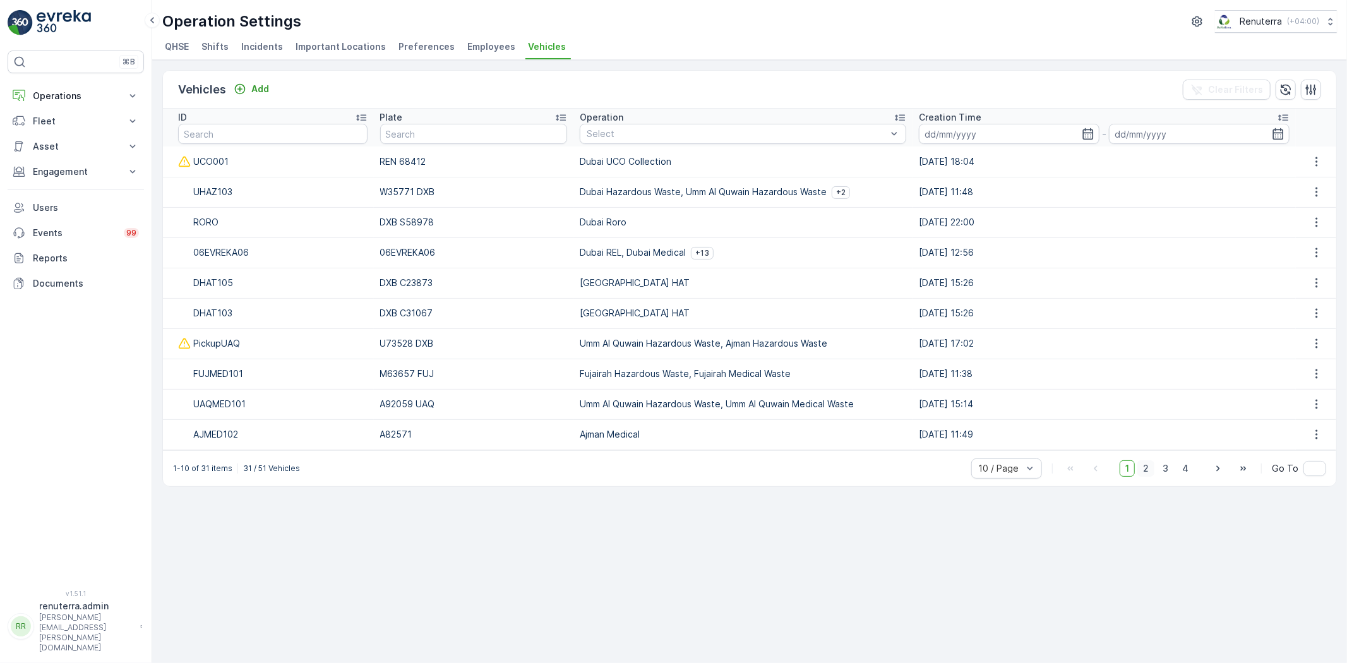
click at [1147, 461] on span "2" at bounding box center [1145, 468] width 17 height 16
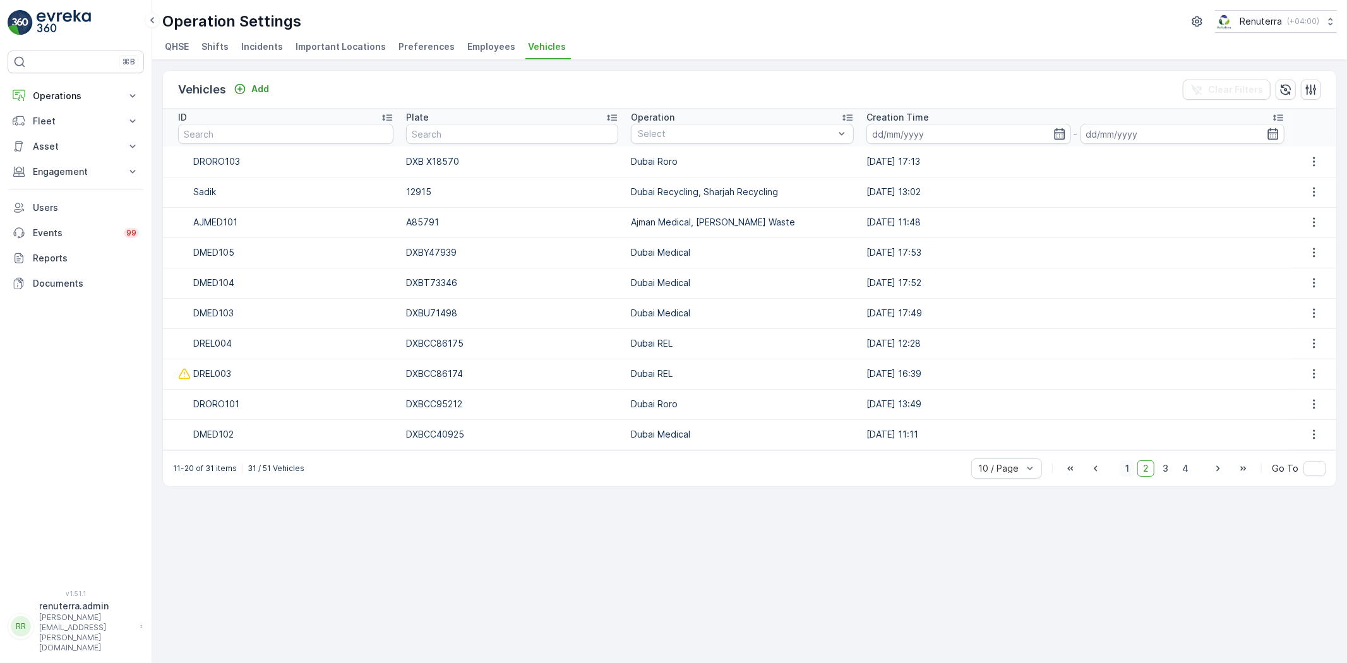
click at [1125, 463] on span "1" at bounding box center [1127, 468] width 15 height 16
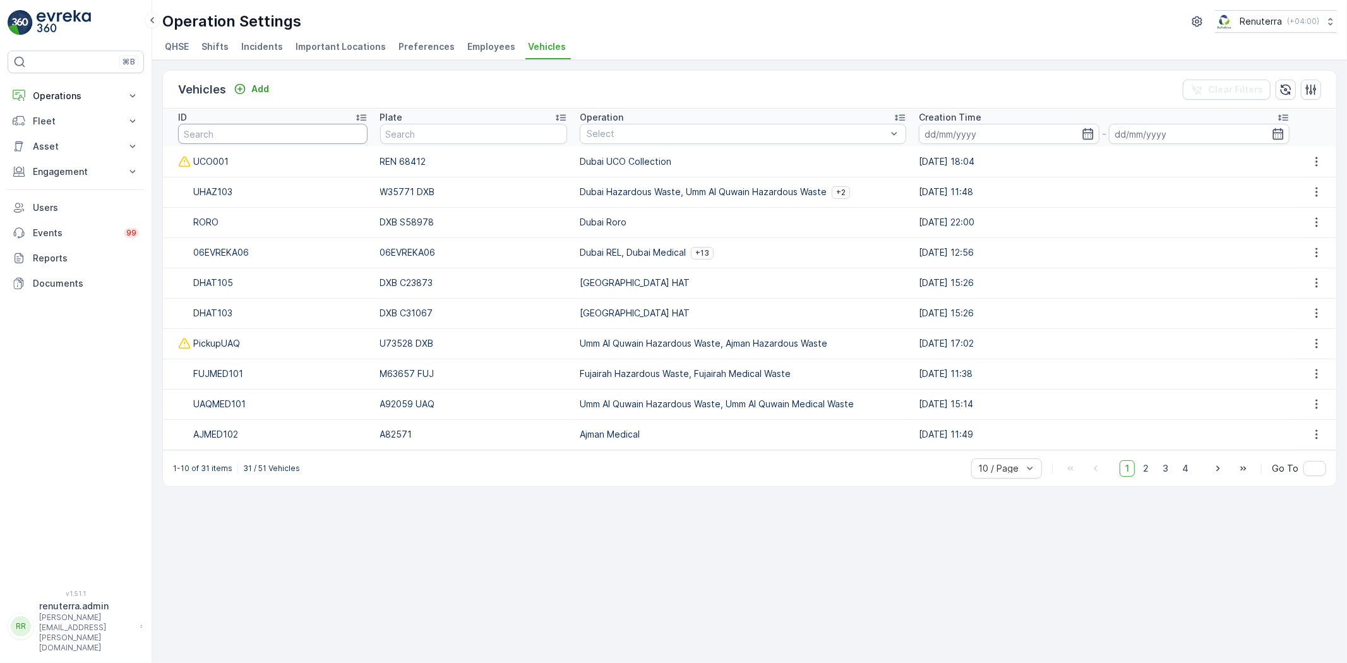
click at [289, 136] on input "text" at bounding box center [272, 134] width 189 height 20
click at [1154, 469] on span "2" at bounding box center [1145, 468] width 17 height 16
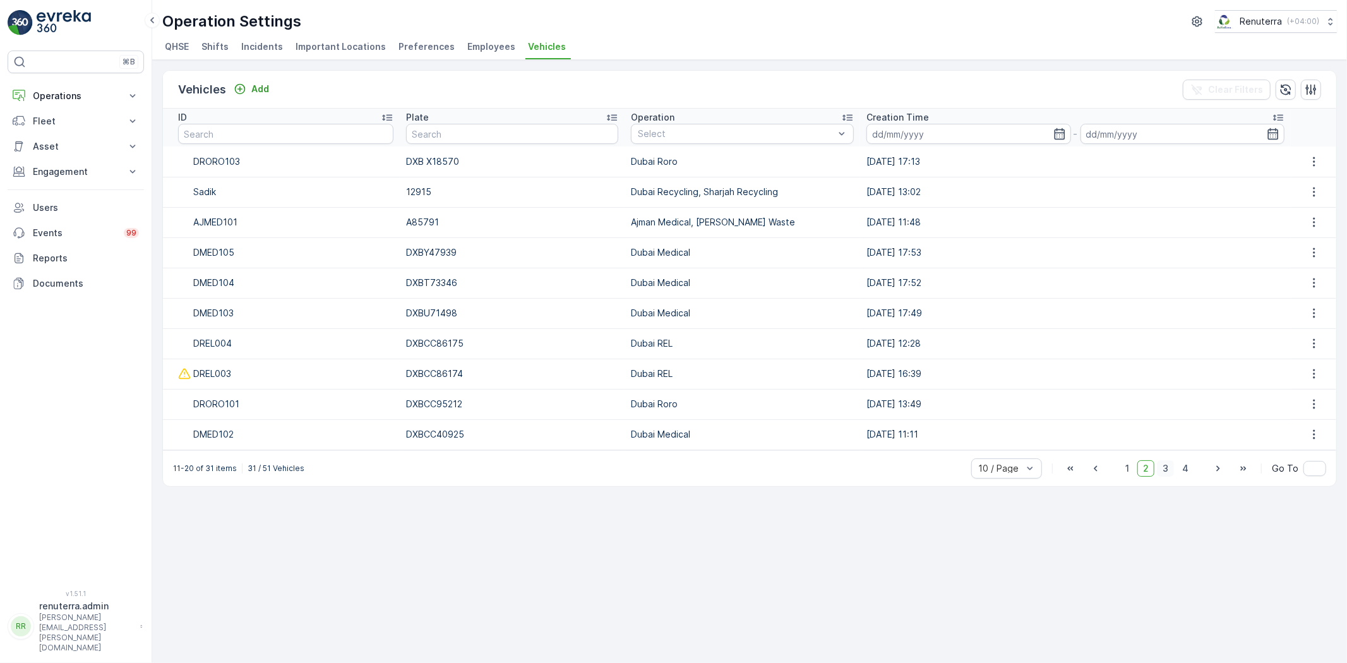
click at [1167, 472] on span "3" at bounding box center [1165, 468] width 17 height 16
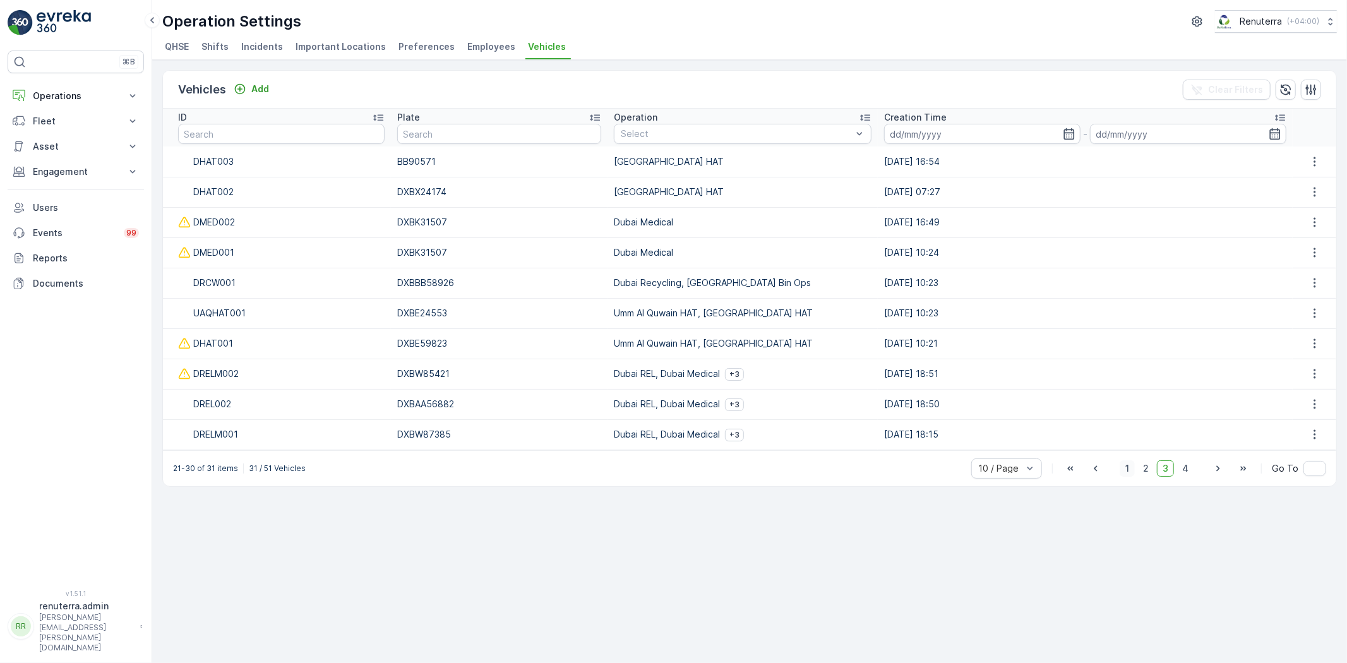
click at [1127, 464] on span "1" at bounding box center [1127, 468] width 15 height 16
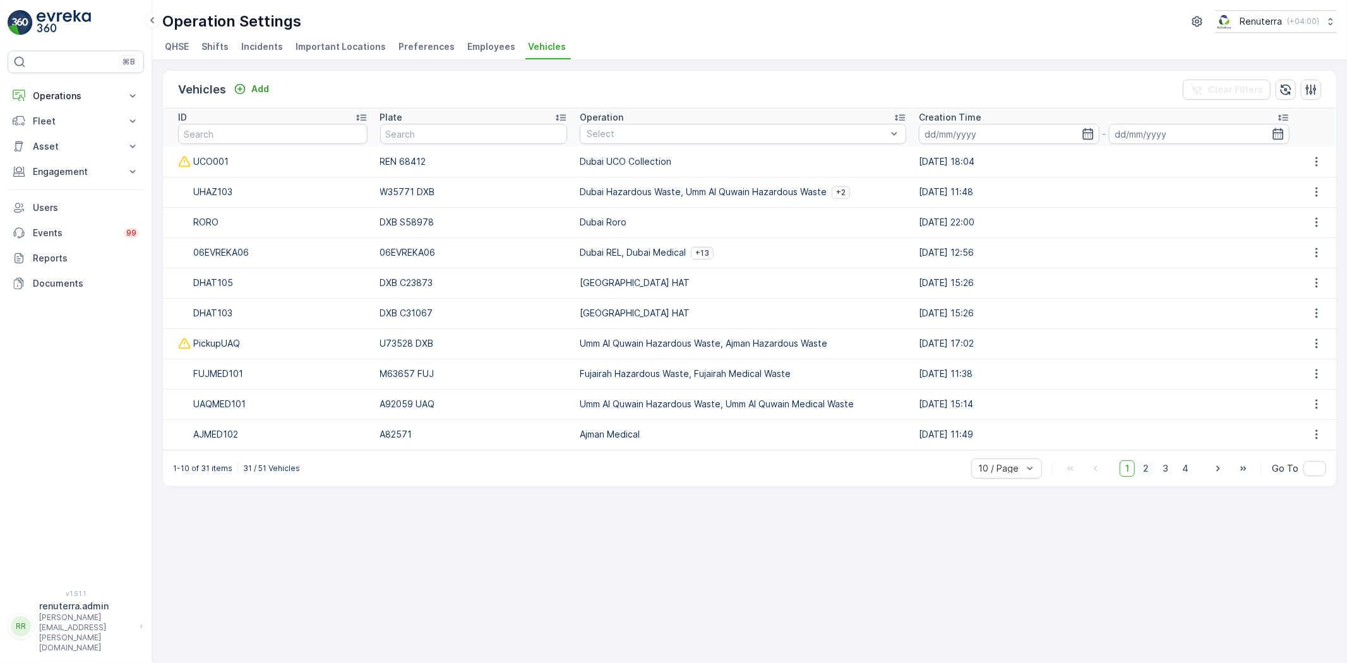
click at [1150, 464] on span "2" at bounding box center [1145, 468] width 17 height 16
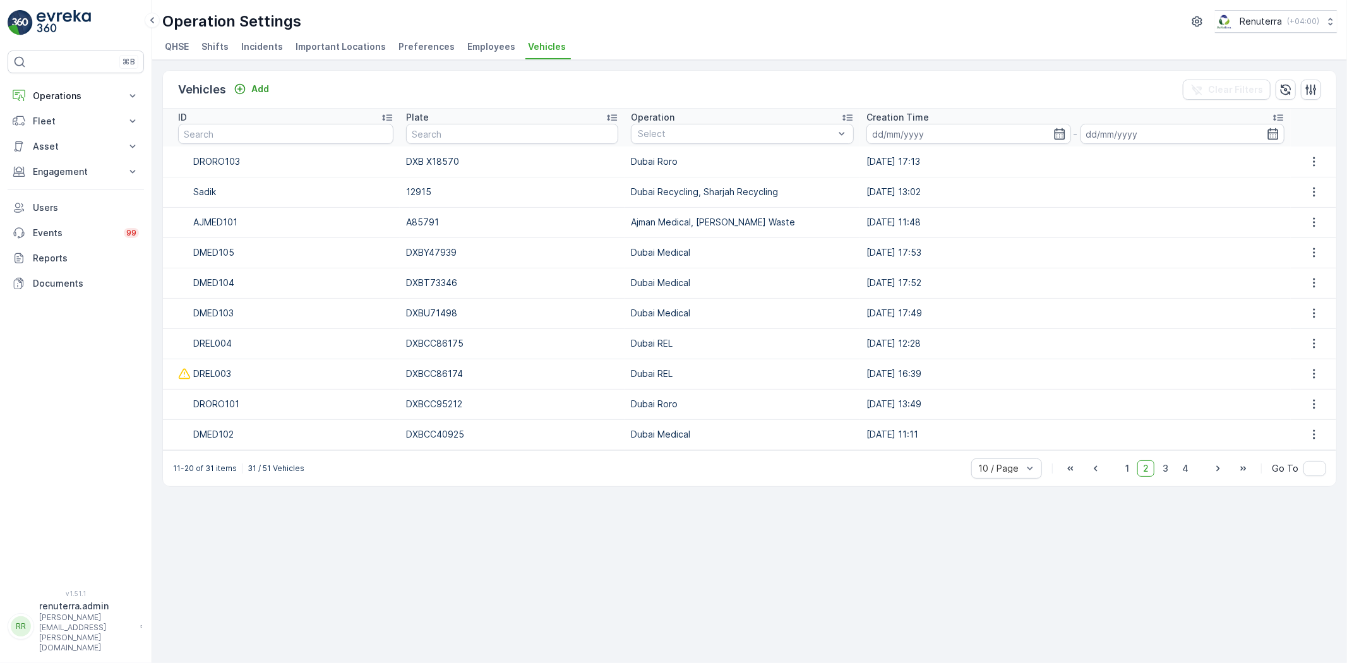
click at [475, 49] on span "Employees" at bounding box center [491, 46] width 48 height 13
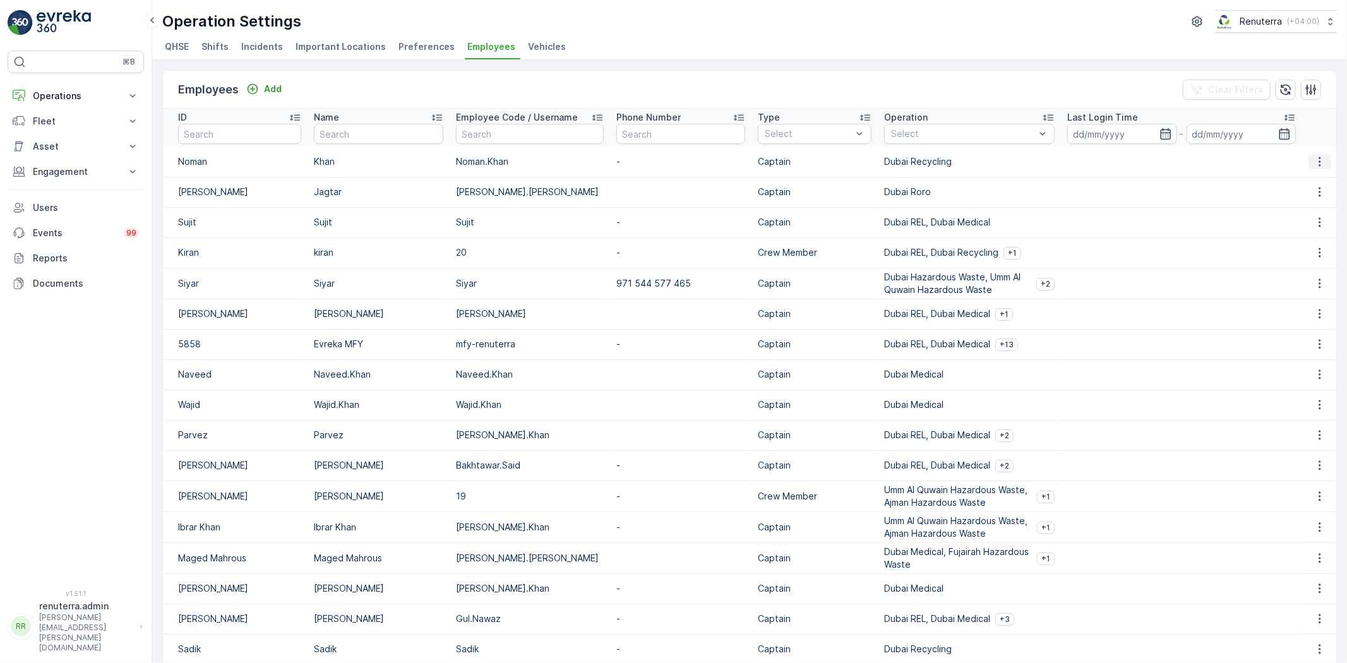
click at [1316, 168] on icon "button" at bounding box center [1319, 161] width 13 height 13
click at [1315, 188] on span "Edit" at bounding box center [1320, 192] width 16 height 13
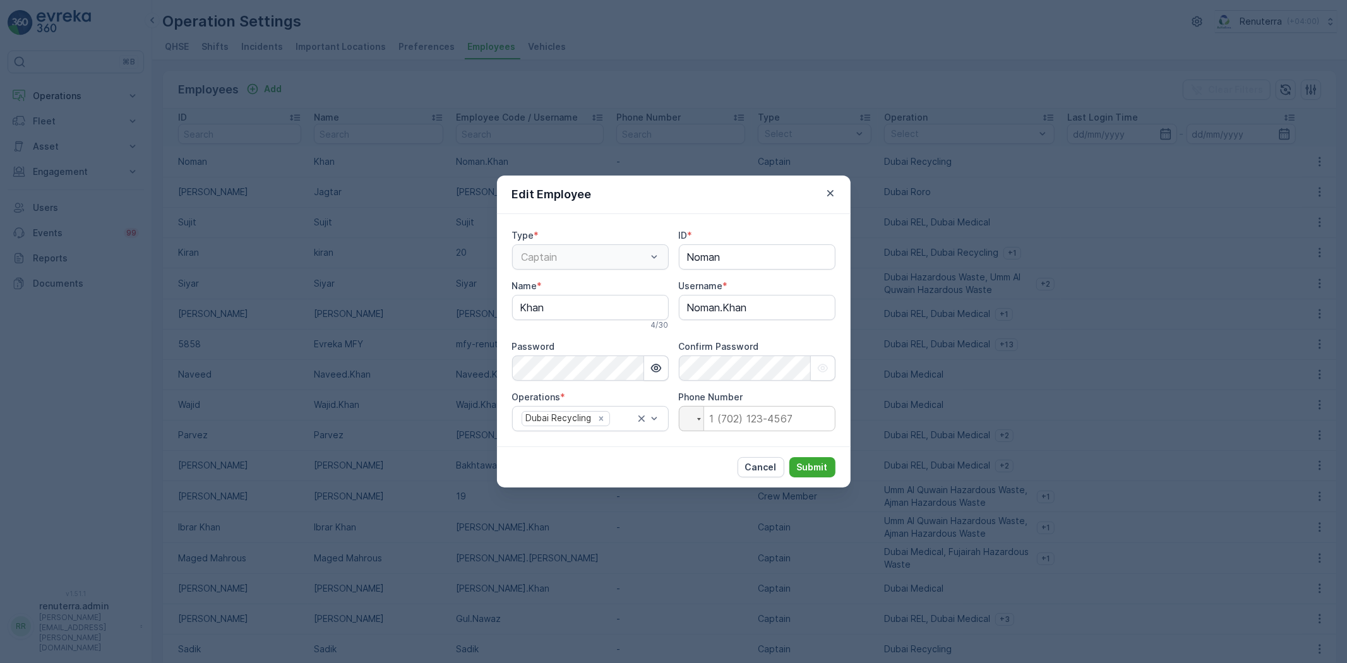
type input "Noman"
type input "Khan"
type input "Noman.Khan"
click at [602, 417] on icon "Remove Dubai Recycling" at bounding box center [601, 418] width 4 height 4
click at [609, 418] on div at bounding box center [584, 418] width 128 height 11
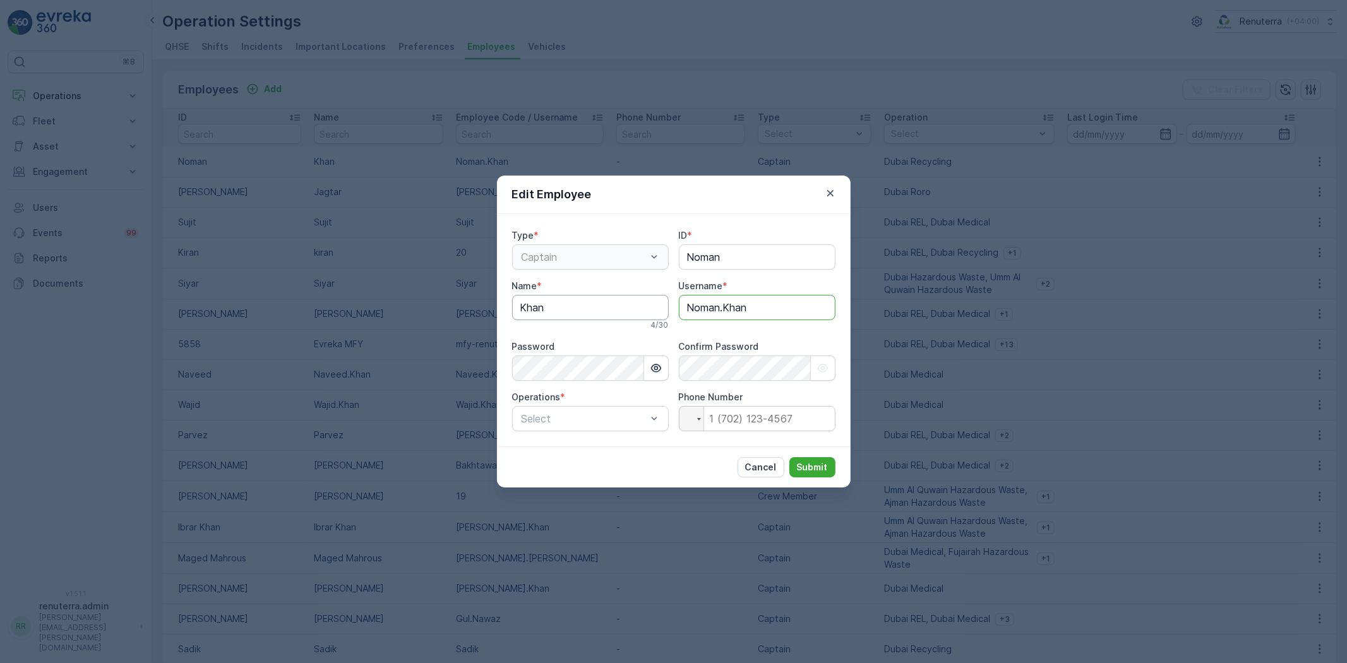
drag, startPoint x: 780, startPoint y: 306, endPoint x: 661, endPoint y: 301, distance: 118.8
click at [661, 301] on div "Type * Captain ID * Noman Name * [PERSON_NAME] 4 / 30 Username * [PERSON_NAME].…" at bounding box center [673, 330] width 323 height 202
drag, startPoint x: 572, startPoint y: 304, endPoint x: 466, endPoint y: 316, distance: 106.8
click at [413, 303] on div "Edit Employee Type * Captain ID * Noman Name * [PERSON_NAME] 4 / 30 Username * …" at bounding box center [673, 331] width 1347 height 663
paste input "Noman."
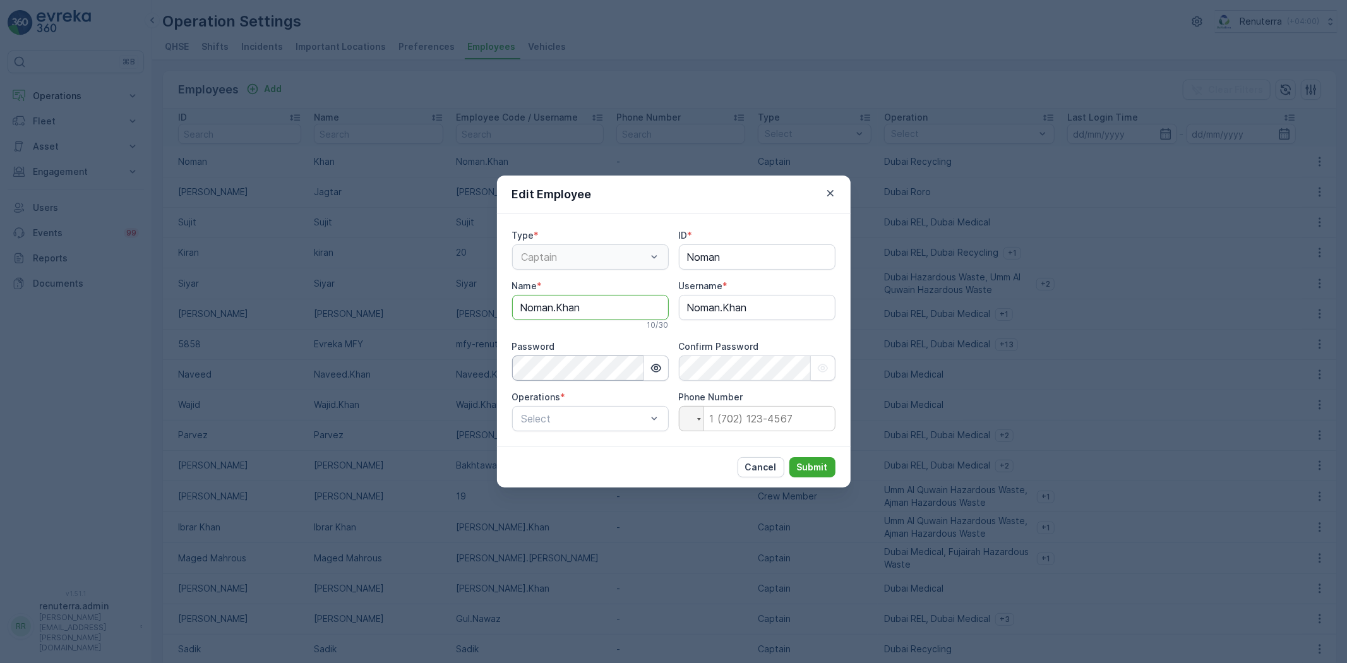
type input "Noman.Khan"
drag, startPoint x: 708, startPoint y: 304, endPoint x: 679, endPoint y: 304, distance: 29.7
click at [679, 304] on input "Noman.Khan" at bounding box center [757, 307] width 157 height 25
click at [650, 364] on icon "button" at bounding box center [656, 368] width 13 height 13
click at [819, 371] on icon "button" at bounding box center [822, 368] width 13 height 13
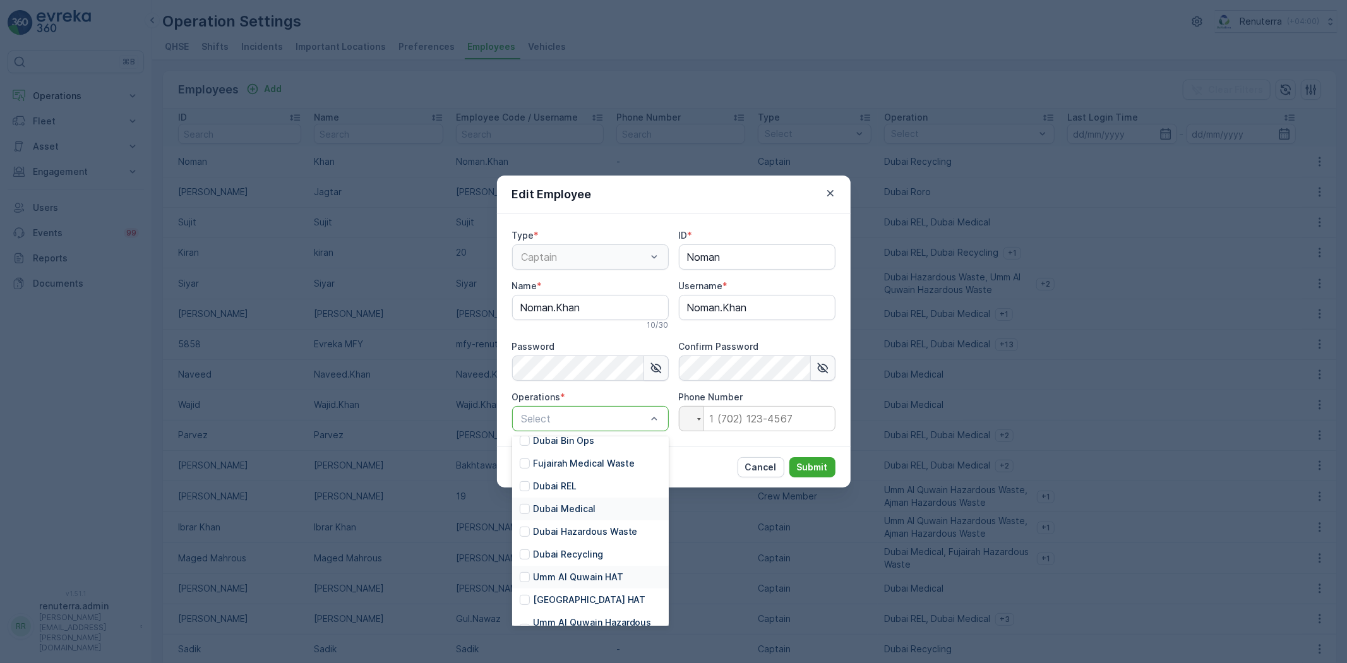
scroll to position [70, 0]
click at [588, 551] on p "Dubai Recycling" at bounding box center [568, 552] width 70 height 13
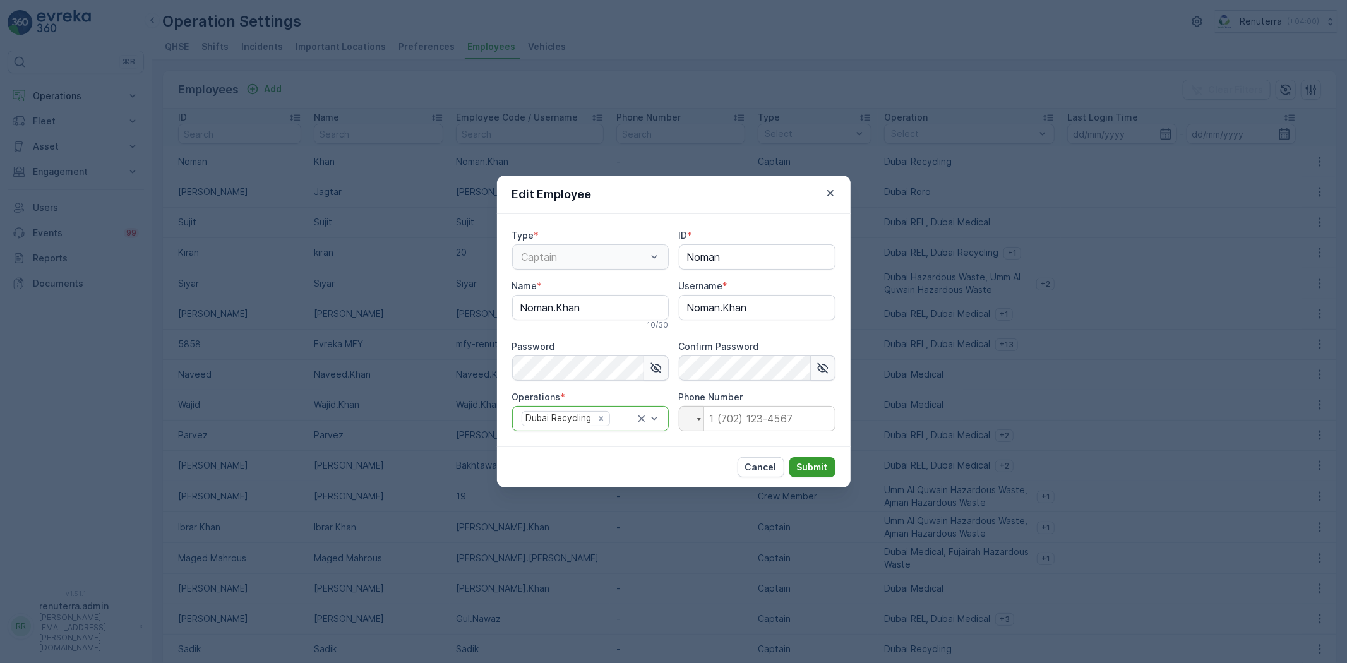
click at [816, 475] on button "Submit" at bounding box center [812, 467] width 46 height 20
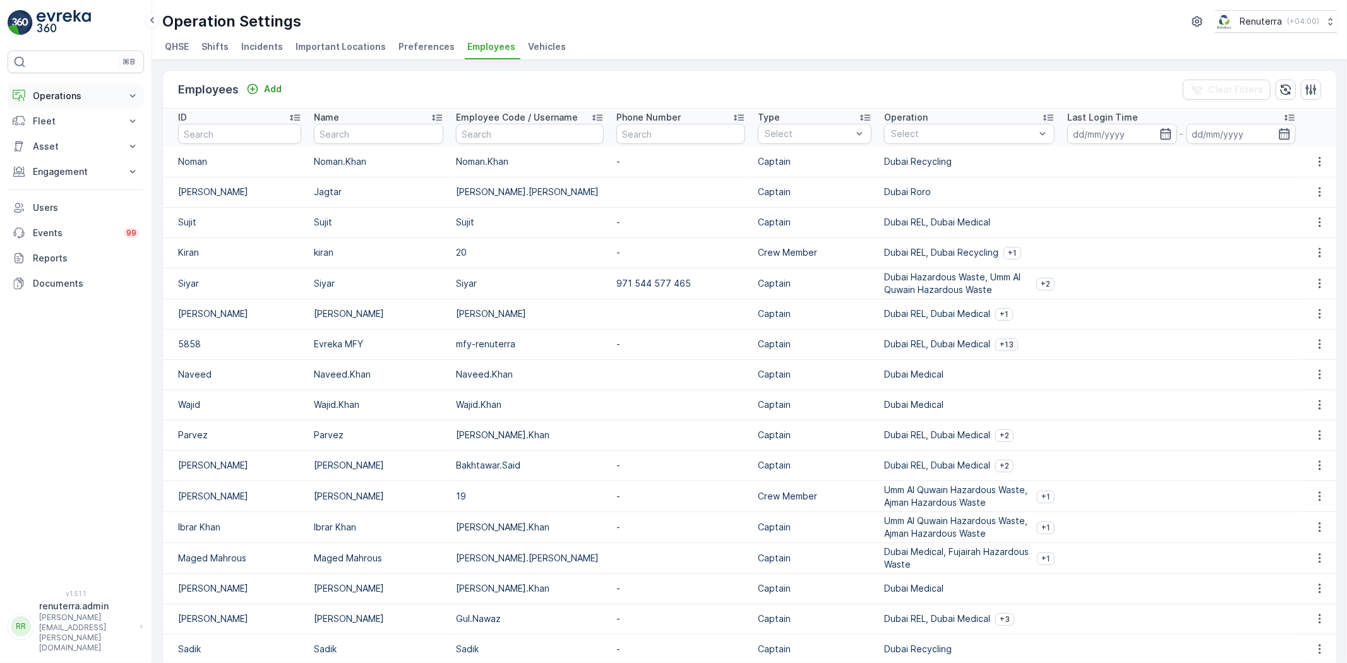
click at [54, 107] on button "Operations" at bounding box center [76, 95] width 136 height 25
click at [65, 129] on p "Planning" at bounding box center [49, 135] width 35 height 13
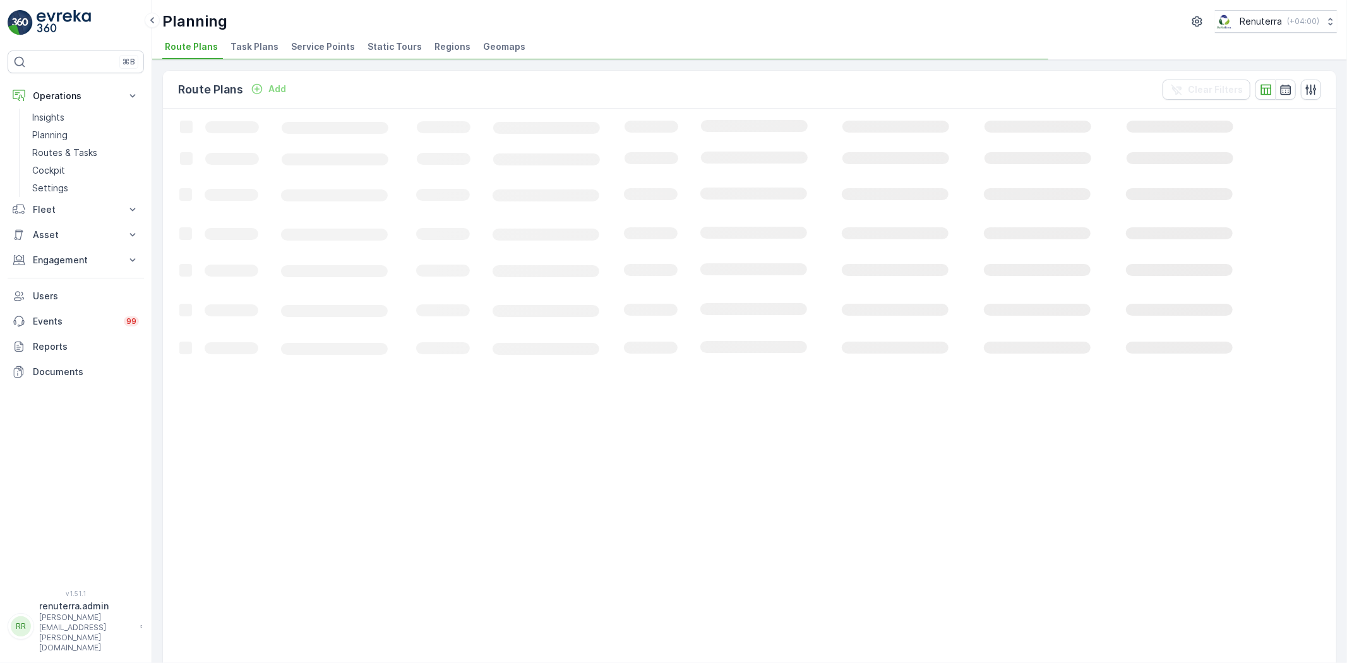
click at [338, 33] on div "Planning Renuterra ( +04:00 ) Route Plans Task Plans Service Points Static Tour…" at bounding box center [749, 30] width 1195 height 60
click at [326, 47] on span "Service Points" at bounding box center [323, 46] width 64 height 13
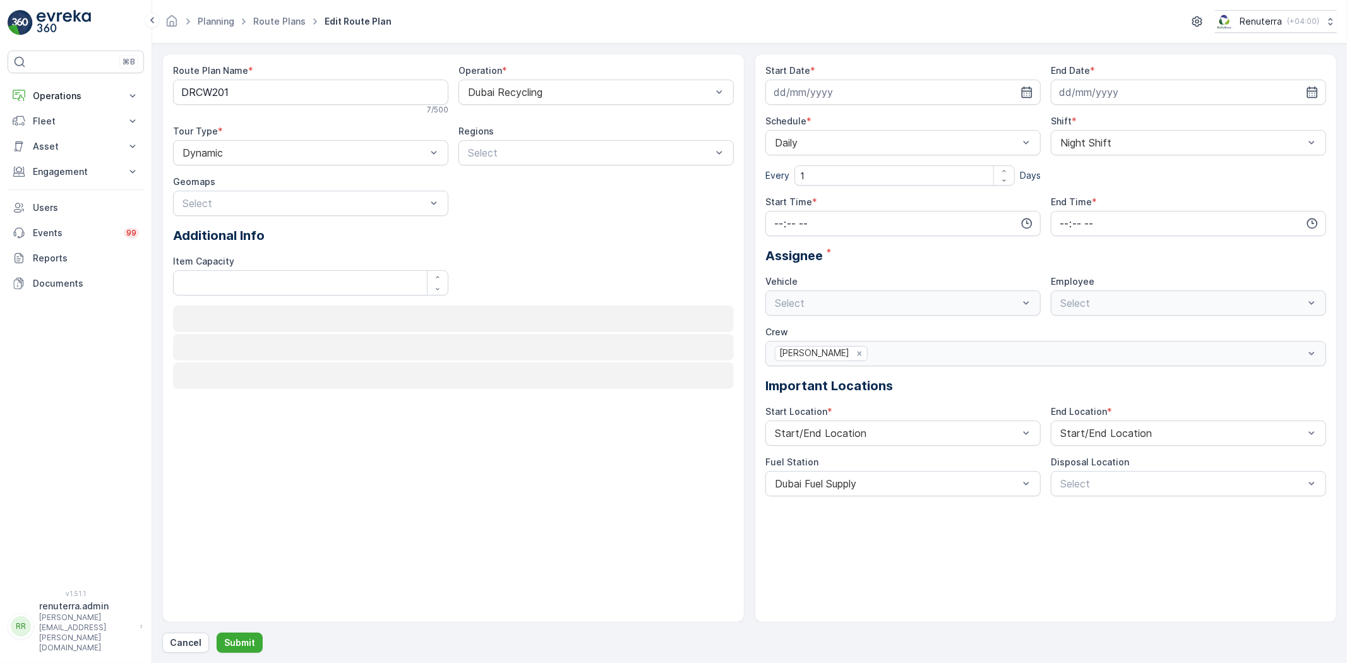
type input "[DATE]"
type input "16:00"
type input "08:00"
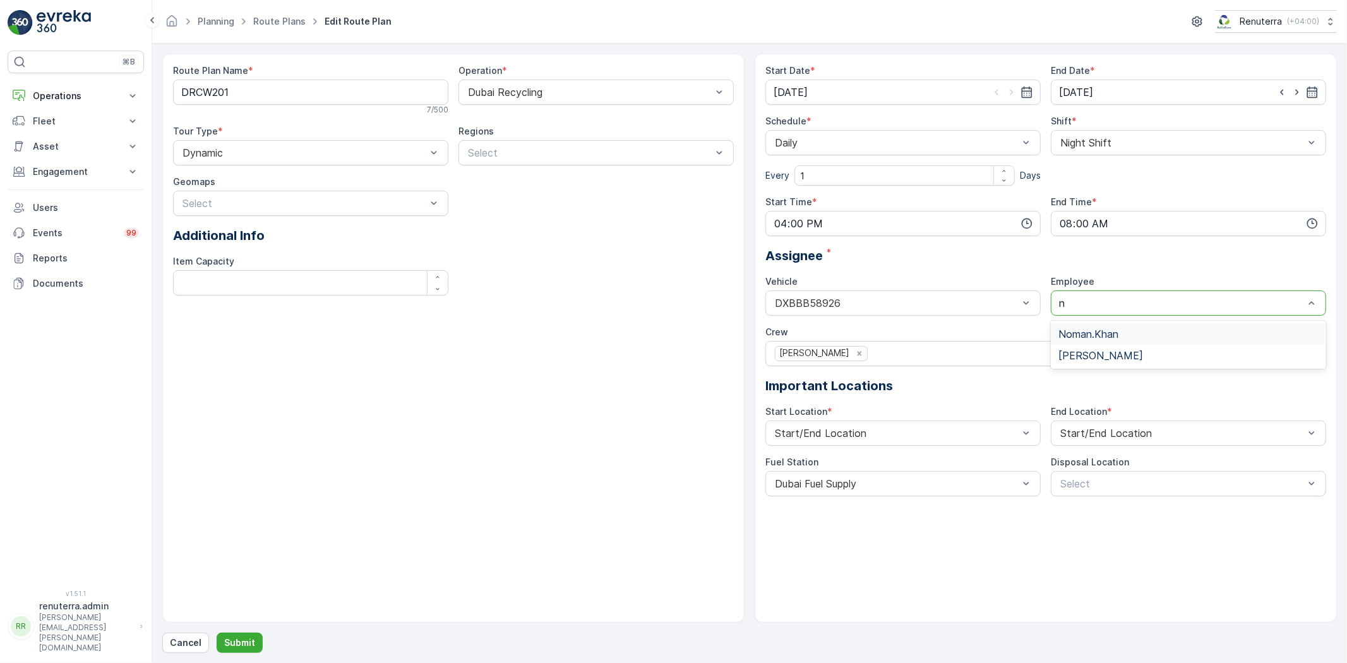
type input "no"
click at [1082, 332] on span "Noman.Khan" at bounding box center [1088, 333] width 60 height 11
click at [250, 642] on p "Submit" at bounding box center [239, 642] width 31 height 13
